Goal: Task Accomplishment & Management: Manage account settings

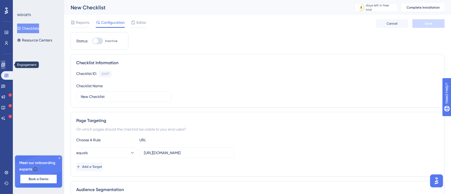
click at [5, 67] on link at bounding box center [3, 64] width 4 height 9
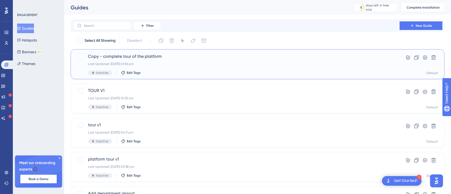
click at [152, 62] on div "Last Updated: 14 Oct 2025 01:56 pm" at bounding box center [236, 64] width 296 height 4
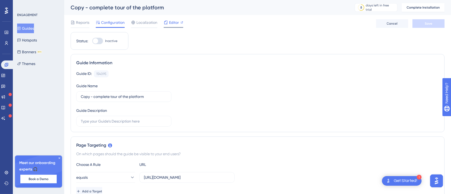
click at [173, 21] on span "Editor" at bounding box center [174, 22] width 10 height 6
click at [5, 71] on link at bounding box center [3, 75] width 4 height 9
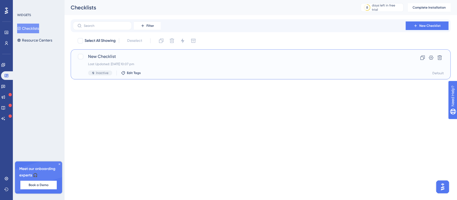
click at [133, 53] on span "New Checklist" at bounding box center [239, 56] width 302 height 6
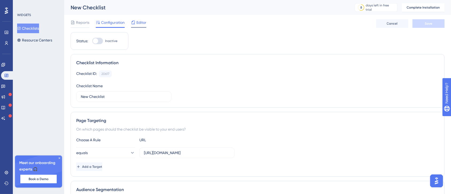
click at [139, 20] on span "Editor" at bounding box center [141, 22] width 10 height 6
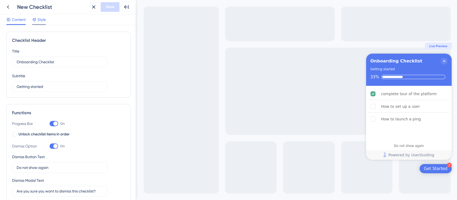
click at [44, 22] on div "Style" at bounding box center [39, 20] width 14 height 9
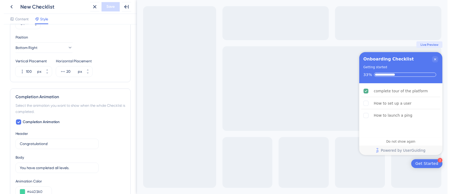
scroll to position [212, 0]
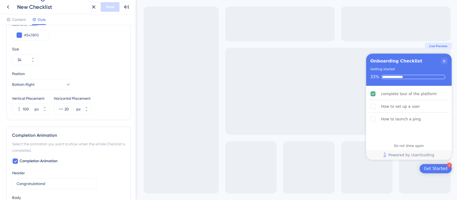
click at [438, 46] on span "Live Preview" at bounding box center [438, 46] width 18 height 4
click at [6, 5] on icon at bounding box center [8, 7] width 6 height 6
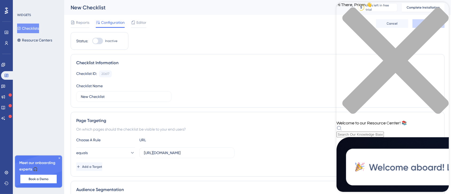
click at [440, 10] on icon "close resource center" at bounding box center [395, 60] width 106 height 106
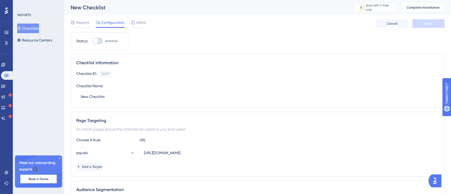
click at [433, 183] on img "Open AI Assistant Launcher" at bounding box center [435, 181] width 10 height 10
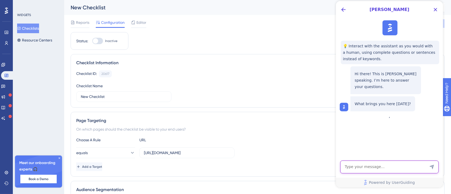
click at [385, 165] on textarea "AI Assistant Text Input" at bounding box center [389, 167] width 98 height 13
type textarea "i cant see the checklist on live i have installed the container code"
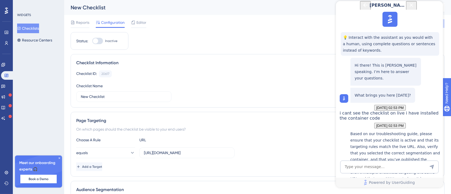
click at [94, 41] on div at bounding box center [95, 40] width 5 height 5
click at [92, 41] on input "Inactive" at bounding box center [92, 41] width 0 height 0
checkbox input "false"
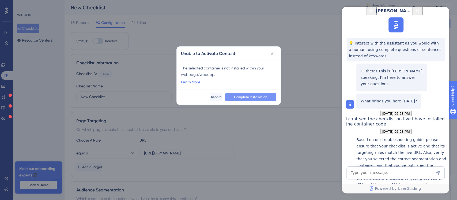
click at [233, 96] on button "Complete Installation" at bounding box center [250, 97] width 51 height 9
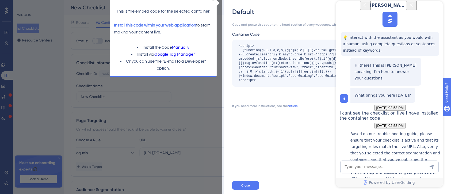
click at [414, 8] on icon "Close Button" at bounding box center [411, 5] width 6 height 6
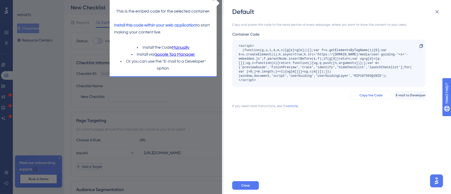
click at [360, 96] on span "Copy the Code" at bounding box center [371, 95] width 23 height 4
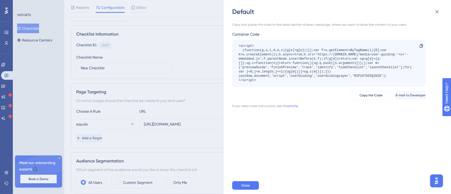
scroll to position [36, 0]
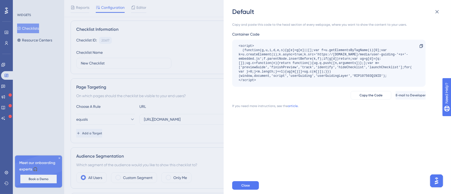
click at [184, 129] on div "Default Copy and paste this code to the head section of every webpage, where yo…" at bounding box center [225, 97] width 451 height 194
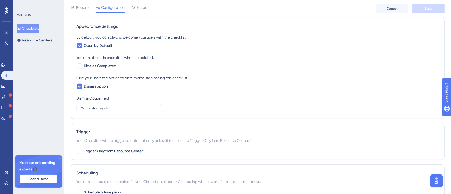
scroll to position [214, 0]
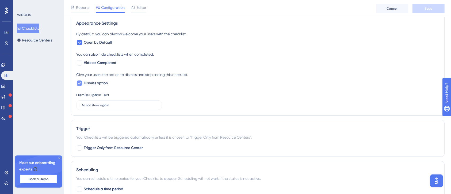
click at [80, 82] on icon at bounding box center [79, 83] width 3 height 2
checkbox input "false"
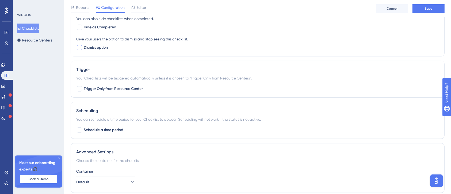
scroll to position [269, 0]
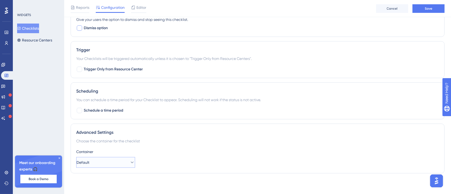
click at [123, 163] on button "Default" at bounding box center [105, 162] width 59 height 11
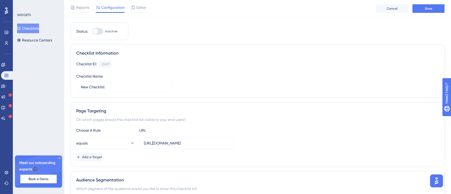
scroll to position [0, 0]
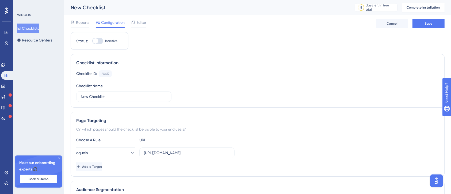
click at [99, 42] on div at bounding box center [97, 41] width 11 height 6
click at [92, 41] on input "Inactive" at bounding box center [92, 41] width 0 height 0
checkbox input "false"
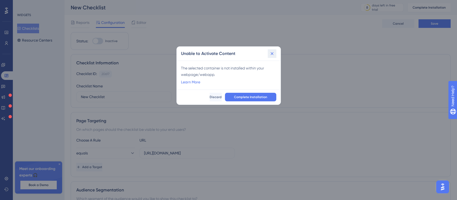
click at [268, 53] on button at bounding box center [272, 53] width 9 height 9
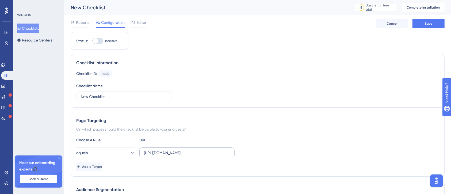
click at [143, 153] on label "https://pp-portal.crises-control.com/dashboard" at bounding box center [186, 152] width 95 height 11
click at [144, 153] on input "https://pp-portal.crises-control.com/dashboard" at bounding box center [187, 153] width 86 height 6
drag, startPoint x: 231, startPoint y: 152, endPoint x: 142, endPoint y: 150, distance: 89.6
click at [142, 150] on label "https://pp-portal.crises-control.com/dashboard" at bounding box center [186, 152] width 95 height 11
drag, startPoint x: 225, startPoint y: 151, endPoint x: 196, endPoint y: 151, distance: 29.2
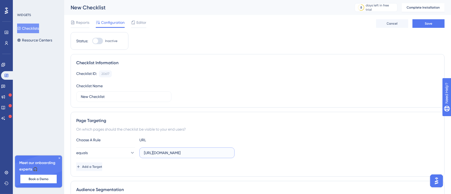
click at [196, 151] on input "https://pp-portal.crises-control.com/dashboard" at bounding box center [187, 153] width 86 height 6
click at [231, 153] on label "https://pp-portal.crises-control.com/dashboard" at bounding box center [186, 152] width 95 height 11
click at [230, 153] on input "https://pp-portal.crises-control.com/dashboard" at bounding box center [187, 153] width 86 height 6
click at [231, 153] on label "[URL][DOMAIN_NAME]" at bounding box center [186, 152] width 95 height 11
click at [230, 153] on input "[URL][DOMAIN_NAME]" at bounding box center [187, 153] width 86 height 6
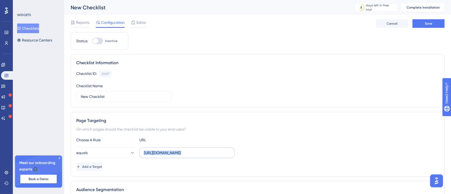
click at [216, 149] on label "[URL][DOMAIN_NAME]" at bounding box center [186, 152] width 95 height 11
click at [216, 150] on input "[URL][DOMAIN_NAME]" at bounding box center [187, 153] width 86 height 6
type input "h"
paste input "https://pp-portal.crises-control.com/"
type input "https://pp-portal.crises-control.com/"
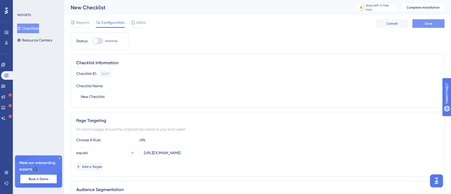
click at [430, 25] on span "Save" at bounding box center [428, 23] width 7 height 4
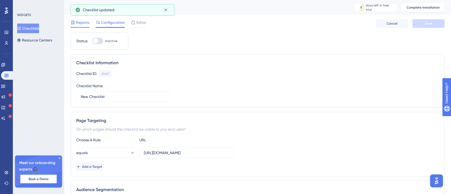
click at [83, 24] on span "Reports" at bounding box center [82, 22] width 13 height 6
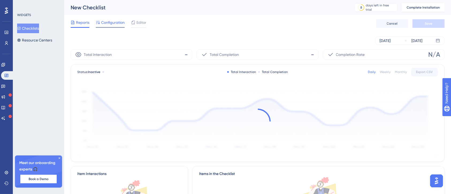
click at [102, 24] on span "Configuration" at bounding box center [113, 22] width 24 height 6
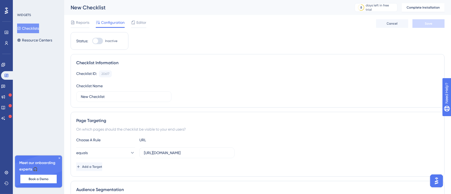
click at [94, 39] on div at bounding box center [95, 40] width 5 height 5
click at [92, 41] on input "Inactive" at bounding box center [92, 41] width 0 height 0
checkbox input "false"
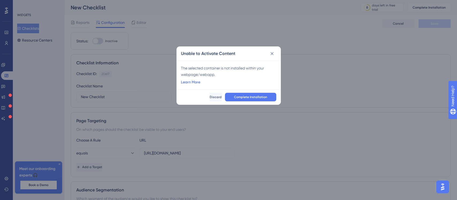
click at [189, 82] on link "Learn More" at bounding box center [190, 82] width 19 height 6
click at [238, 99] on button "Complete Installation" at bounding box center [250, 97] width 51 height 9
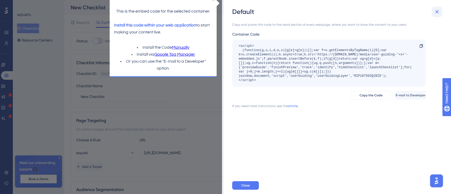
click at [435, 12] on icon at bounding box center [437, 12] width 6 height 6
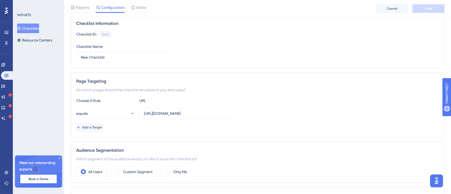
scroll to position [71, 0]
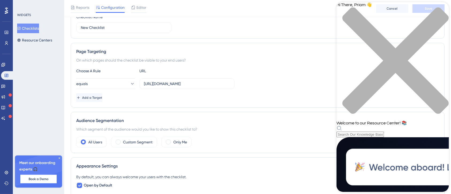
click at [329, 98] on div "Add a Target" at bounding box center [257, 97] width 363 height 9
click at [440, 9] on div "close resource center" at bounding box center [392, 63] width 112 height 113
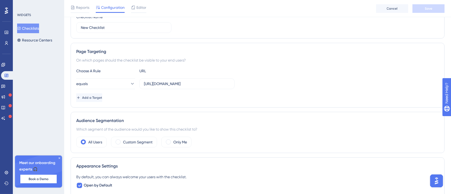
click at [436, 179] on img "Open AI Assistant Launcher" at bounding box center [436, 181] width 10 height 10
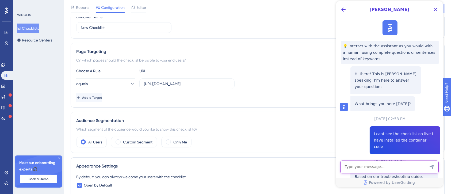
click at [406, 171] on textarea "AI Assistant Text Input" at bounding box center [389, 167] width 98 height 13
type textarea "i have added the code now what next"
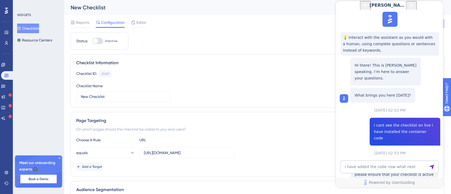
click at [413, 7] on icon "Close Button" at bounding box center [411, 4] width 3 height 3
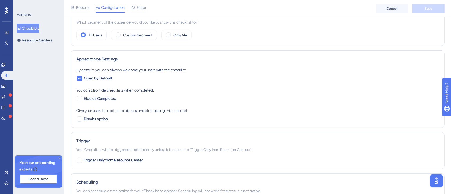
scroll to position [269, 0]
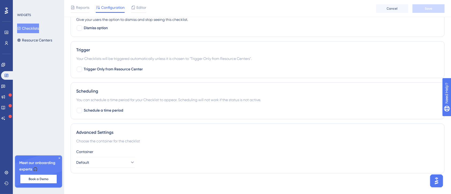
click at [36, 25] on button "Checklists" at bounding box center [28, 29] width 22 height 10
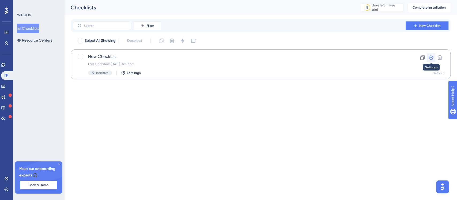
click at [431, 57] on icon at bounding box center [430, 57] width 5 height 5
click at [81, 57] on div at bounding box center [80, 56] width 5 height 5
checkbox input "true"
click at [184, 41] on icon at bounding box center [182, 40] width 3 height 5
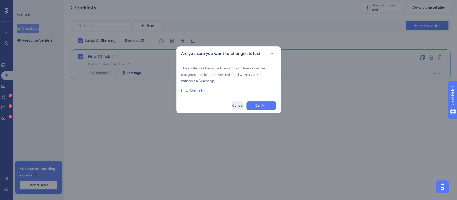
click at [241, 104] on button "Cancel" at bounding box center [237, 105] width 11 height 9
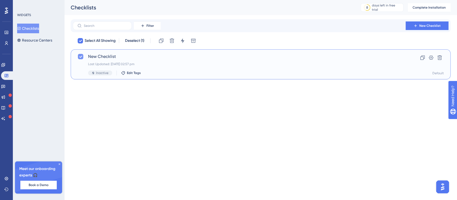
click at [82, 56] on div at bounding box center [80, 56] width 5 height 5
checkbox input "false"
click at [143, 58] on span "New Checklist" at bounding box center [239, 56] width 302 height 6
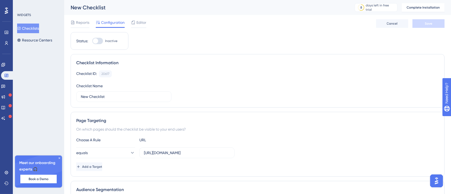
click at [97, 42] on div at bounding box center [95, 40] width 5 height 5
click at [92, 41] on input "Inactive" at bounding box center [92, 41] width 0 height 0
checkbox input "false"
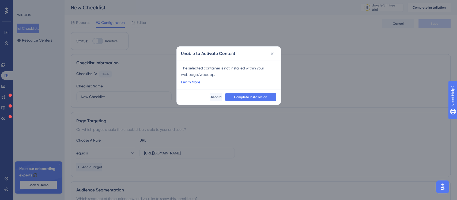
click at [195, 82] on link "Learn More" at bounding box center [190, 82] width 19 height 6
click at [248, 95] on span "Complete Installation" at bounding box center [250, 97] width 33 height 4
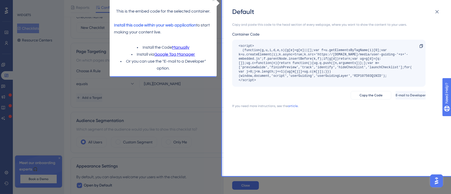
scroll to position [36, 0]
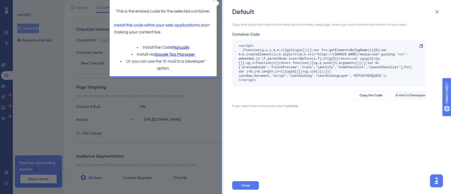
click at [180, 48] on link "Manually" at bounding box center [180, 47] width 17 height 7
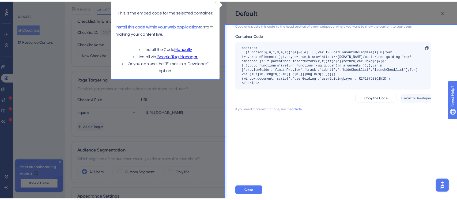
scroll to position [0, 0]
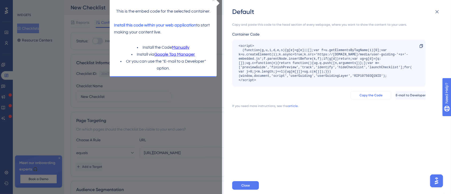
click at [360, 99] on button "Copy the Code" at bounding box center [371, 95] width 41 height 9
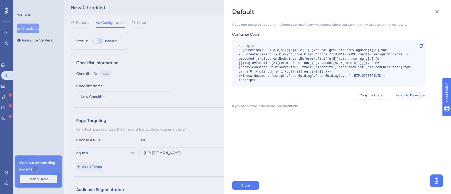
click at [6, 172] on div "Default Copy and paste this code to the head section of every webpage, where yo…" at bounding box center [225, 97] width 451 height 194
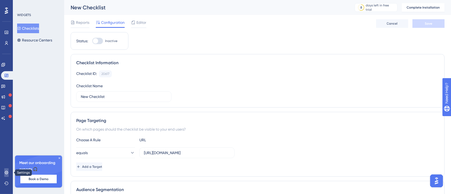
click at [6, 172] on icon at bounding box center [6, 172] width 4 height 4
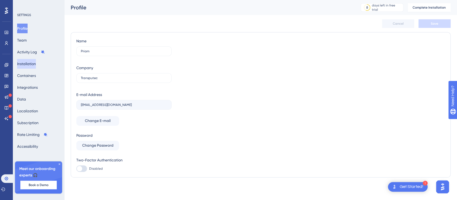
click at [34, 67] on button "Installation" at bounding box center [26, 64] width 19 height 10
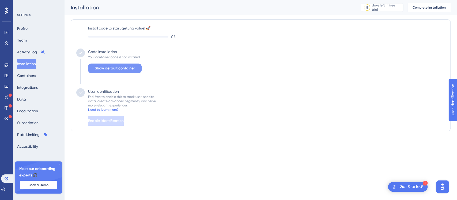
click at [127, 69] on span "Show default container" at bounding box center [115, 68] width 40 height 6
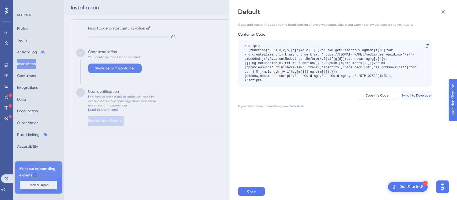
click at [402, 186] on div "Get Started!" at bounding box center [411, 187] width 24 height 6
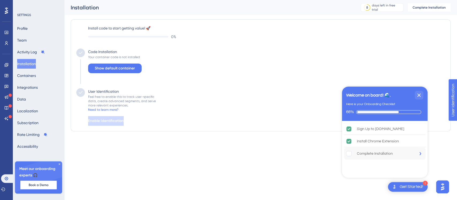
click at [347, 154] on rect "Complete Installation is incomplete." at bounding box center [348, 153] width 5 height 5
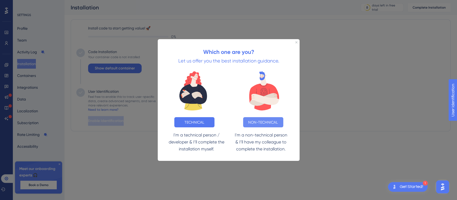
click at [248, 119] on button "NON-TECHNICAL" at bounding box center [263, 122] width 40 height 10
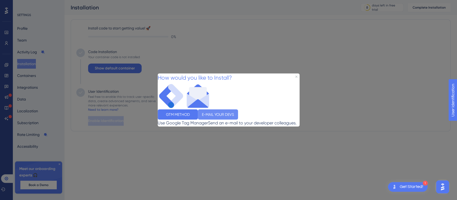
click at [238, 113] on button "E-MAIL YOUR DEVS" at bounding box center [217, 114] width 40 height 10
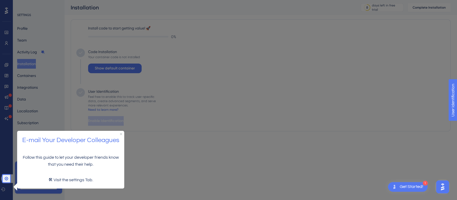
click at [0, 178] on div at bounding box center [1, 100] width 3 height 200
click at [5, 178] on icon at bounding box center [6, 177] width 3 height 3
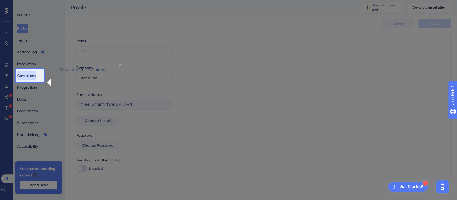
click at [28, 75] on button "Containers" at bounding box center [26, 76] width 19 height 10
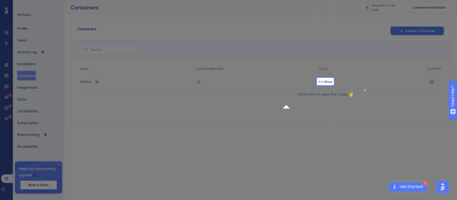
click at [325, 78] on div "</> Show" at bounding box center [370, 81] width 109 height 15
click at [325, 82] on span "</> Show" at bounding box center [325, 81] width 14 height 4
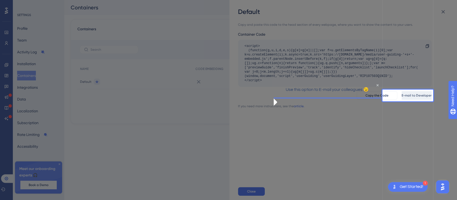
click at [403, 96] on span "E-mail to Developer" at bounding box center [416, 95] width 30 height 4
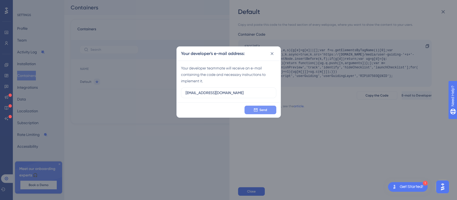
type input "priam.shakti@transputec.com"
click at [266, 109] on span "Send" at bounding box center [263, 110] width 8 height 4
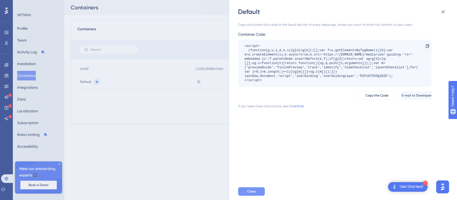
click at [252, 191] on span "Close" at bounding box center [251, 191] width 9 height 4
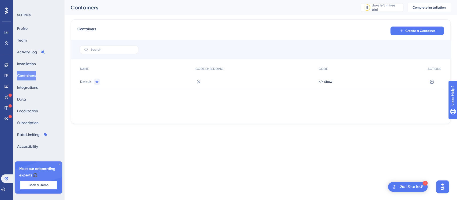
click at [198, 80] on icon at bounding box center [198, 81] width 6 height 6
click at [432, 79] on icon at bounding box center [431, 81] width 5 height 5
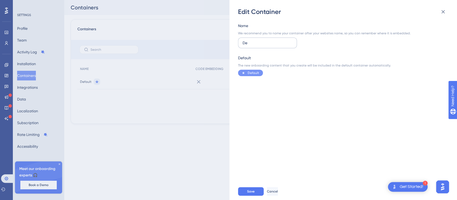
type input "D"
type input "startpage checklist"
click at [248, 190] on span "Save" at bounding box center [250, 191] width 7 height 4
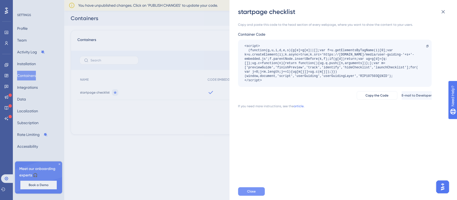
click at [253, 190] on span "Close" at bounding box center [251, 191] width 9 height 4
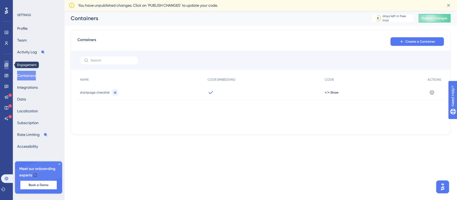
click at [8, 65] on icon at bounding box center [6, 64] width 3 height 3
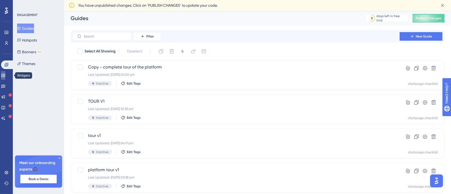
click at [5, 77] on link at bounding box center [3, 75] width 4 height 9
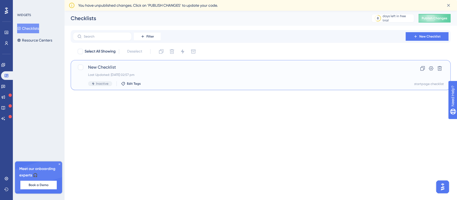
click at [116, 66] on span "New Checklist" at bounding box center [239, 67] width 302 height 6
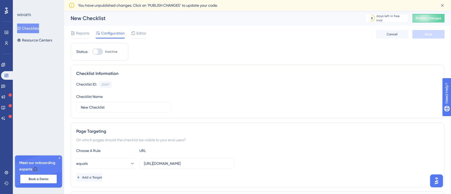
click at [95, 50] on div at bounding box center [95, 51] width 5 height 5
click at [92, 52] on input "Inactive" at bounding box center [92, 52] width 0 height 0
checkbox input "true"
click at [435, 16] on button "Publish Changes" at bounding box center [428, 18] width 32 height 9
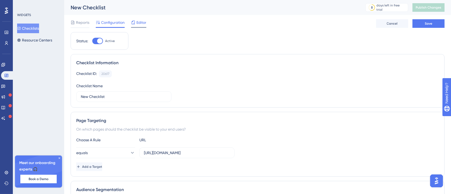
click at [137, 25] on span "Editor" at bounding box center [141, 22] width 10 height 6
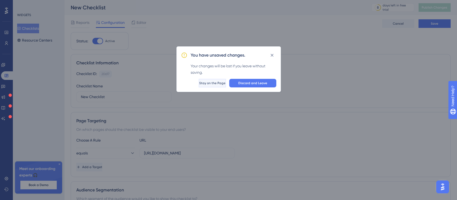
click at [207, 85] on span "Stay on the Page" at bounding box center [212, 83] width 26 height 4
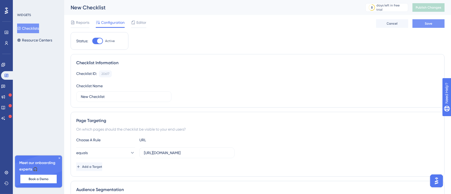
click at [432, 24] on span "Save" at bounding box center [428, 23] width 7 height 4
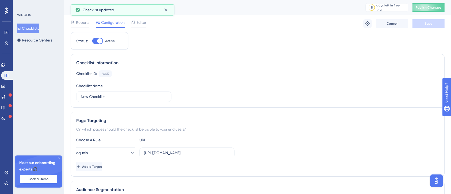
click at [141, 17] on div "Reports Configuration Editor Troubleshoot Cancel Save" at bounding box center [258, 23] width 374 height 17
click at [138, 23] on span "Editor" at bounding box center [141, 22] width 10 height 6
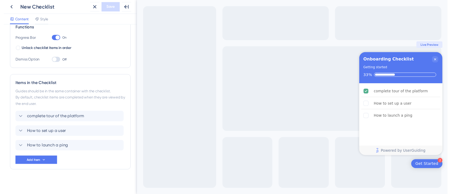
scroll to position [87, 0]
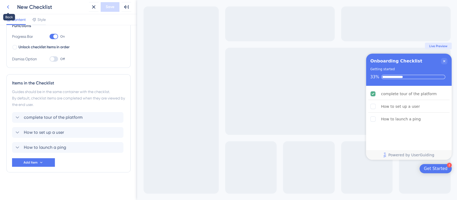
click at [8, 5] on icon at bounding box center [8, 7] width 6 height 6
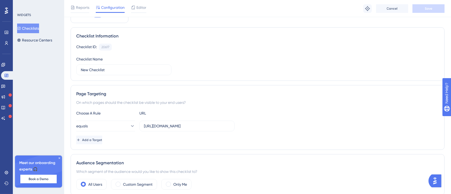
scroll to position [36, 0]
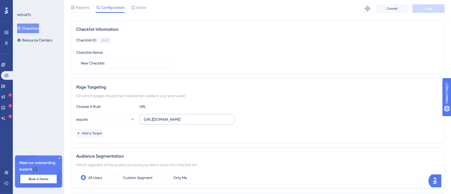
click at [218, 122] on label "https://pp-portal.crises-control.com/" at bounding box center [186, 119] width 95 height 11
click at [218, 122] on input "https://pp-portal.crises-control.com/" at bounding box center [187, 119] width 86 height 6
click at [219, 120] on input "https://pp-portal.crises-control.com/" at bounding box center [187, 119] width 86 height 6
type input "https://pp-portal.crises-control.com"
click at [425, 12] on button "Save" at bounding box center [428, 8] width 32 height 9
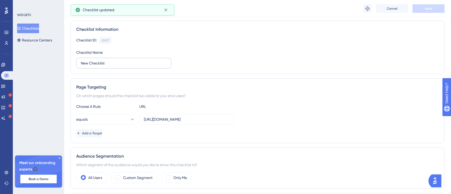
scroll to position [0, 0]
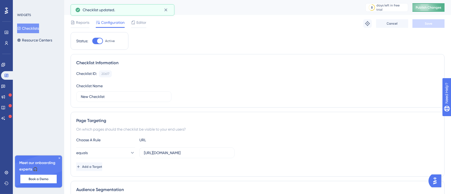
click at [427, 8] on span "Publish Changes" at bounding box center [429, 7] width 26 height 4
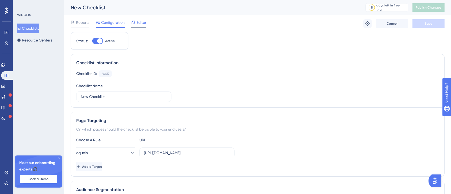
click at [137, 21] on span "Editor" at bounding box center [141, 22] width 10 height 6
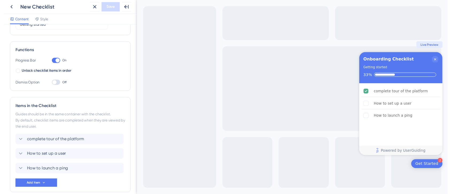
scroll to position [87, 0]
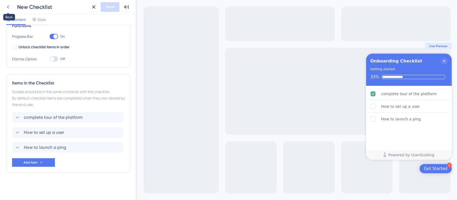
click at [8, 7] on icon at bounding box center [8, 7] width 6 height 6
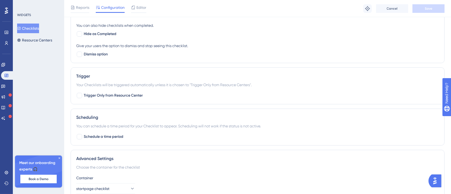
scroll to position [269, 0]
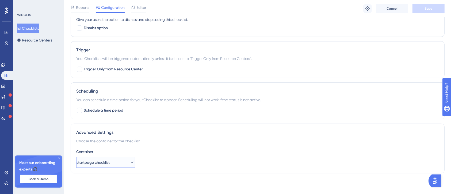
click at [123, 162] on button "startpage checklist" at bounding box center [105, 162] width 59 height 11
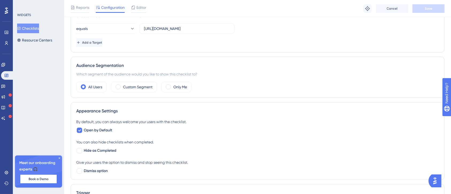
scroll to position [19, 0]
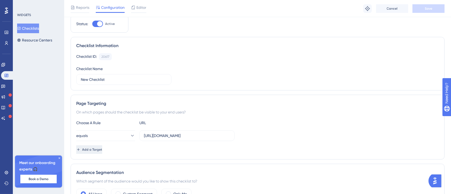
click at [102, 149] on span "Add a Target" at bounding box center [92, 149] width 20 height 4
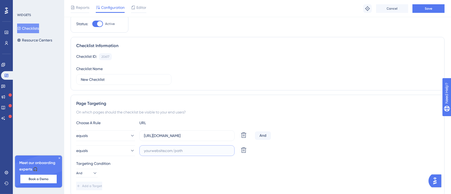
click at [179, 149] on input "text" at bounding box center [187, 151] width 86 height 6
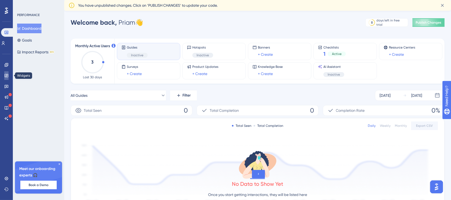
click at [5, 74] on icon at bounding box center [6, 75] width 3 height 3
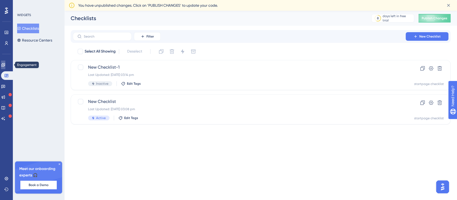
click at [5, 64] on icon at bounding box center [2, 64] width 3 height 3
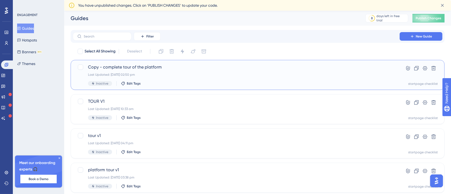
click at [167, 72] on div "Copy - complete tour of the platform Last Updated: 15 Oct 2025 02:50 pm Inactiv…" at bounding box center [236, 75] width 296 height 22
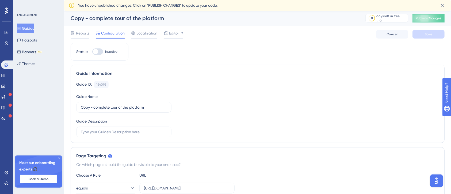
click at [97, 49] on div at bounding box center [97, 51] width 11 height 6
click at [92, 52] on input "Inactive" at bounding box center [92, 52] width 0 height 0
checkbox input "true"
click at [417, 33] on button "Save" at bounding box center [428, 34] width 32 height 9
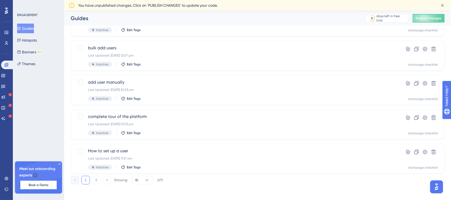
scroll to position [216, 0]
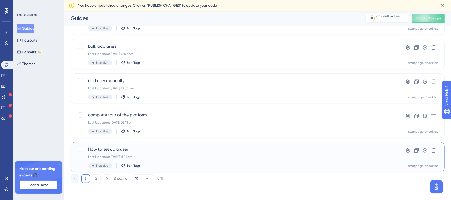
click at [151, 155] on div "Last Updated: 10 Oct 2025 11:51 am" at bounding box center [236, 156] width 296 height 4
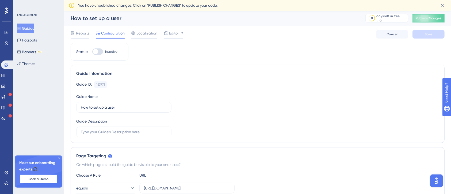
click at [96, 52] on div at bounding box center [95, 51] width 5 height 5
click at [92, 52] on input "Inactive" at bounding box center [92, 52] width 0 height 0
checkbox input "true"
click at [421, 35] on button "Save" at bounding box center [428, 34] width 32 height 9
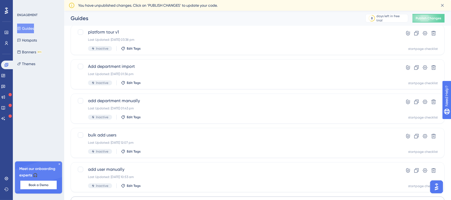
scroll to position [216, 0]
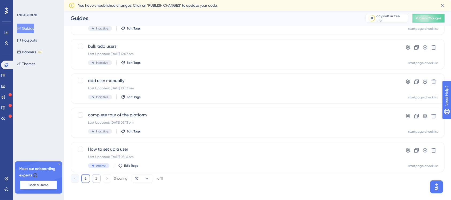
click at [94, 177] on button "2" at bounding box center [96, 178] width 9 height 9
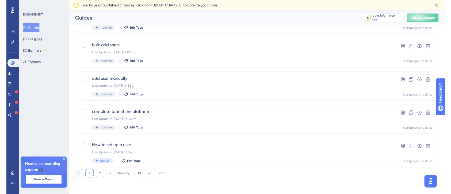
scroll to position [0, 0]
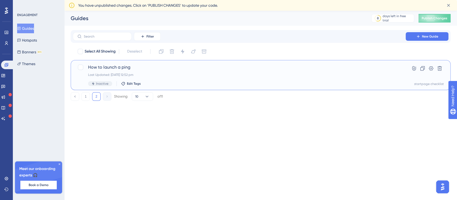
click at [153, 83] on div "Inactive Edit Tags" at bounding box center [239, 83] width 302 height 5
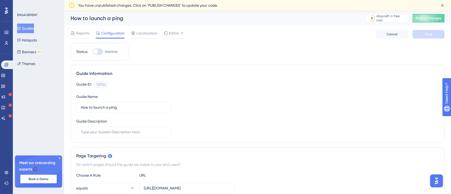
click at [94, 50] on div at bounding box center [95, 51] width 5 height 5
click at [92, 52] on input "Inactive" at bounding box center [92, 52] width 0 height 0
checkbox input "true"
click at [436, 36] on button "Save" at bounding box center [428, 34] width 32 height 9
click at [5, 75] on icon at bounding box center [3, 75] width 4 height 4
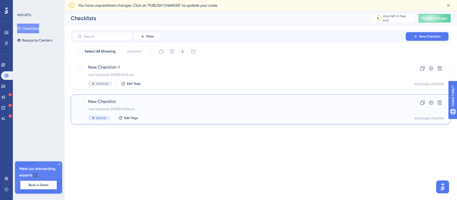
click at [151, 106] on div "New Checklist Last Updated: 15 Oct 2025 03:08 pm Active Edit Tags" at bounding box center [239, 109] width 302 height 22
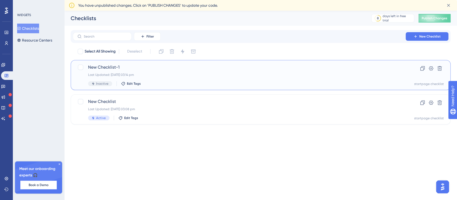
click at [176, 78] on div "New Checklist-1 Last Updated: 15 Oct 2025 03:14 pm Inactive Edit Tags" at bounding box center [239, 75] width 302 height 22
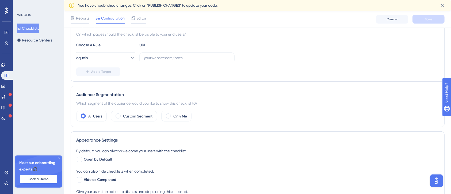
scroll to position [107, 0]
click at [143, 18] on span "Editor" at bounding box center [141, 18] width 10 height 6
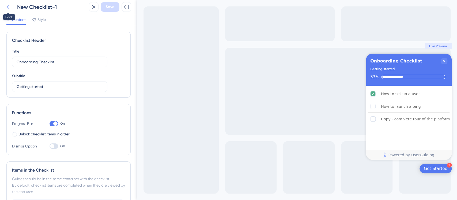
click at [10, 7] on icon at bounding box center [8, 7] width 6 height 6
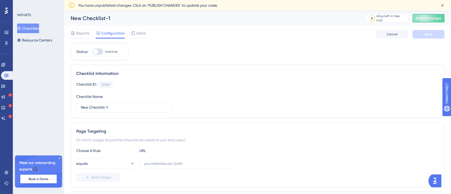
scroll to position [36, 0]
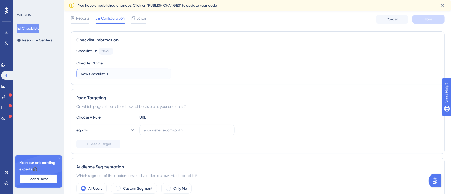
click at [121, 72] on input "New Checklist-1" at bounding box center [124, 74] width 86 height 6
type input "N"
type input "Onboarding checklist"
click at [150, 132] on input "text" at bounding box center [187, 130] width 86 height 6
paste input "[URL][DOMAIN_NAME]"
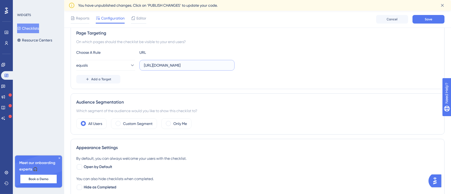
scroll to position [107, 0]
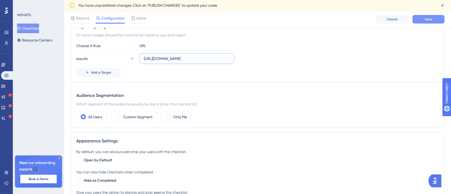
type input "[URL][DOMAIN_NAME]"
click at [430, 17] on button "Save" at bounding box center [428, 19] width 32 height 9
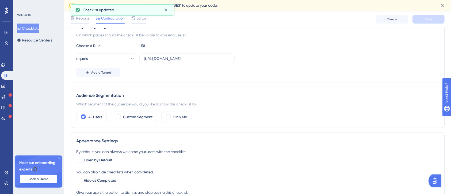
scroll to position [0, 0]
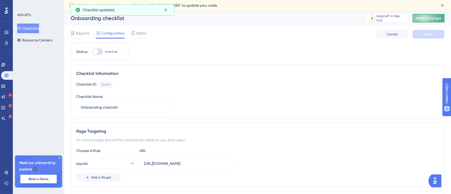
click at [433, 17] on span "Publish Changes" at bounding box center [429, 18] width 26 height 4
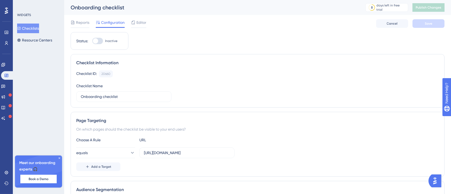
click at [94, 42] on div at bounding box center [95, 40] width 5 height 5
click at [92, 41] on input "Inactive" at bounding box center [92, 41] width 0 height 0
checkbox input "true"
click at [431, 21] on button "Save" at bounding box center [428, 23] width 32 height 9
click at [433, 8] on span "Publish Changes" at bounding box center [429, 7] width 26 height 4
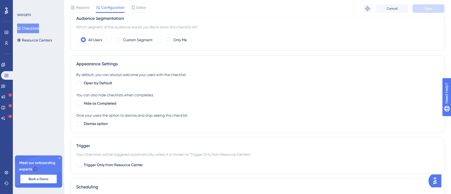
scroll to position [178, 0]
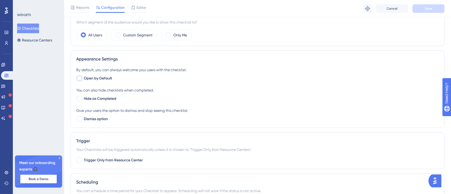
click at [79, 76] on div at bounding box center [79, 78] width 5 height 5
checkbox input "true"
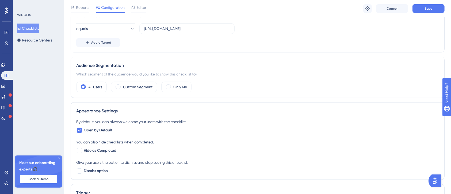
scroll to position [19, 0]
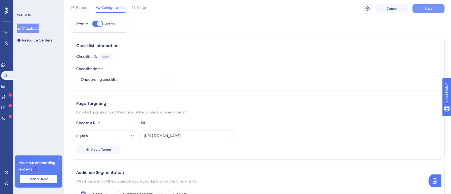
click at [424, 11] on button "Save" at bounding box center [428, 8] width 32 height 9
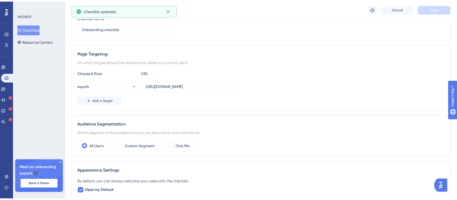
scroll to position [0, 0]
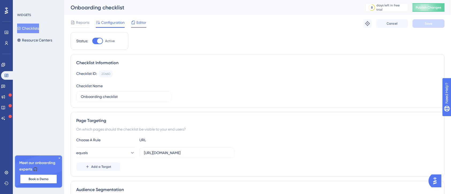
click at [139, 25] on span "Editor" at bounding box center [141, 22] width 10 height 6
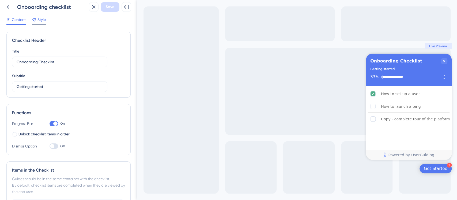
click at [46, 20] on span "Style" at bounding box center [41, 19] width 8 height 6
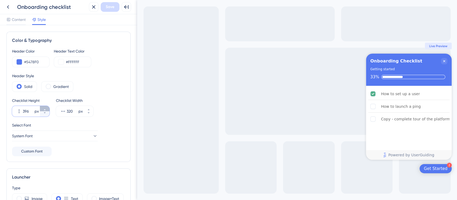
click at [47, 108] on button "396 px" at bounding box center [45, 108] width 10 height 5
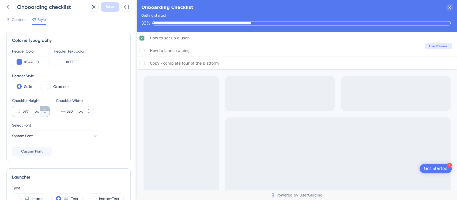
click at [47, 108] on button "397 px" at bounding box center [45, 108] width 10 height 5
click at [47, 108] on button "398 px" at bounding box center [45, 108] width 10 height 5
click at [47, 108] on button "399 px" at bounding box center [45, 108] width 10 height 5
click at [47, 108] on button "400 px" at bounding box center [45, 108] width 10 height 5
click at [47, 108] on button "401 px" at bounding box center [45, 108] width 10 height 5
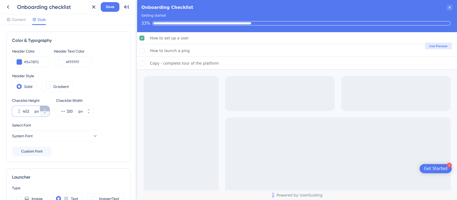
click at [47, 108] on button "402 px" at bounding box center [45, 108] width 10 height 5
click at [47, 108] on button "403 px" at bounding box center [45, 108] width 10 height 5
click at [43, 112] on icon at bounding box center [44, 112] width 3 height 3
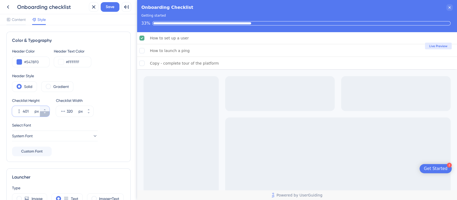
click at [43, 112] on icon at bounding box center [44, 112] width 3 height 3
type input "400"
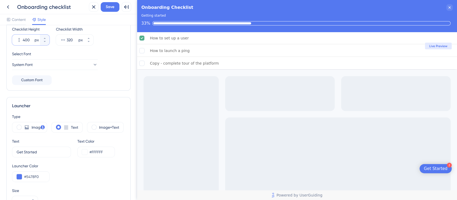
scroll to position [107, 0]
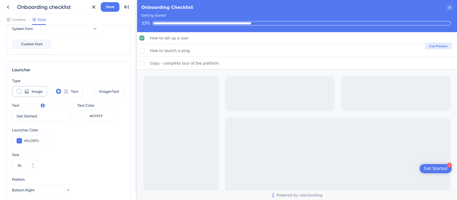
click at [21, 90] on span at bounding box center [19, 91] width 5 height 5
click at [23, 89] on input "radio" at bounding box center [23, 89] width 0 height 0
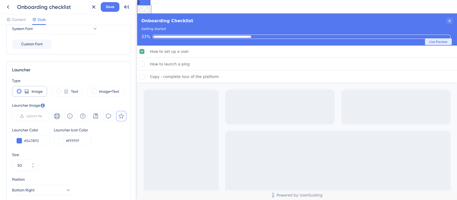
click at [21, 90] on span at bounding box center [19, 91] width 5 height 5
click at [23, 89] on input "radio" at bounding box center [23, 89] width 0 height 0
click at [18, 90] on span at bounding box center [19, 91] width 5 height 5
click at [23, 89] on input "radio" at bounding box center [23, 89] width 0 height 0
click at [56, 93] on div "Text" at bounding box center [66, 91] width 31 height 11
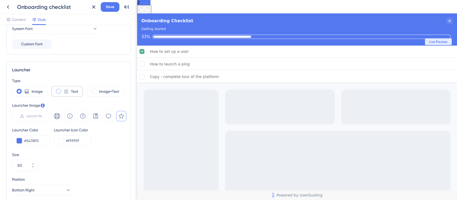
type input "34"
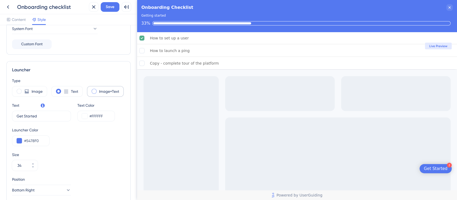
click at [94, 90] on span at bounding box center [93, 91] width 5 height 5
click at [98, 89] on input "radio" at bounding box center [98, 89] width 0 height 0
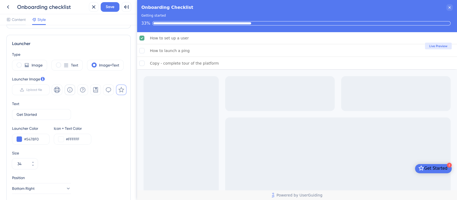
scroll to position [143, 0]
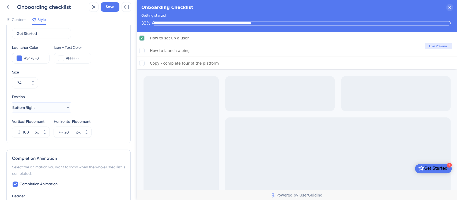
click at [60, 108] on button "Bottom Right" at bounding box center [41, 107] width 59 height 11
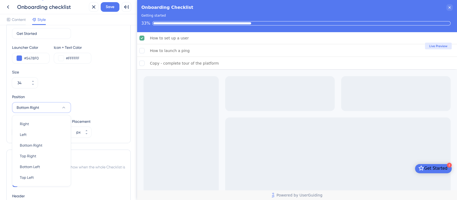
scroll to position [251, 0]
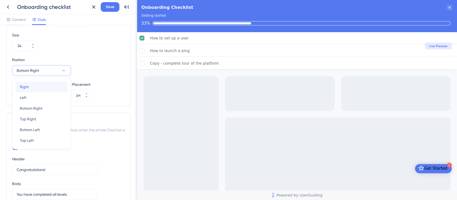
click at [38, 86] on div "Right Right" at bounding box center [41, 86] width 43 height 11
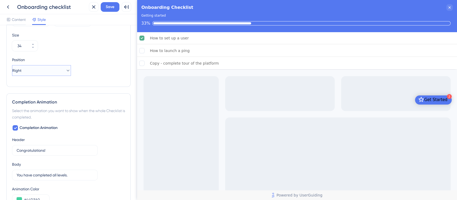
click at [47, 70] on button "Right" at bounding box center [41, 70] width 59 height 11
click at [35, 99] on div "Left Left" at bounding box center [41, 97] width 43 height 11
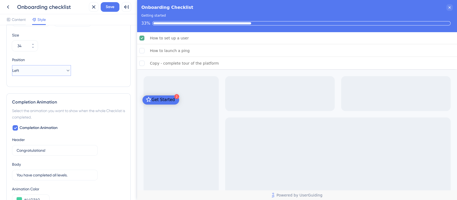
click at [48, 71] on button "Left" at bounding box center [41, 70] width 59 height 11
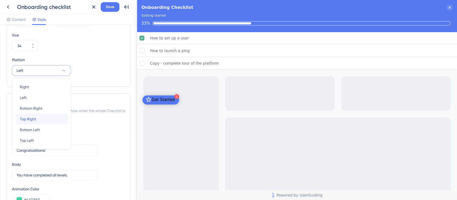
click at [34, 123] on div "Top Right Top Right" at bounding box center [41, 118] width 43 height 11
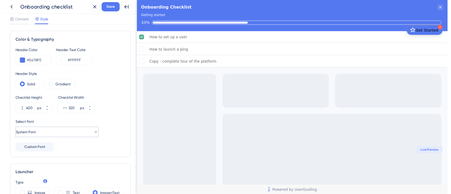
scroll to position [71, 0]
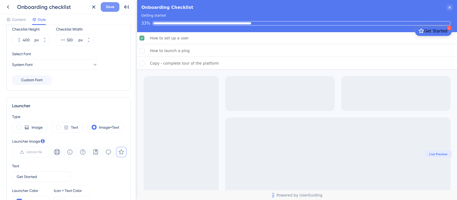
click at [109, 7] on span "Save" at bounding box center [110, 7] width 9 height 6
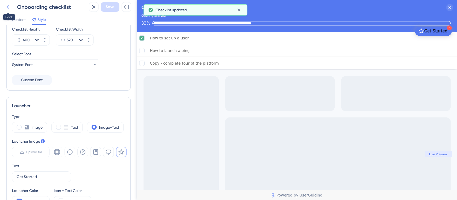
click at [9, 10] on icon at bounding box center [8, 7] width 6 height 6
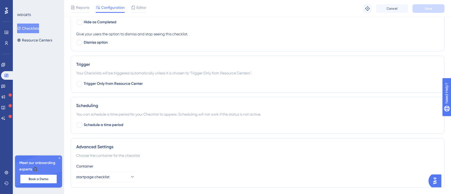
scroll to position [269, 0]
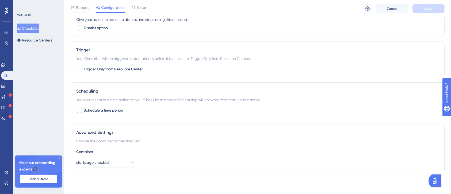
click at [82, 109] on div at bounding box center [79, 110] width 6 height 6
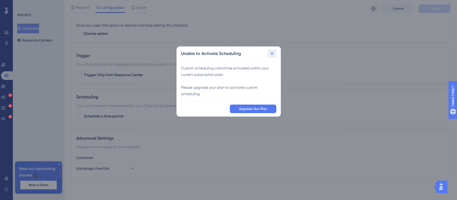
click at [270, 52] on icon at bounding box center [271, 53] width 5 height 5
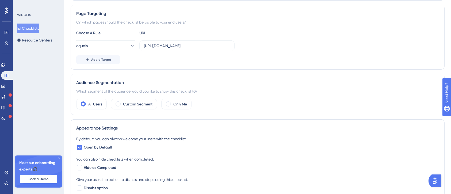
scroll to position [0, 0]
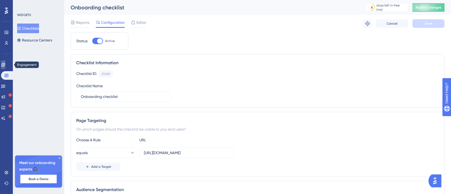
click at [5, 65] on icon at bounding box center [3, 65] width 4 height 4
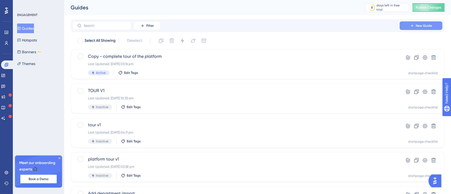
click at [414, 23] on button "New Guide" at bounding box center [421, 25] width 43 height 9
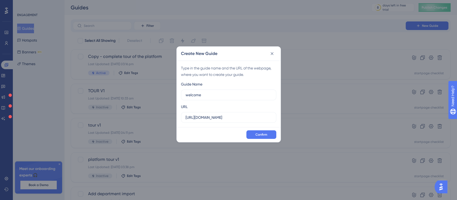
type input "welcome"
drag, startPoint x: 255, startPoint y: 119, endPoint x: 152, endPoint y: 119, distance: 102.2
click at [152, 119] on div "Create New Guide Type in the guide name and the URL of the webpage, where you w…" at bounding box center [228, 100] width 457 height 200
paste input "/dashboard"
type input "[URL][DOMAIN_NAME]"
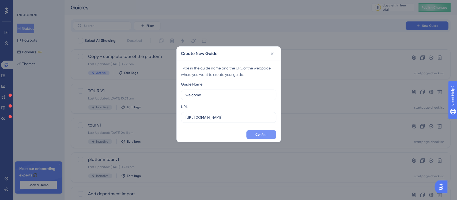
click at [261, 131] on button "Confirm" at bounding box center [261, 134] width 30 height 9
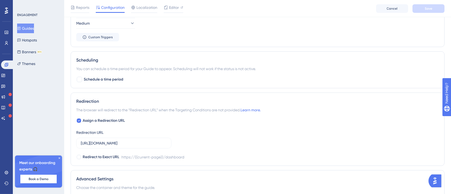
scroll to position [233, 0]
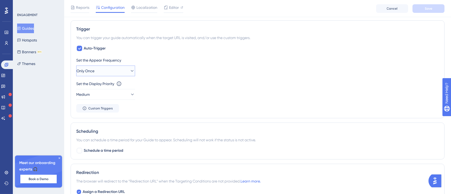
click at [116, 71] on button "Only Once" at bounding box center [105, 71] width 59 height 11
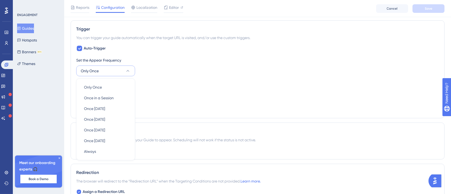
scroll to position [255, 0]
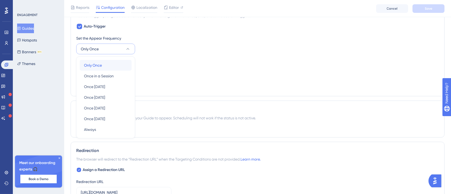
click at [110, 63] on div "Only Once Only Once" at bounding box center [105, 65] width 43 height 11
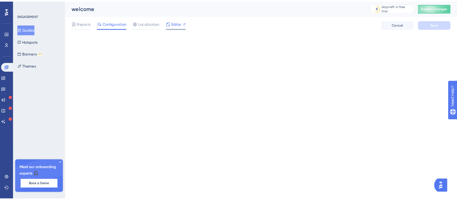
scroll to position [0, 0]
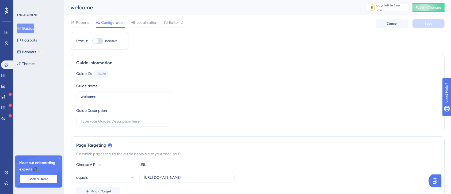
click at [94, 42] on div at bounding box center [95, 40] width 5 height 5
click at [92, 41] on input "Inactive" at bounding box center [92, 41] width 0 height 0
checkbox input "true"
click at [434, 21] on button "Save" at bounding box center [428, 23] width 32 height 9
click at [5, 74] on icon at bounding box center [3, 75] width 4 height 4
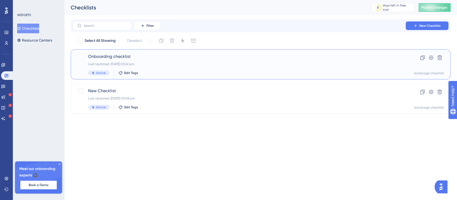
click at [152, 59] on span "Onboarding checklist" at bounding box center [239, 56] width 302 height 6
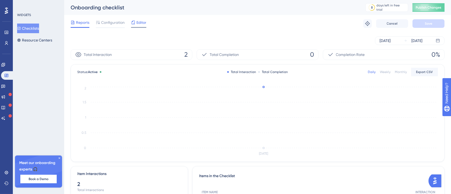
click at [136, 20] on div "Editor" at bounding box center [138, 22] width 15 height 6
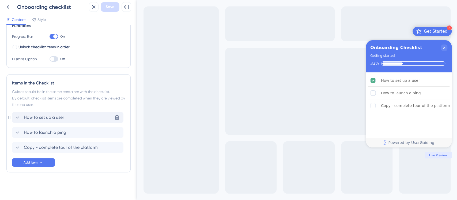
click at [19, 116] on icon at bounding box center [17, 117] width 6 height 6
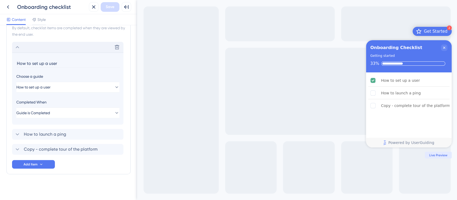
scroll to position [159, 0]
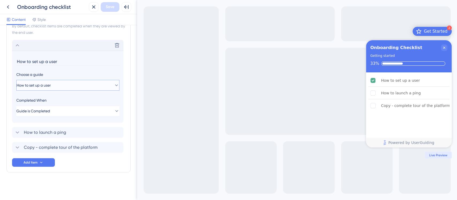
click at [66, 89] on button "How to set up a user" at bounding box center [67, 85] width 103 height 11
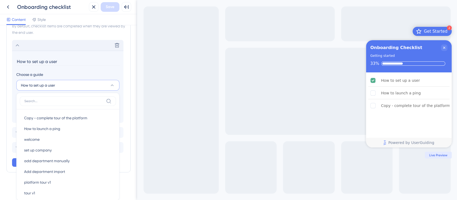
scroll to position [193, 0]
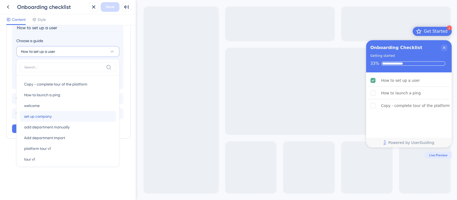
click at [64, 111] on div "set up company set up company" at bounding box center [67, 116] width 87 height 11
type input "set up company"
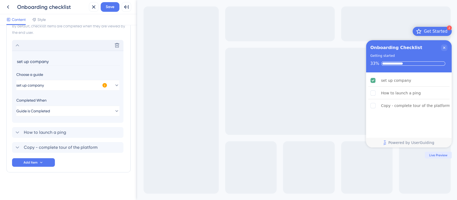
click at [103, 87] on icon at bounding box center [104, 84] width 5 height 5
click at [149, 91] on span "Activate Now" at bounding box center [140, 91] width 20 height 4
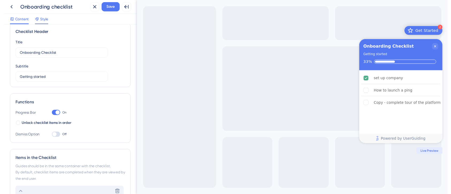
scroll to position [0, 0]
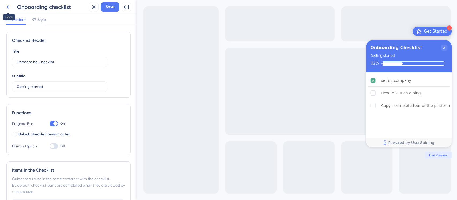
click at [11, 7] on icon at bounding box center [8, 7] width 6 height 6
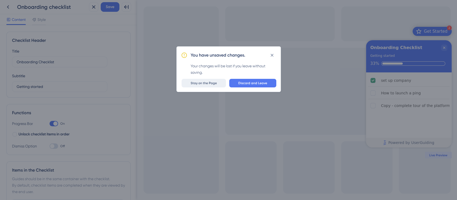
click at [203, 84] on span "Stay on the Page" at bounding box center [203, 83] width 26 height 4
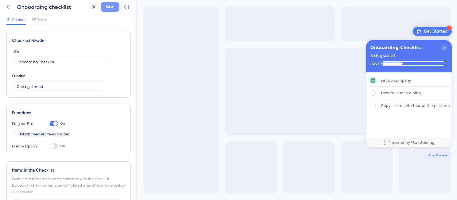
click at [106, 4] on span "Save" at bounding box center [110, 7] width 9 height 6
click at [3, 7] on button at bounding box center [8, 7] width 10 height 10
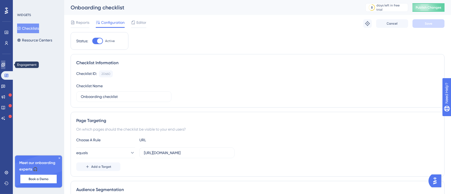
click at [5, 68] on link at bounding box center [3, 64] width 4 height 9
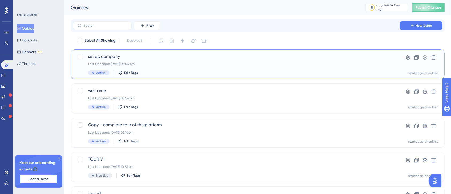
click at [182, 56] on span "set up company" at bounding box center [236, 56] width 296 height 6
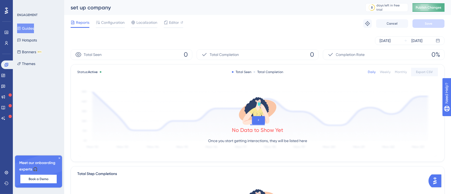
click at [432, 7] on span "Publish Changes" at bounding box center [429, 7] width 26 height 4
click at [5, 77] on link at bounding box center [3, 75] width 4 height 9
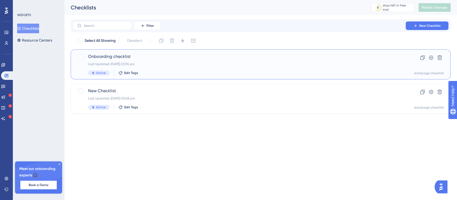
click at [154, 62] on div "Last Updated: 15 Oct 2025 03:55 pm" at bounding box center [239, 64] width 302 height 4
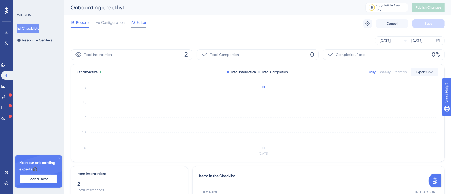
click at [137, 23] on span "Editor" at bounding box center [141, 22] width 10 height 6
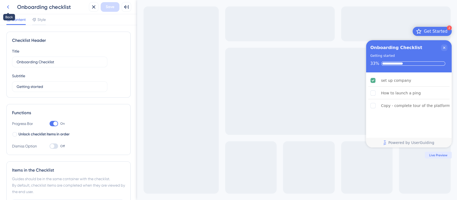
click at [9, 4] on icon at bounding box center [8, 7] width 6 height 6
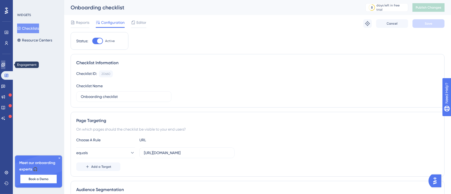
click at [5, 66] on icon at bounding box center [3, 65] width 4 height 4
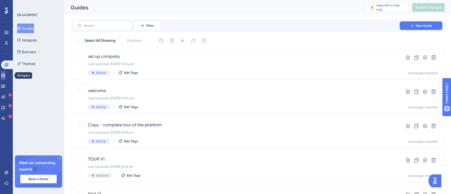
click at [5, 77] on icon at bounding box center [2, 75] width 3 height 3
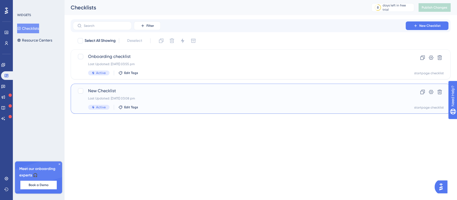
click at [156, 97] on div "Last Updated: 15 Oct 2025 03:08 pm" at bounding box center [239, 98] width 302 height 4
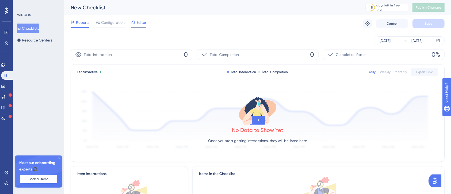
click at [138, 23] on span "Editor" at bounding box center [141, 22] width 10 height 6
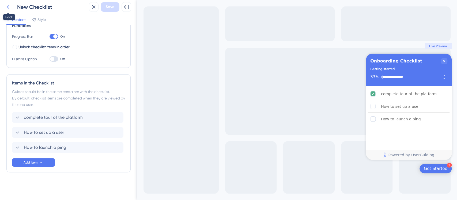
click at [9, 5] on icon at bounding box center [8, 7] width 6 height 6
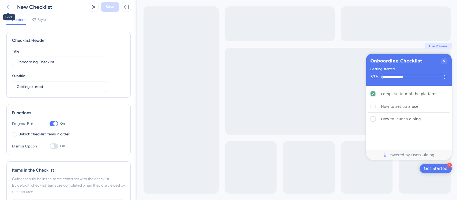
click at [8, 7] on icon at bounding box center [8, 6] width 2 height 3
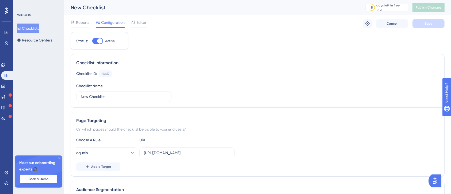
click at [21, 31] on button "Checklists" at bounding box center [28, 29] width 22 height 10
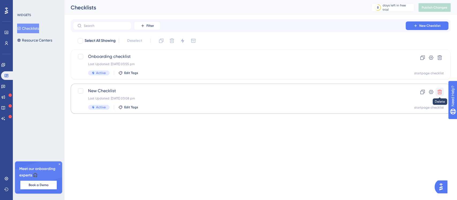
click at [442, 93] on icon at bounding box center [439, 91] width 5 height 5
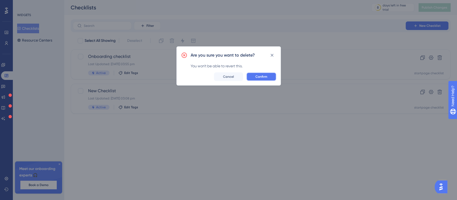
click at [264, 75] on span "Confirm" at bounding box center [261, 76] width 12 height 4
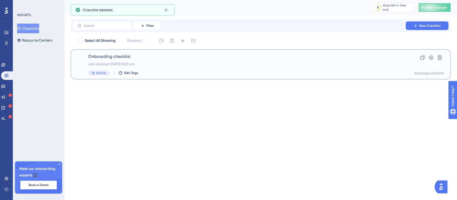
click at [162, 58] on span "Onboarding checklist" at bounding box center [239, 56] width 302 height 6
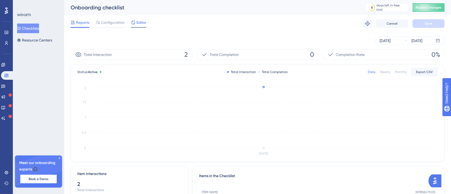
click at [144, 22] on span "Editor" at bounding box center [141, 22] width 10 height 6
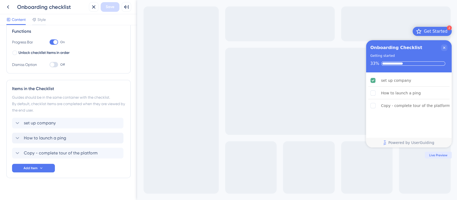
scroll to position [87, 0]
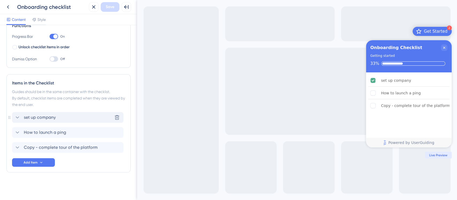
click at [81, 116] on div "set up company Delete" at bounding box center [67, 117] width 111 height 11
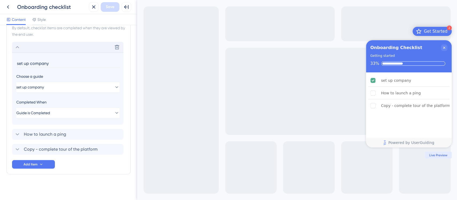
scroll to position [159, 0]
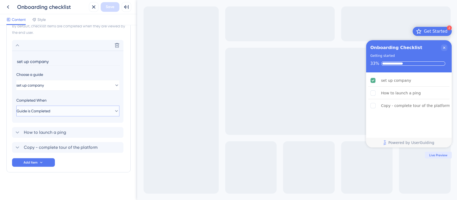
click at [75, 114] on button "Guide is Completed" at bounding box center [67, 110] width 103 height 11
click at [68, 123] on div "Guide is Completed Guide is Completed" at bounding box center [67, 127] width 87 height 11
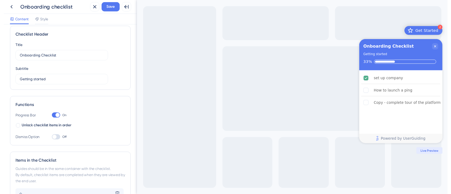
scroll to position [0, 0]
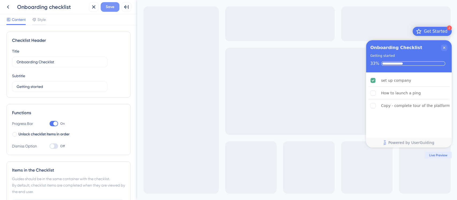
click at [114, 5] on span "Save" at bounding box center [110, 7] width 9 height 6
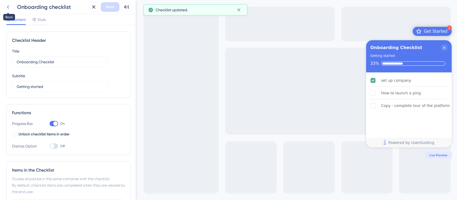
click at [9, 9] on icon at bounding box center [8, 7] width 6 height 6
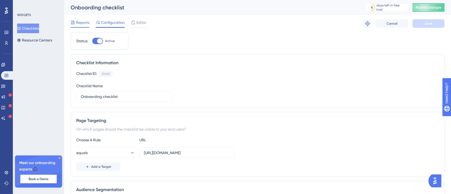
click at [84, 23] on span "Reports" at bounding box center [82, 22] width 13 height 6
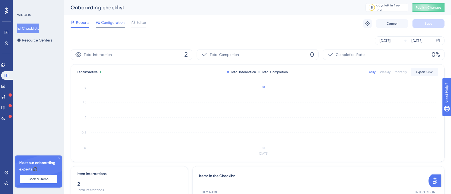
click at [103, 24] on span "Configuration" at bounding box center [113, 22] width 24 height 6
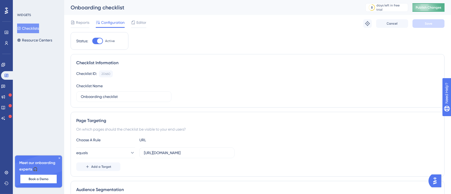
click at [432, 9] on span "Publish Changes" at bounding box center [429, 7] width 26 height 4
click at [72, 25] on div at bounding box center [73, 22] width 4 height 6
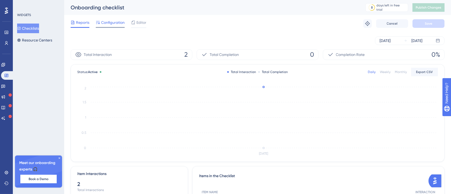
click at [106, 20] on span "Configuration" at bounding box center [113, 22] width 24 height 6
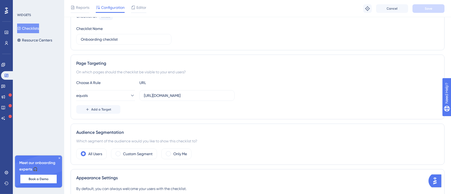
scroll to position [71, 0]
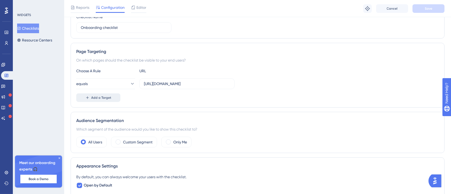
click at [102, 96] on span "Add a Target" at bounding box center [101, 97] width 20 height 4
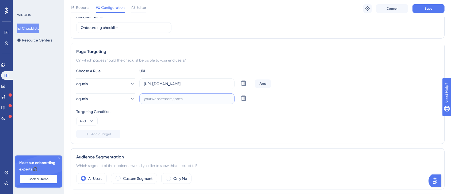
paste input "https://pp-portal.crises-control.com/company"
type input "https://pp-portal.crises-control.com/company"
click at [426, 7] on span "Save" at bounding box center [428, 8] width 7 height 4
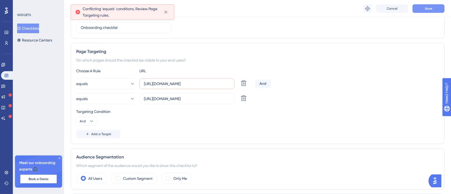
scroll to position [58, 0]
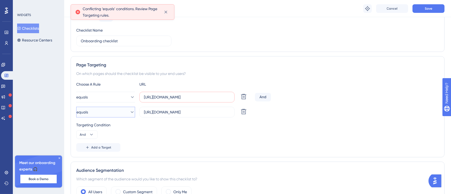
click at [112, 109] on button "equals" at bounding box center [105, 112] width 59 height 11
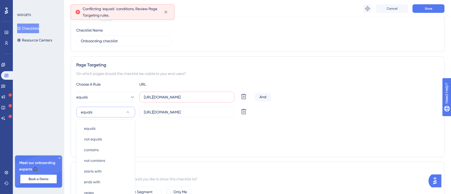
scroll to position [121, 0]
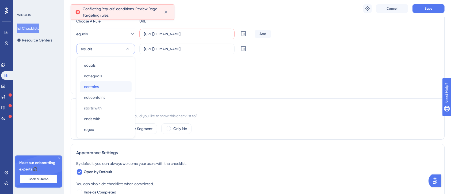
click at [104, 82] on div "contains contains" at bounding box center [105, 86] width 43 height 11
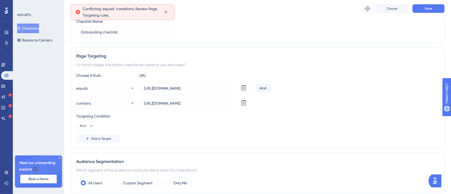
scroll to position [58, 0]
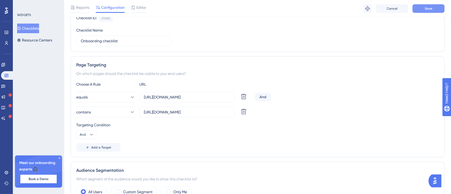
click at [436, 10] on button "Save" at bounding box center [428, 8] width 32 height 9
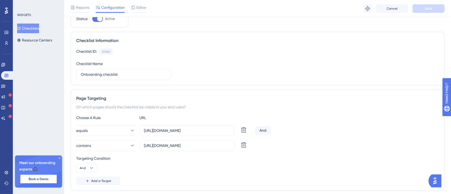
scroll to position [71, 0]
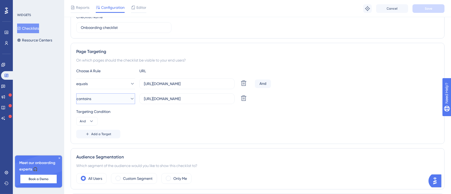
click at [129, 99] on icon at bounding box center [131, 98] width 5 height 5
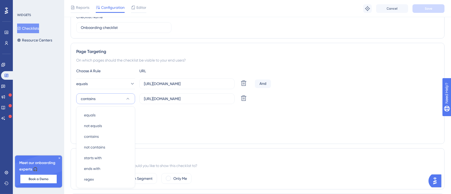
scroll to position [121, 0]
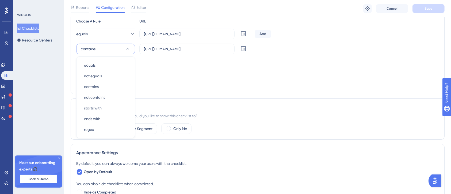
click at [267, 32] on div "And" at bounding box center [263, 34] width 16 height 9
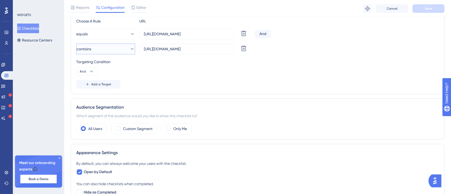
click at [117, 50] on button "contains" at bounding box center [105, 49] width 59 height 11
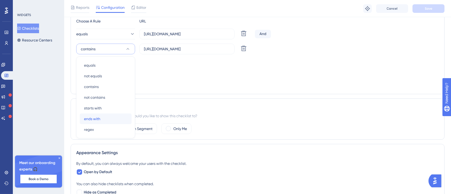
click at [103, 114] on div "ends with ends with" at bounding box center [105, 118] width 43 height 11
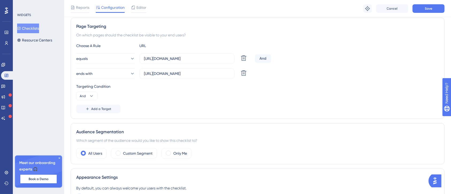
scroll to position [85, 0]
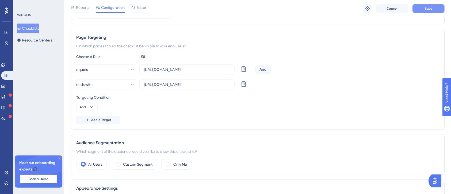
click at [432, 6] on button "Save" at bounding box center [428, 8] width 32 height 9
click at [93, 106] on icon at bounding box center [91, 106] width 5 height 5
click at [263, 70] on div "And" at bounding box center [263, 69] width 16 height 9
click at [244, 84] on icon at bounding box center [243, 84] width 6 height 6
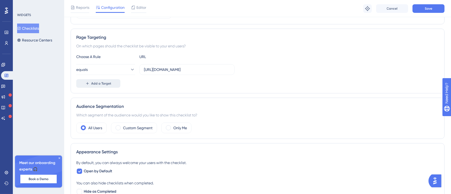
click at [112, 82] on button "Add a Target" at bounding box center [98, 83] width 44 height 9
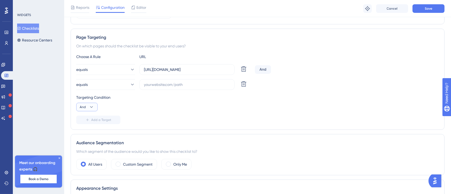
click at [87, 105] on button "And" at bounding box center [86, 107] width 21 height 9
click at [92, 132] on button "Or Or" at bounding box center [87, 133] width 14 height 11
click at [169, 86] on input "text" at bounding box center [187, 85] width 86 height 6
paste input "https://pp-portal.crises-control.com/company"
type input "https://pp-portal.crises-control.com/company"
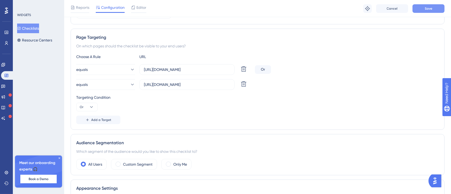
click at [440, 6] on button "Save" at bounding box center [428, 8] width 32 height 9
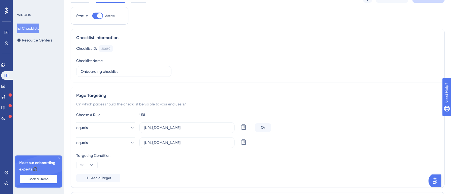
scroll to position [0, 0]
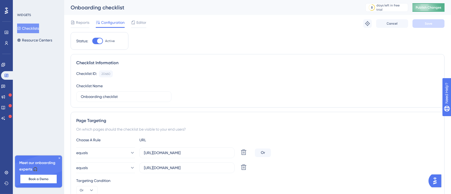
click at [424, 7] on span "Publish Changes" at bounding box center [429, 7] width 26 height 4
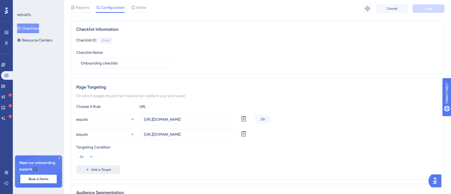
click at [101, 170] on span "Add a Target" at bounding box center [101, 169] width 20 height 4
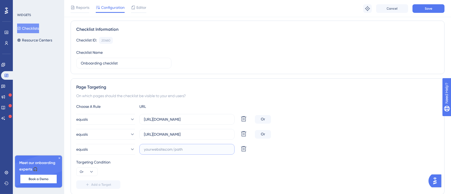
paste input "https://pp-portal.crises-control.com/users"
type input "https://pp-portal.crises-control.com/users"
click at [421, 10] on button "Save" at bounding box center [428, 8] width 32 height 9
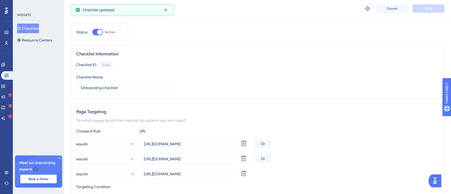
scroll to position [0, 0]
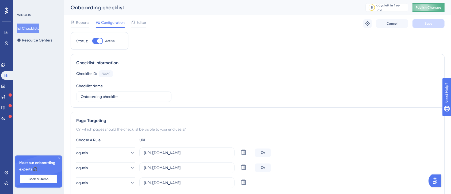
click at [427, 6] on span "Publish Changes" at bounding box center [429, 7] width 26 height 4
click at [134, 22] on icon at bounding box center [133, 22] width 3 height 3
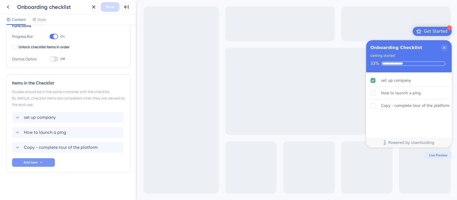
click at [42, 162] on icon at bounding box center [41, 162] width 4 height 4
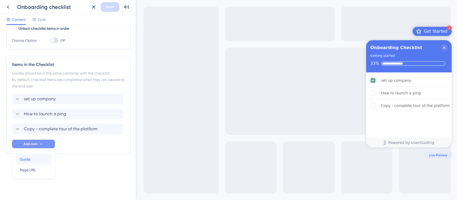
click at [41, 159] on div "Guide Guide" at bounding box center [33, 159] width 27 height 11
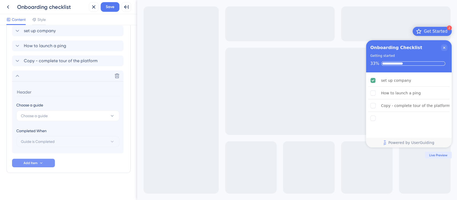
scroll to position [174, 0]
click at [72, 115] on button "Choose a guide" at bounding box center [67, 115] width 103 height 11
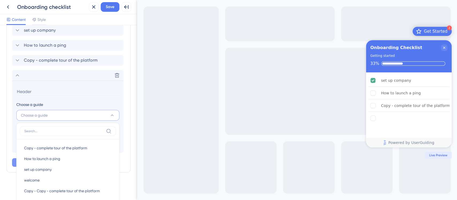
scroll to position [238, 0]
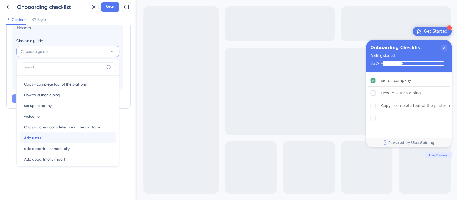
click at [40, 135] on span "Add users" at bounding box center [32, 137] width 17 height 6
type input "Add users"
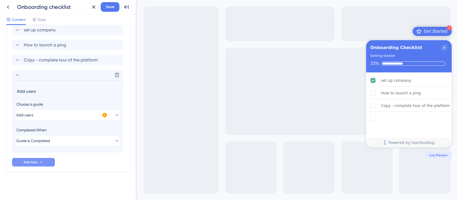
scroll to position [174, 0]
click at [31, 163] on span "Add Item" at bounding box center [31, 162] width 14 height 4
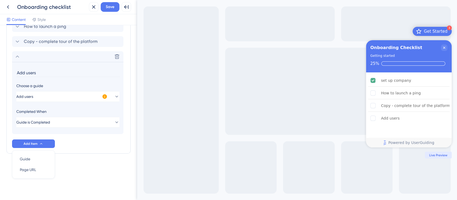
click at [76, 132] on section "Add users Choose a guide Add users Completed When Guide is Completed This guide…" at bounding box center [67, 98] width 111 height 72
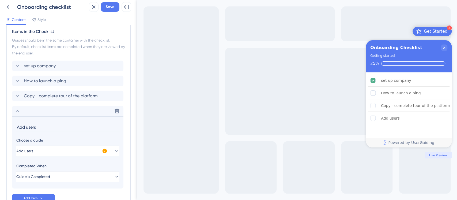
scroll to position [174, 0]
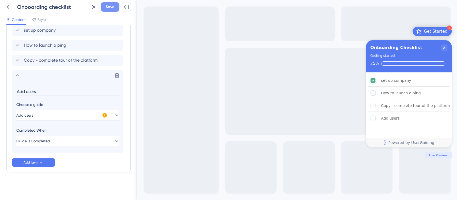
click at [111, 8] on span "Save" at bounding box center [110, 7] width 9 height 6
click at [19, 75] on icon at bounding box center [17, 75] width 6 height 6
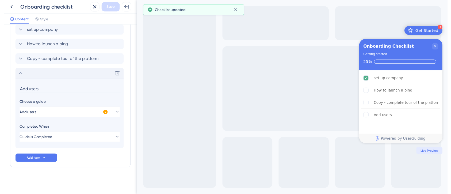
scroll to position [102, 0]
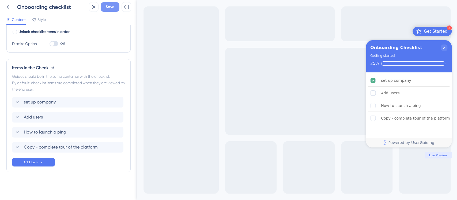
click at [106, 5] on span "Save" at bounding box center [110, 7] width 9 height 6
click at [9, 10] on icon at bounding box center [8, 7] width 6 height 6
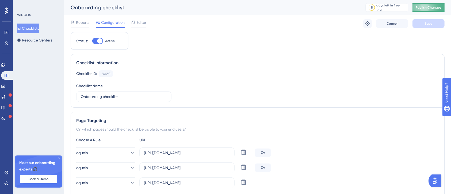
click at [432, 9] on span "Publish Changes" at bounding box center [429, 7] width 26 height 4
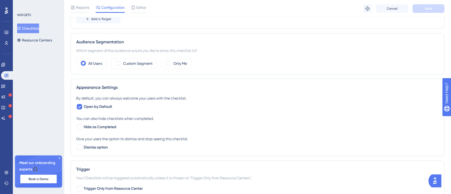
scroll to position [178, 0]
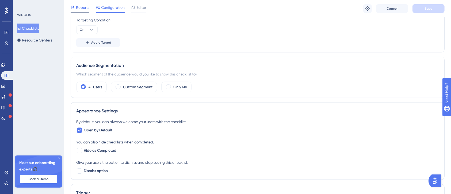
click at [85, 5] on span "Reports" at bounding box center [82, 7] width 13 height 6
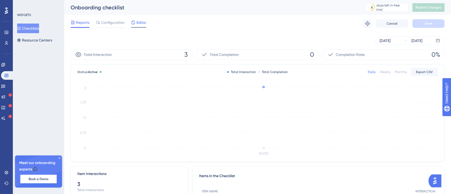
click at [146, 22] on span "Editor" at bounding box center [141, 22] width 10 height 6
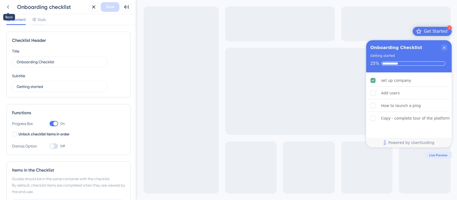
click at [5, 5] on icon at bounding box center [8, 7] width 6 height 6
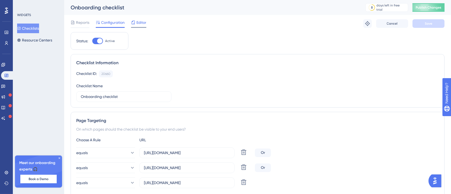
click at [144, 24] on span "Editor" at bounding box center [141, 22] width 10 height 6
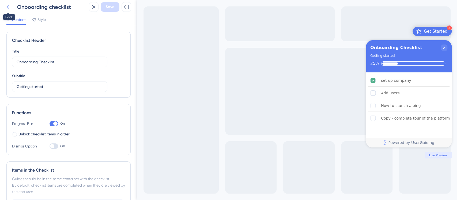
click at [10, 4] on icon at bounding box center [8, 7] width 6 height 6
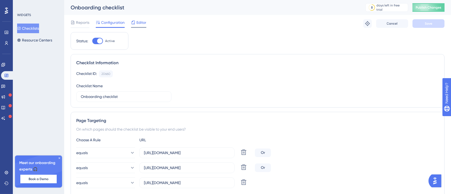
click at [138, 21] on span "Editor" at bounding box center [141, 22] width 10 height 6
click at [440, 5] on span "Publish Changes" at bounding box center [429, 7] width 26 height 4
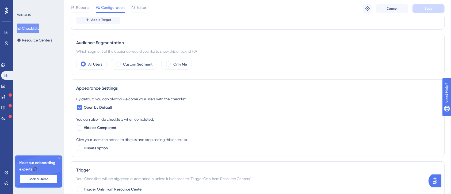
scroll to position [285, 0]
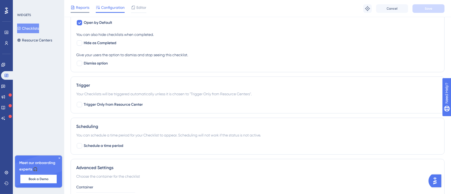
click at [75, 10] on div "Reports" at bounding box center [80, 7] width 19 height 6
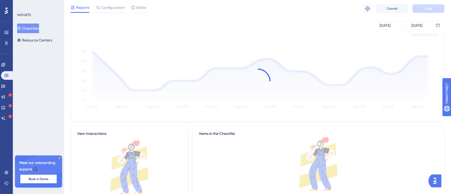
scroll to position [84, 0]
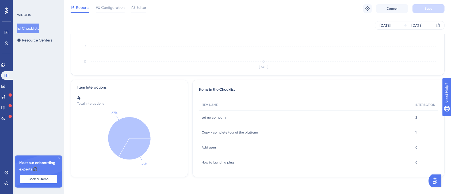
click at [206, 148] on span "Add users" at bounding box center [209, 147] width 15 height 4
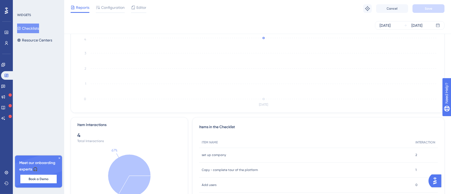
scroll to position [0, 0]
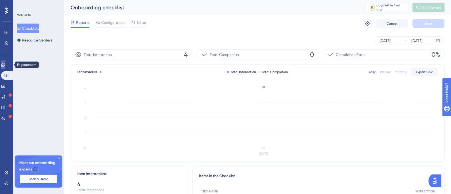
click at [5, 65] on icon at bounding box center [3, 65] width 4 height 4
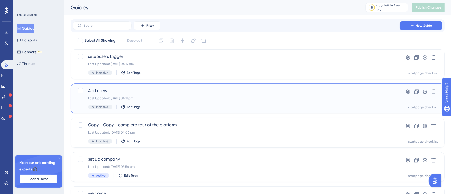
click at [195, 95] on div "Add users Last Updated: 15 Oct 2025 04:11 pm Inactive Edit Tags" at bounding box center [236, 98] width 296 height 22
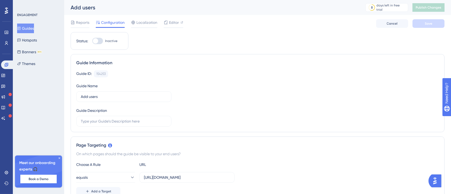
click at [97, 36] on div "Status: Inactive" at bounding box center [100, 41] width 58 height 18
click at [97, 39] on div at bounding box center [95, 40] width 5 height 5
click at [92, 41] on input "Inactive" at bounding box center [92, 41] width 0 height 0
checkbox input "true"
click at [430, 27] on button "Save" at bounding box center [428, 23] width 32 height 9
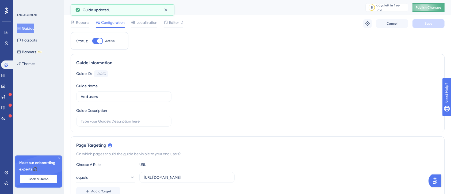
click at [436, 7] on span "Publish Changes" at bounding box center [429, 7] width 26 height 4
click at [32, 24] on button "Guides" at bounding box center [25, 29] width 17 height 10
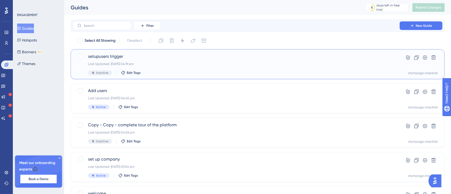
click at [156, 59] on span "setupusers trigger" at bounding box center [236, 56] width 296 height 6
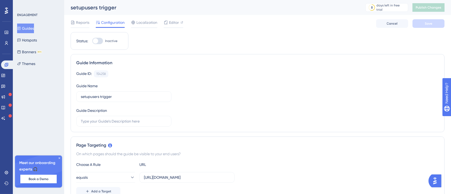
click at [95, 40] on div at bounding box center [95, 40] width 5 height 5
click at [92, 41] on input "Inactive" at bounding box center [92, 41] width 0 height 0
checkbox input "true"
click at [419, 22] on button "Save" at bounding box center [428, 23] width 32 height 9
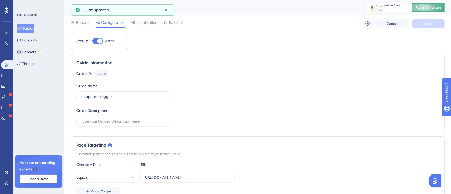
click at [441, 9] on span "Publish Changes" at bounding box center [429, 7] width 26 height 4
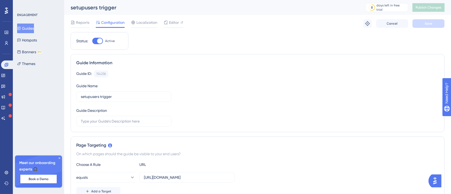
click at [25, 28] on button "Guides" at bounding box center [25, 29] width 17 height 10
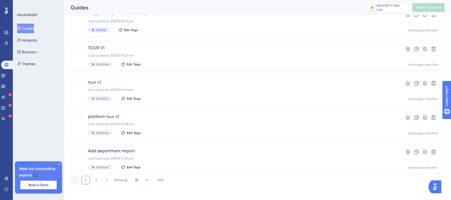
scroll to position [216, 0]
click at [97, 179] on button "2" at bounding box center [96, 178] width 9 height 9
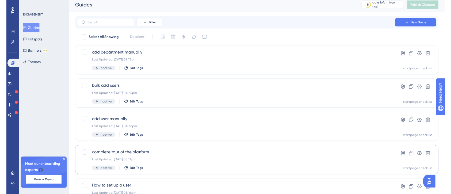
scroll to position [0, 0]
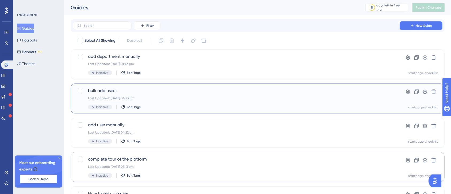
click at [170, 95] on div "bulk add users Last Updated: 15 Oct 2025 04:23 pm Inactive Edit Tags" at bounding box center [236, 98] width 296 height 22
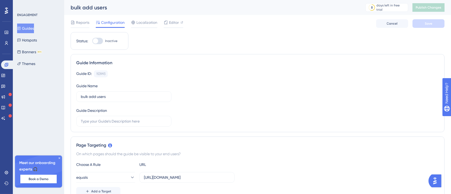
click at [95, 41] on div at bounding box center [95, 40] width 5 height 5
click at [92, 41] on input "Inactive" at bounding box center [92, 41] width 0 height 0
checkbox input "true"
click at [436, 22] on button "Save" at bounding box center [428, 23] width 32 height 9
click at [439, 9] on span "Publish Changes" at bounding box center [429, 7] width 26 height 4
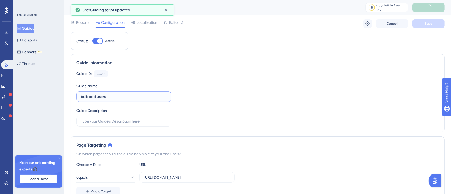
click at [111, 96] on input "bulk add users" at bounding box center [124, 97] width 86 height 6
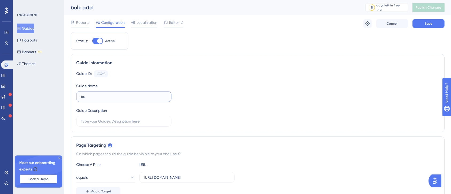
type input "b"
type input "Import users"
click at [424, 25] on button "Save" at bounding box center [428, 23] width 32 height 9
click at [433, 5] on button "Publish Changes" at bounding box center [428, 7] width 32 height 9
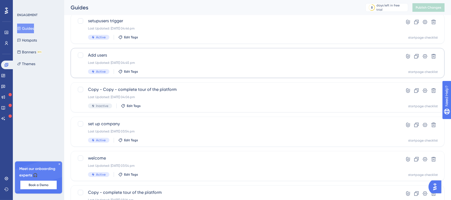
scroll to position [216, 0]
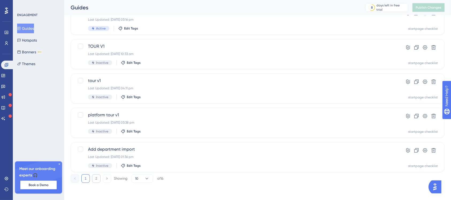
click at [94, 177] on button "2" at bounding box center [96, 178] width 9 height 9
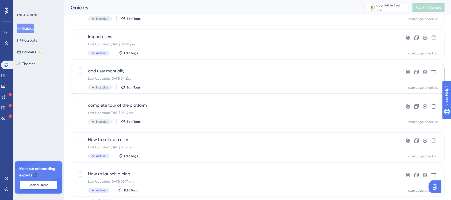
scroll to position [43, 0]
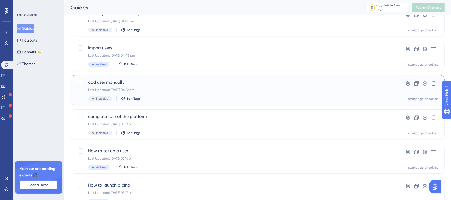
click at [140, 79] on span "add user manually" at bounding box center [236, 82] width 296 height 6
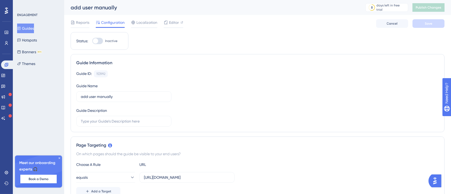
click at [96, 39] on div at bounding box center [95, 40] width 5 height 5
click at [92, 41] on input "Inactive" at bounding box center [92, 41] width 0 height 0
checkbox input "true"
click at [424, 24] on button "Save" at bounding box center [428, 23] width 32 height 9
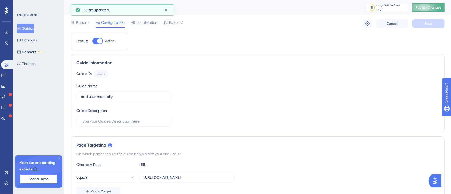
click at [435, 7] on span "Publish Changes" at bounding box center [429, 7] width 26 height 4
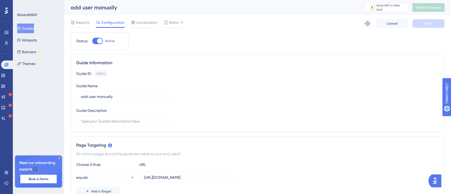
click at [17, 29] on div "ENGAGEMENT Guides Hotspots Banners BETA Themes Meet our onboarding experts 🎧 Bo…" at bounding box center [38, 97] width 51 height 194
click at [21, 27] on icon at bounding box center [19, 28] width 4 height 4
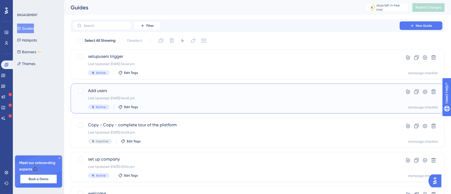
click at [185, 93] on span "Add users" at bounding box center [236, 90] width 296 height 6
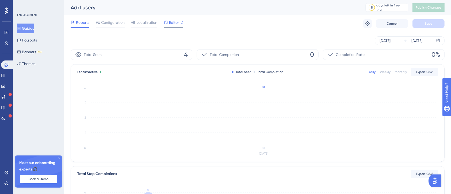
click at [167, 24] on icon at bounding box center [165, 22] width 3 height 3
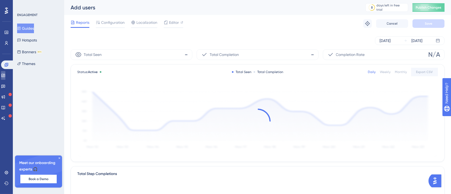
click at [5, 75] on icon at bounding box center [3, 75] width 4 height 4
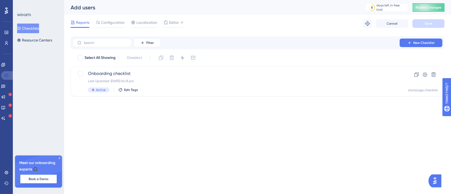
click at [7, 74] on icon at bounding box center [6, 75] width 4 height 4
click at [59, 158] on div "WIDGETS Checklists Resource Centers Meet our onboarding experts 🎧 Book a Demo U…" at bounding box center [38, 97] width 51 height 194
click at [7, 75] on icon at bounding box center [6, 75] width 4 height 4
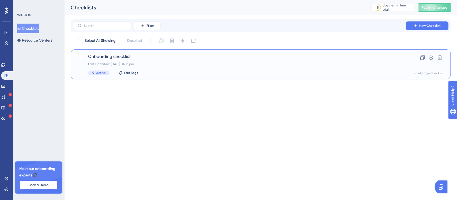
click at [171, 66] on div "Last Updated: 15 Oct 2025 04:13 pm" at bounding box center [239, 64] width 302 height 4
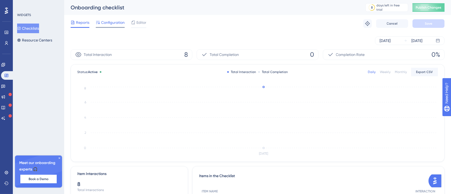
click at [113, 20] on span "Configuration" at bounding box center [113, 22] width 24 height 6
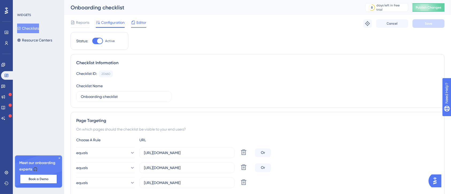
click at [143, 22] on span "Editor" at bounding box center [141, 22] width 10 height 6
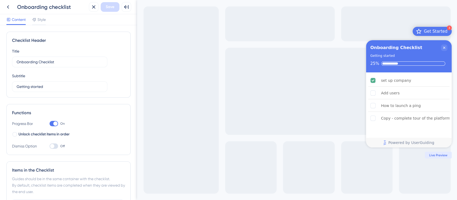
scroll to position [102, 0]
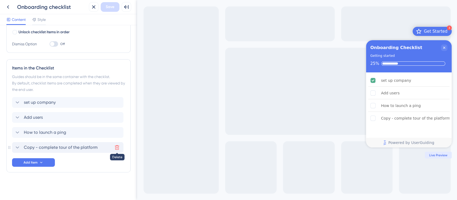
click at [115, 147] on icon at bounding box center [116, 146] width 5 height 5
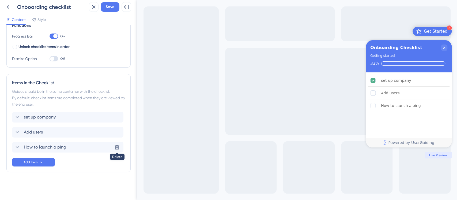
scroll to position [87, 0]
click at [115, 147] on icon at bounding box center [116, 146] width 5 height 5
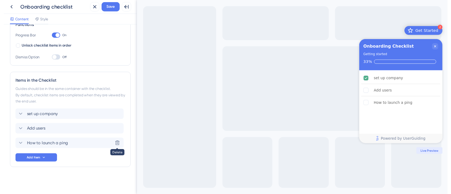
scroll to position [72, 0]
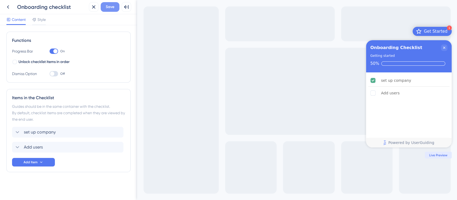
click at [109, 3] on button "Save" at bounding box center [110, 7] width 19 height 10
click at [9, 6] on icon at bounding box center [8, 7] width 6 height 6
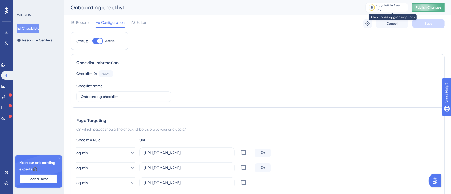
click at [444, 6] on button "Publish Changes" at bounding box center [428, 7] width 32 height 9
click at [433, 6] on icon at bounding box center [429, 7] width 8 height 8
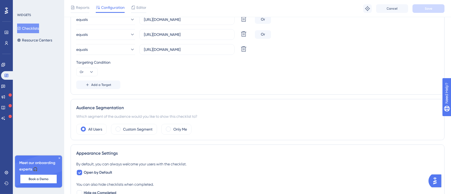
scroll to position [36, 0]
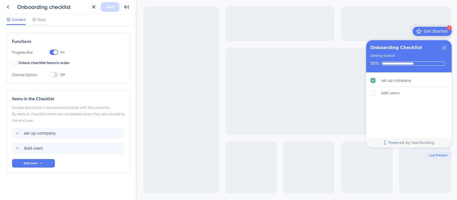
scroll to position [72, 0]
click at [40, 163] on icon at bounding box center [41, 162] width 4 height 4
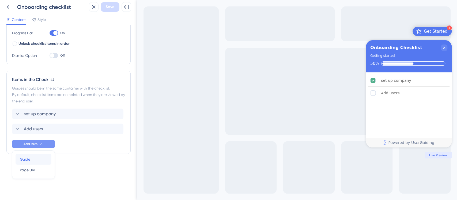
click at [40, 163] on div "Guide Guide" at bounding box center [33, 159] width 27 height 11
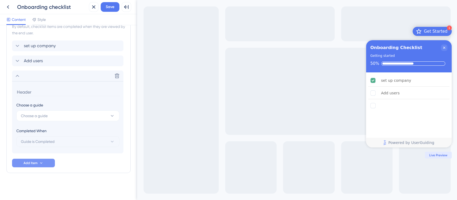
scroll to position [159, 0]
click at [47, 115] on span "Choose a guide" at bounding box center [34, 115] width 27 height 6
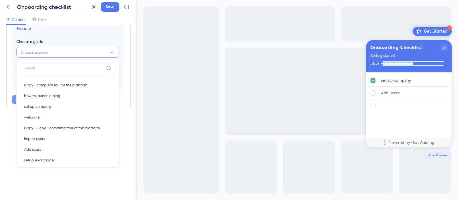
scroll to position [36, 0]
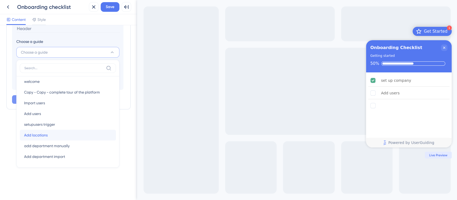
click at [58, 136] on div "Add locations Add locations" at bounding box center [67, 134] width 87 height 11
type input "Add locations"
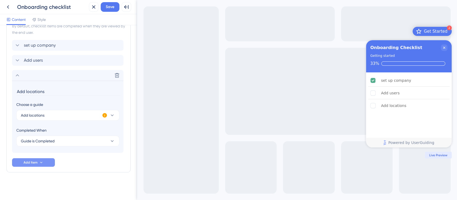
click at [103, 114] on icon at bounding box center [104, 115] width 5 height 5
click at [137, 121] on span "Activate Now" at bounding box center [140, 121] width 20 height 4
click at [33, 162] on span "Add Item" at bounding box center [31, 162] width 14 height 4
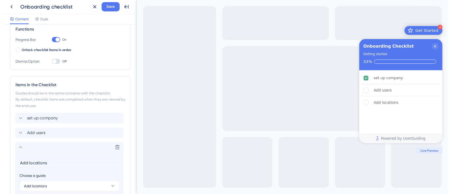
scroll to position [71, 0]
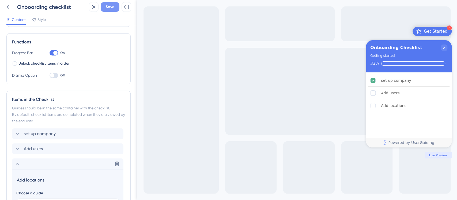
click at [109, 7] on span "Save" at bounding box center [110, 7] width 9 height 6
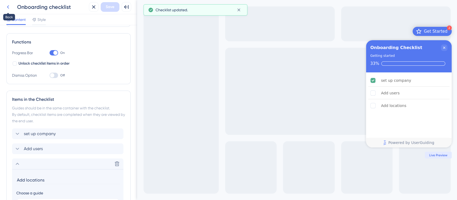
click at [11, 6] on icon at bounding box center [8, 7] width 6 height 6
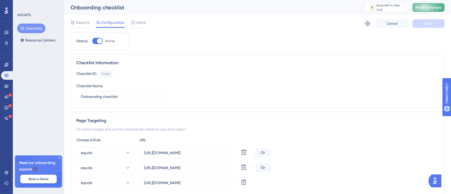
click at [430, 7] on span "Publish Changes" at bounding box center [429, 7] width 26 height 4
click at [7, 61] on link at bounding box center [6, 64] width 11 height 9
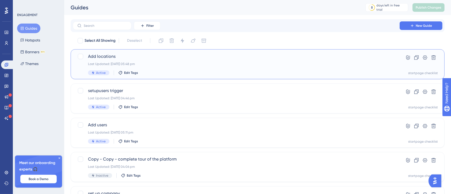
click at [167, 61] on div "Add locations Last Updated: 15 Oct 2025 05:48 pm Active Edit Tags" at bounding box center [236, 64] width 296 height 22
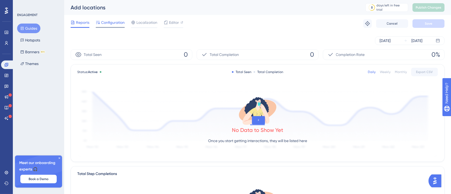
click at [114, 24] on span "Configuration" at bounding box center [113, 22] width 24 height 6
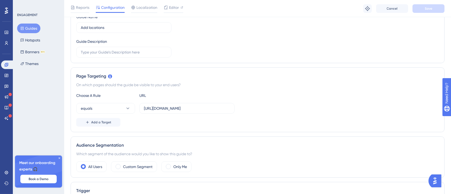
scroll to position [107, 0]
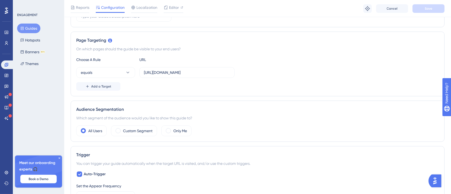
click at [26, 27] on button "Guides" at bounding box center [28, 29] width 23 height 10
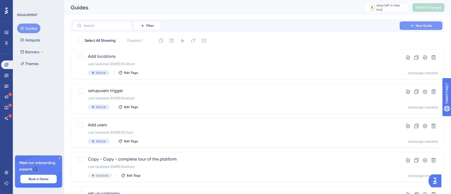
click at [412, 25] on icon at bounding box center [412, 26] width 4 height 4
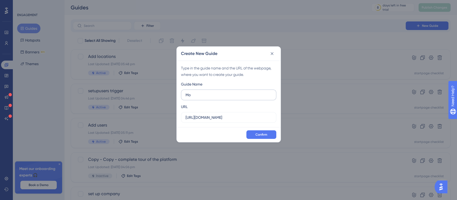
type input "M"
type input "Ping configuration"
drag, startPoint x: 251, startPoint y: 117, endPoint x: 169, endPoint y: 119, distance: 82.2
click at [169, 119] on div "Create New Guide Type in the guide name and the URL of the webpage, where you w…" at bounding box center [228, 100] width 457 height 200
paste input "/dashboard"
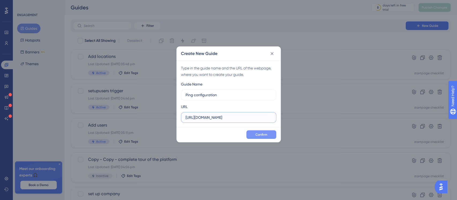
type input "https://pp-portal.crises-control.com/dashboard"
click at [263, 135] on span "Confirm" at bounding box center [261, 134] width 12 height 4
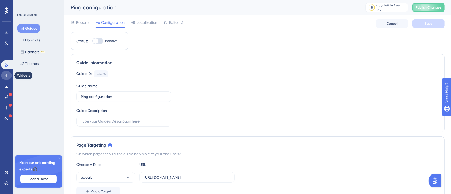
click at [9, 75] on link at bounding box center [6, 75] width 11 height 9
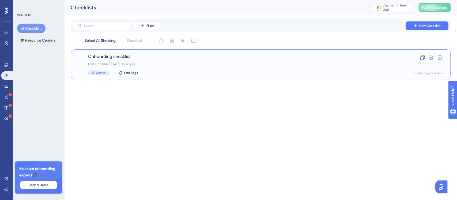
click at [150, 62] on div "Last Updated: 15 Oct 2025 05:48 pm" at bounding box center [239, 64] width 302 height 4
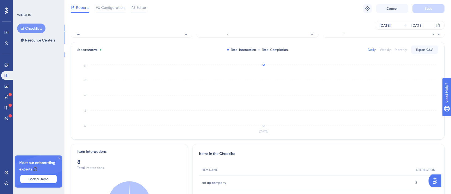
scroll to position [13, 0]
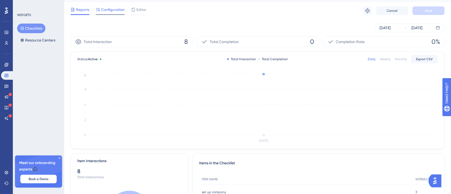
click at [109, 12] on span "Configuration" at bounding box center [113, 9] width 24 height 6
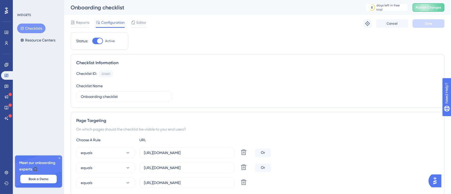
scroll to position [71, 0]
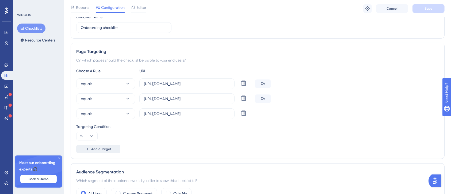
click at [96, 147] on span "Add a Target" at bounding box center [101, 149] width 20 height 4
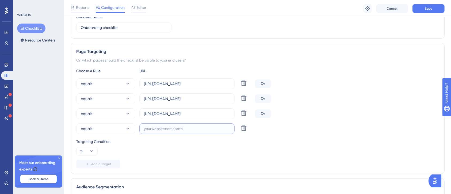
drag, startPoint x: 158, startPoint y: 132, endPoint x: 144, endPoint y: 127, distance: 13.8
click at [144, 127] on input "text" at bounding box center [187, 129] width 86 height 6
paste input "https://pp-portal.crises-control.com/company/configuration#tab_ping"
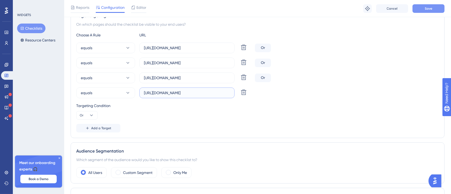
type input "https://pp-portal.crises-control.com/company/configuration#tab_ping"
click at [426, 12] on button "Save" at bounding box center [428, 8] width 32 height 9
click at [2, 62] on link at bounding box center [6, 64] width 11 height 9
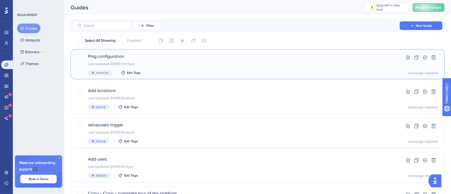
click at [161, 64] on div "Last Updated: 15 Oct 2025 06:03 pm" at bounding box center [236, 64] width 296 height 4
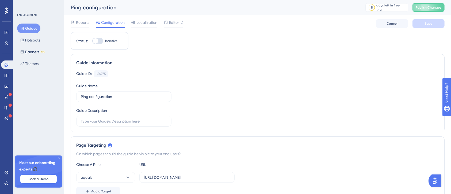
click at [96, 42] on div at bounding box center [95, 40] width 5 height 5
click at [92, 41] on input "Inactive" at bounding box center [92, 41] width 0 height 0
checkbox input "true"
click at [430, 22] on span "Save" at bounding box center [428, 23] width 7 height 4
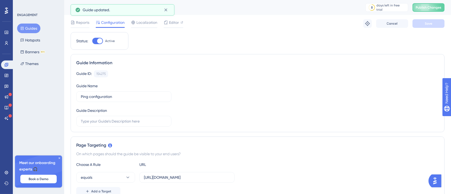
click at [437, 7] on span "Publish Changes" at bounding box center [429, 7] width 26 height 4
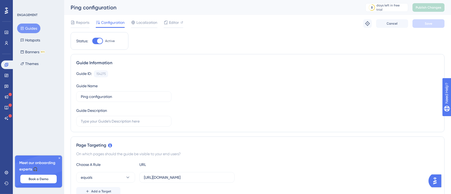
click at [37, 31] on button "Guides" at bounding box center [28, 29] width 23 height 10
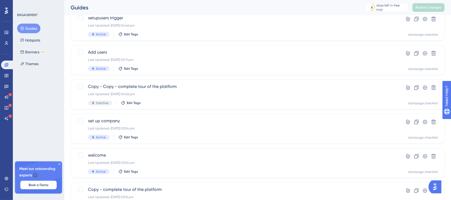
scroll to position [143, 0]
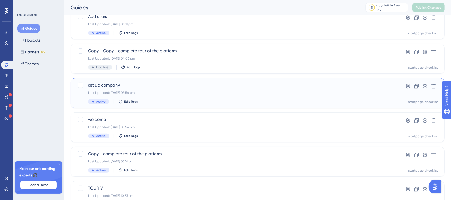
click at [253, 87] on span "set up company" at bounding box center [236, 85] width 296 height 6
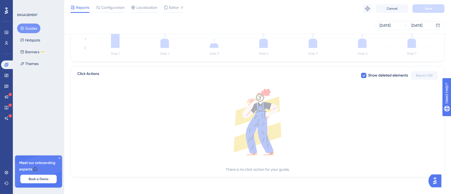
scroll to position [72, 0]
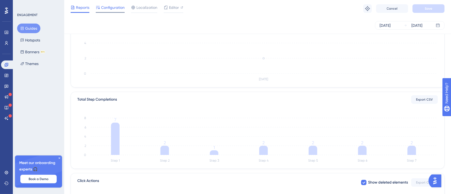
click at [110, 7] on span "Configuration" at bounding box center [113, 7] width 24 height 6
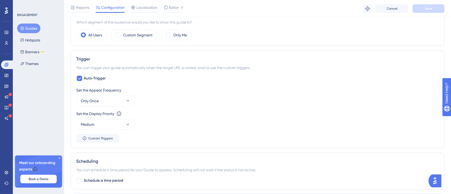
scroll to position [214, 0]
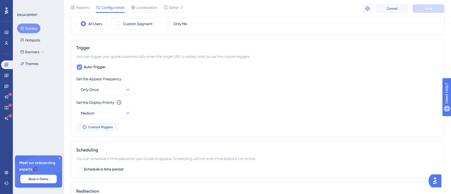
click at [77, 66] on div at bounding box center [79, 66] width 5 height 5
checkbox input "false"
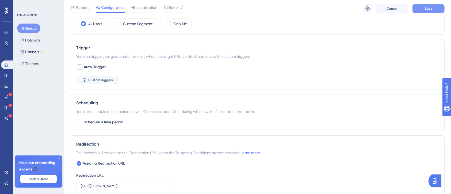
click at [424, 7] on button "Save" at bounding box center [428, 8] width 32 height 9
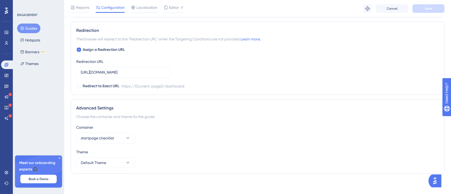
scroll to position [328, 0]
click at [128, 139] on icon at bounding box center [127, 137] width 5 height 5
click at [123, 155] on div "startpage checklist startpage checklist" at bounding box center [105, 153] width 43 height 11
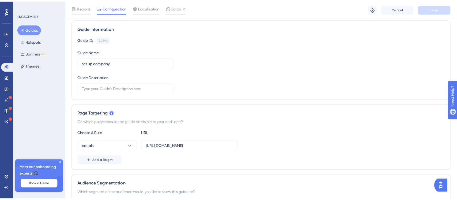
scroll to position [0, 0]
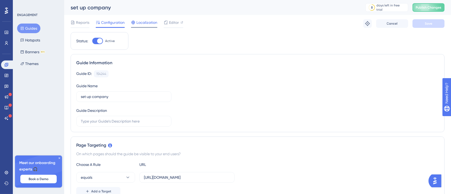
click at [145, 23] on span "Localization" at bounding box center [146, 22] width 21 height 6
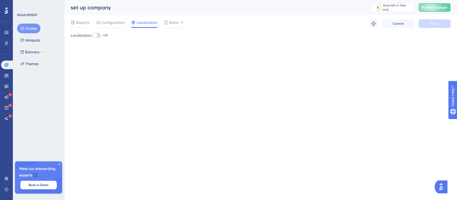
click at [97, 35] on div at bounding box center [95, 35] width 4 height 4
click at [92, 35] on input "Off" at bounding box center [92, 35] width 0 height 0
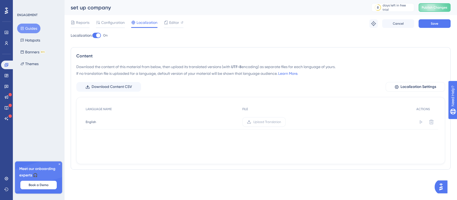
click at [97, 35] on div at bounding box center [96, 35] width 9 height 5
click at [92, 35] on input "On" at bounding box center [92, 35] width 0 height 0
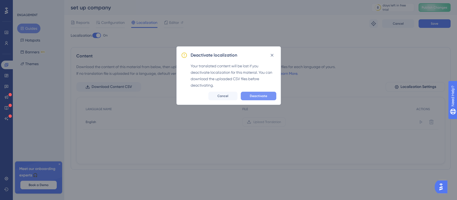
click at [251, 95] on span "Deactivate" at bounding box center [258, 96] width 17 height 4
checkbox input "false"
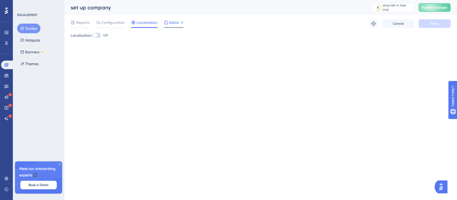
click at [165, 22] on icon at bounding box center [166, 22] width 4 height 4
click at [3, 65] on link at bounding box center [7, 64] width 13 height 9
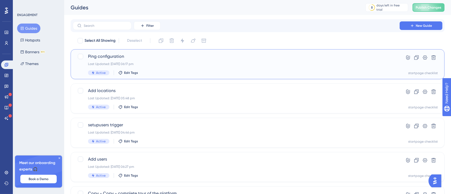
click at [173, 62] on div "Last Updated: 15 Oct 2025 06:17 pm" at bounding box center [236, 64] width 296 height 4
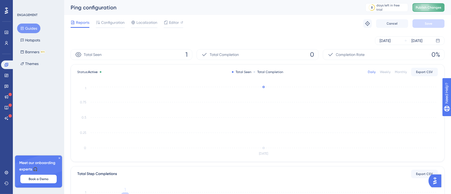
click at [434, 10] on button "Publish Changes" at bounding box center [428, 7] width 32 height 9
click at [36, 55] on button "Banners BETA" at bounding box center [32, 52] width 31 height 10
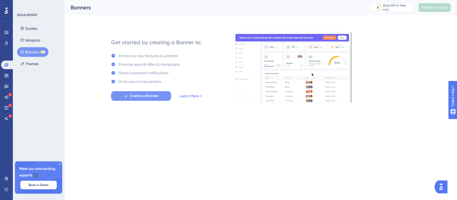
click at [157, 94] on span "Create a Banner" at bounding box center [144, 96] width 29 height 6
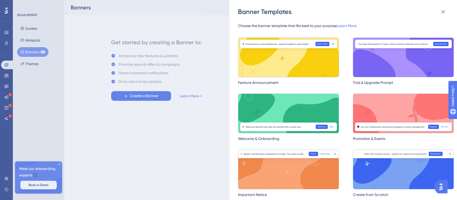
click at [270, 109] on img at bounding box center [288, 113] width 101 height 40
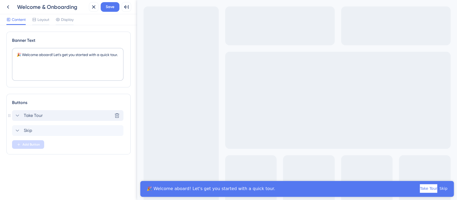
click at [35, 112] on span "Take Tour" at bounding box center [33, 115] width 19 height 6
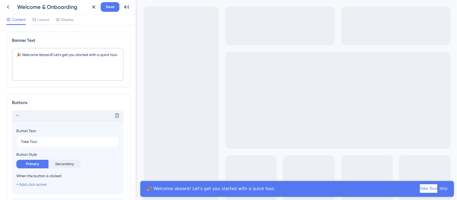
scroll to position [55, 0]
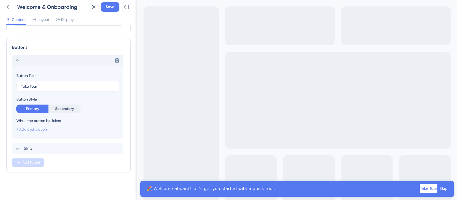
click at [26, 127] on link "+ Add click action" at bounding box center [31, 129] width 30 height 4
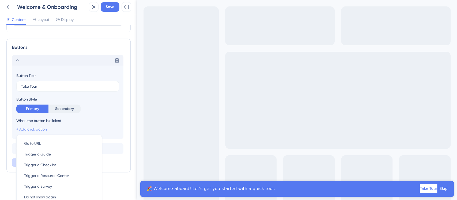
scroll to position [93, 0]
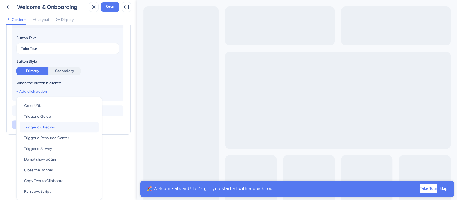
click at [26, 127] on span "Trigger a Checklist" at bounding box center [40, 127] width 32 height 6
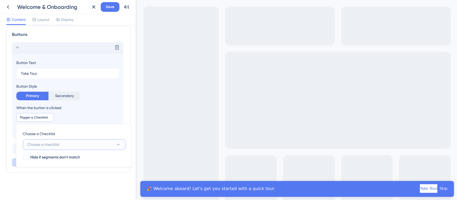
click at [57, 143] on span "Choose a checklist" at bounding box center [43, 144] width 32 height 6
click at [33, 178] on span "Onboarding checklist" at bounding box center [48, 177] width 37 height 6
click at [110, 9] on span "Save" at bounding box center [110, 7] width 9 height 6
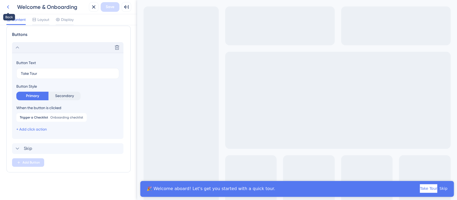
click at [7, 3] on button at bounding box center [8, 7] width 10 height 10
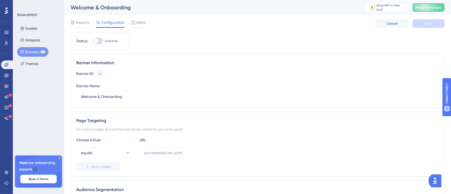
click at [98, 41] on div at bounding box center [95, 40] width 5 height 5
click at [92, 41] on input "Inactive" at bounding box center [92, 41] width 0 height 0
checkbox input "false"
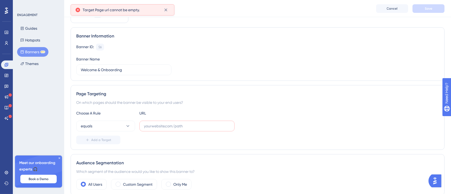
scroll to position [36, 0]
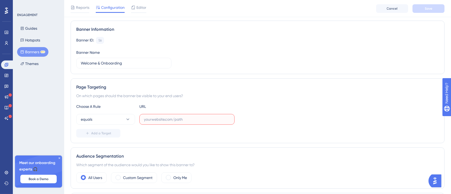
paste input "https://pp-portal.crises-control.com/dashboard"
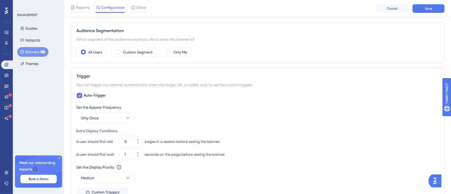
scroll to position [200, 0]
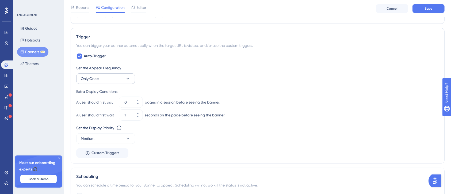
type input "https://pp-portal.crises-control.com/dashboard"
click at [118, 77] on button "Only Once" at bounding box center [105, 78] width 59 height 11
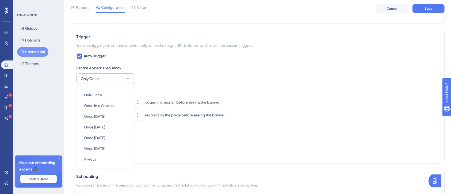
scroll to position [229, 0]
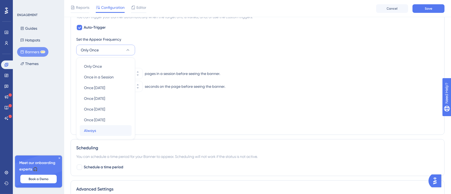
click at [107, 128] on div "Always Always" at bounding box center [105, 130] width 43 height 11
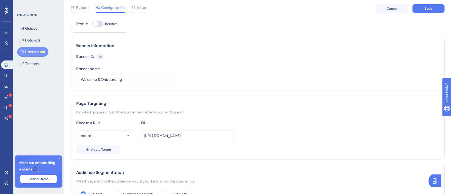
scroll to position [0, 0]
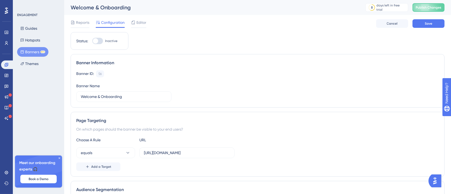
click at [431, 28] on div "Reports Configuration Editor Cancel Save" at bounding box center [258, 23] width 374 height 17
click at [428, 25] on span "Save" at bounding box center [428, 23] width 7 height 4
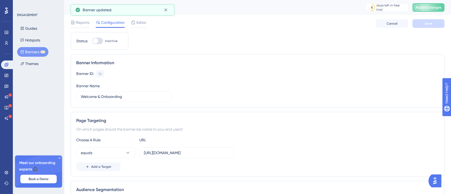
click at [97, 40] on div at bounding box center [95, 40] width 5 height 5
click at [92, 41] on input "Inactive" at bounding box center [92, 41] width 0 height 0
checkbox input "true"
click at [420, 24] on button "Save" at bounding box center [428, 23] width 32 height 9
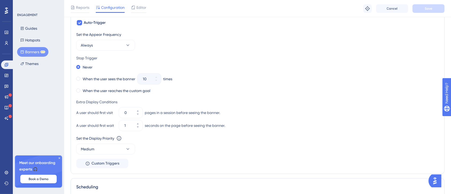
scroll to position [250, 0]
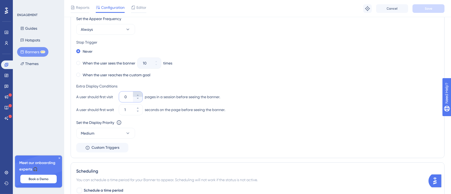
click at [139, 92] on button "0" at bounding box center [138, 93] width 10 height 5
click at [138, 100] on button "1" at bounding box center [138, 99] width 10 height 5
type input "0"
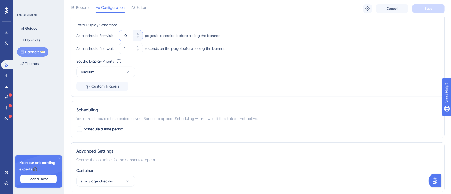
scroll to position [321, 0]
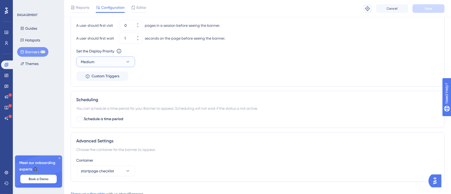
click at [120, 64] on button "Medium" at bounding box center [105, 61] width 59 height 11
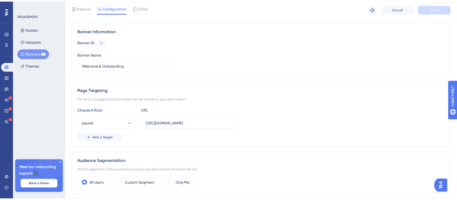
scroll to position [0, 0]
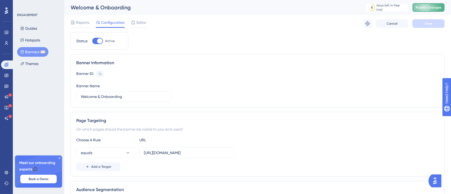
click at [435, 4] on button "Publish Changes" at bounding box center [428, 7] width 32 height 9
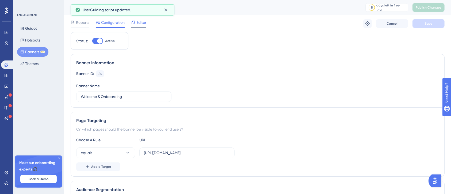
click at [138, 24] on span "Editor" at bounding box center [141, 22] width 10 height 6
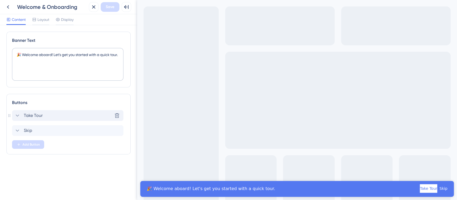
click at [30, 115] on span "Take Tour" at bounding box center [33, 115] width 19 height 6
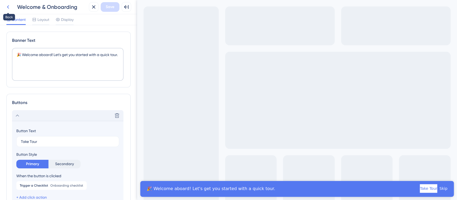
click at [11, 7] on icon at bounding box center [8, 7] width 6 height 6
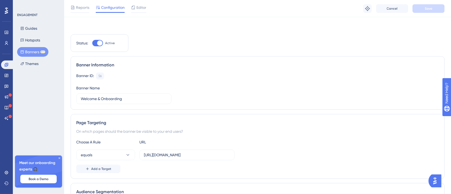
scroll to position [36, 0]
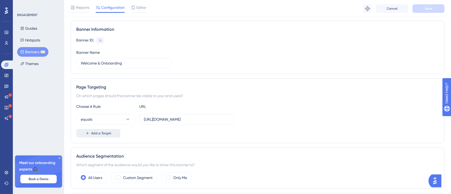
click at [107, 136] on button "Add a Target" at bounding box center [98, 133] width 44 height 9
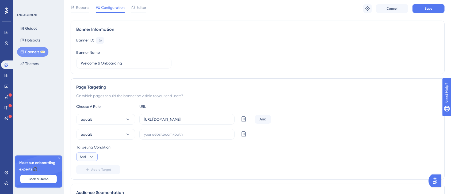
click at [95, 154] on button "And" at bounding box center [86, 156] width 21 height 9
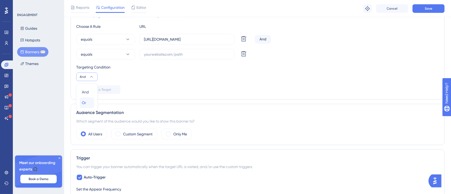
click at [88, 103] on div "Or Or" at bounding box center [87, 102] width 10 height 11
click at [146, 53] on input "text" at bounding box center [187, 54] width 86 height 6
paste input "https://pp-portal.crises-control.com/"
type input "https://pp-portal.crises-control.com/"
click at [422, 14] on div "Reports Configuration Editor Troubleshoot Cancel Save" at bounding box center [257, 8] width 387 height 17
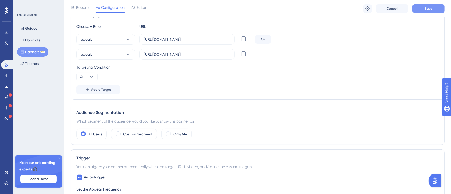
click at [424, 10] on button "Save" at bounding box center [428, 8] width 32 height 9
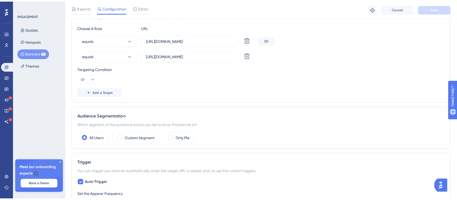
scroll to position [0, 0]
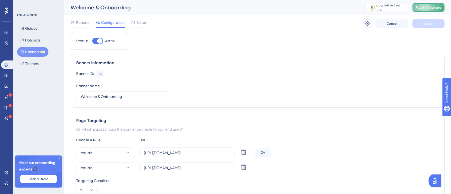
click at [431, 6] on button "Publish Changes" at bounding box center [428, 7] width 32 height 9
click at [25, 27] on button "Guides" at bounding box center [28, 29] width 23 height 10
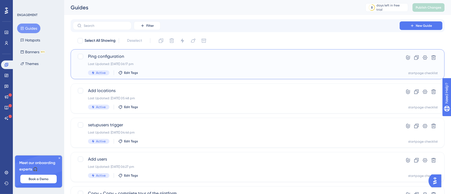
click at [181, 64] on div "Last Updated: 15 Oct 2025 06:17 pm" at bounding box center [236, 64] width 296 height 4
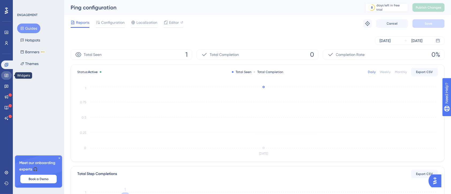
click at [6, 75] on icon at bounding box center [6, 75] width 4 height 4
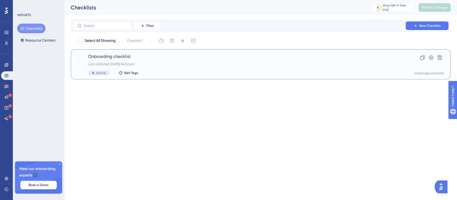
click at [191, 63] on div "Last Updated: 15 Oct 2025 06:06 pm" at bounding box center [239, 64] width 302 height 4
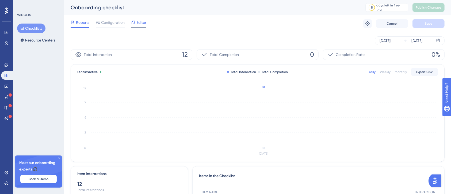
click at [134, 22] on icon at bounding box center [133, 22] width 4 height 4
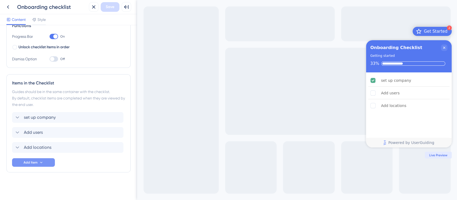
click at [43, 163] on icon at bounding box center [41, 162] width 4 height 4
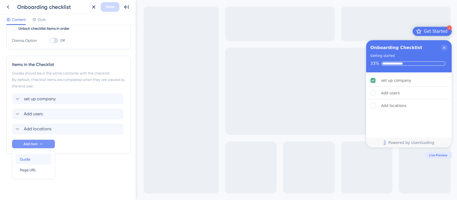
click at [43, 161] on div "Guide Guide" at bounding box center [33, 159] width 27 height 11
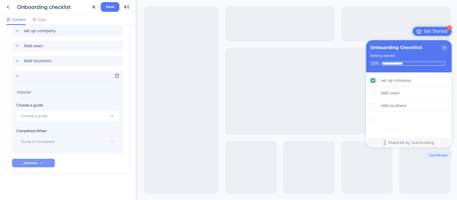
scroll to position [174, 0]
click at [61, 114] on button "Choose a guide" at bounding box center [67, 115] width 103 height 11
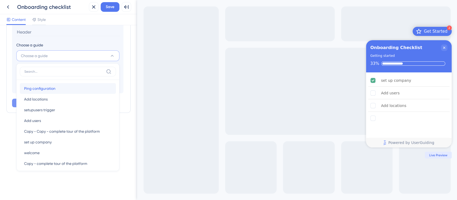
click at [55, 83] on div "Ping configuration Ping configuration" at bounding box center [67, 88] width 87 height 11
type input "Ping configuration"
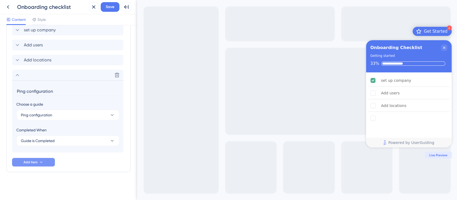
scroll to position [174, 0]
click at [40, 160] on icon at bounding box center [41, 162] width 4 height 4
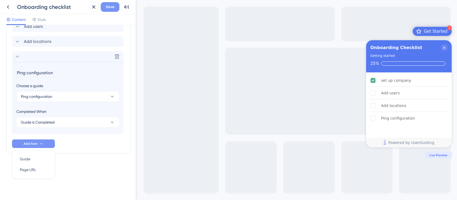
click at [107, 11] on button "Save" at bounding box center [110, 7] width 19 height 10
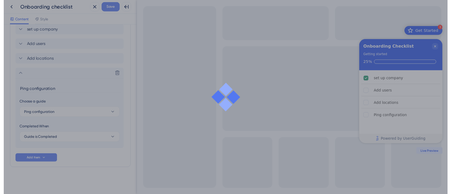
scroll to position [174, 0]
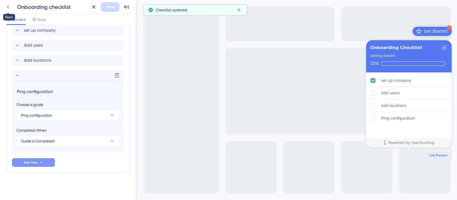
click at [11, 10] on button at bounding box center [8, 7] width 10 height 10
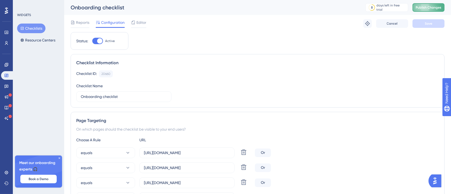
click at [430, 5] on span "Publish Changes" at bounding box center [429, 7] width 26 height 4
click at [3, 67] on link at bounding box center [6, 64] width 11 height 9
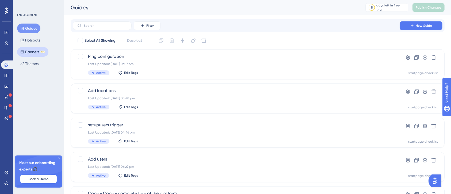
click at [33, 49] on button "Banners BETA" at bounding box center [32, 52] width 31 height 10
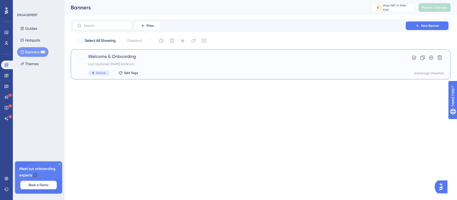
click at [191, 72] on div "Active Edit Tags" at bounding box center [239, 72] width 302 height 5
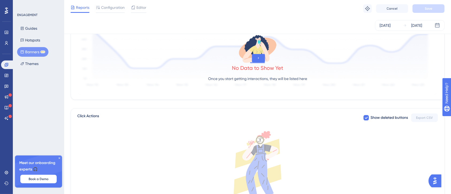
scroll to position [10, 0]
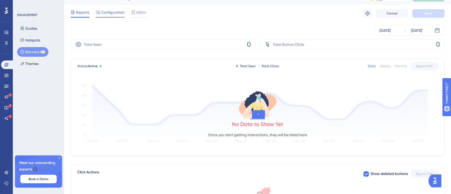
click at [110, 16] on div "Configuration" at bounding box center [110, 13] width 29 height 9
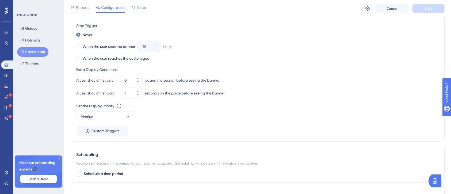
scroll to position [321, 0]
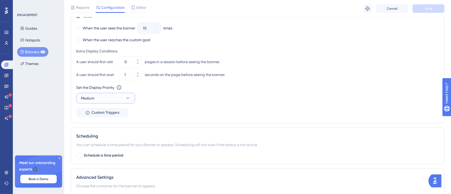
click at [121, 100] on button "Medium" at bounding box center [105, 98] width 59 height 11
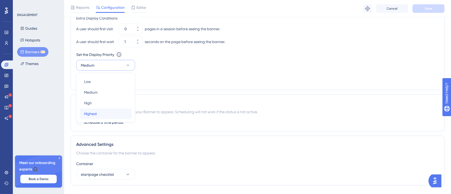
click at [97, 118] on div "Highest Highest" at bounding box center [105, 113] width 43 height 11
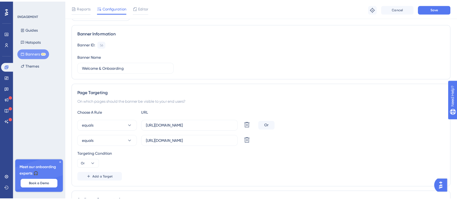
scroll to position [0, 0]
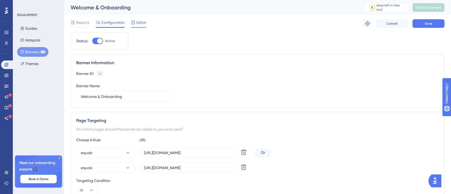
click at [144, 24] on span "Editor" at bounding box center [141, 22] width 10 height 6
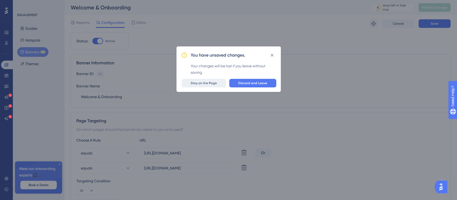
click at [208, 82] on span "Stay on the Page" at bounding box center [203, 83] width 26 height 4
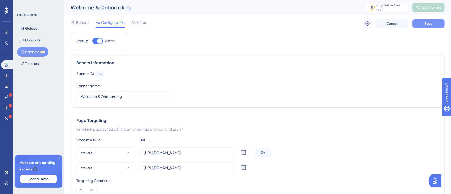
click at [435, 21] on button "Save" at bounding box center [428, 23] width 32 height 9
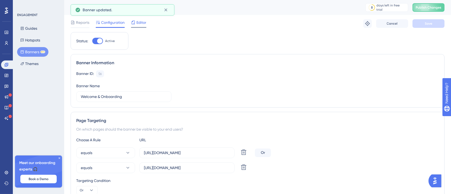
click at [143, 28] on div at bounding box center [138, 27] width 15 height 1
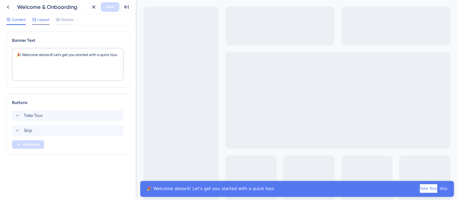
click at [42, 18] on span "Layout" at bounding box center [43, 19] width 12 height 6
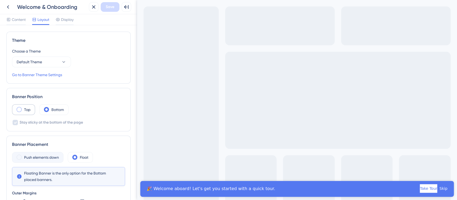
click at [17, 108] on span at bounding box center [19, 109] width 5 height 5
click at [23, 108] on input "radio" at bounding box center [23, 108] width 0 height 0
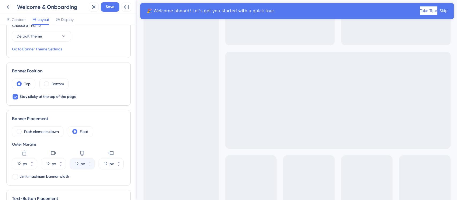
scroll to position [36, 0]
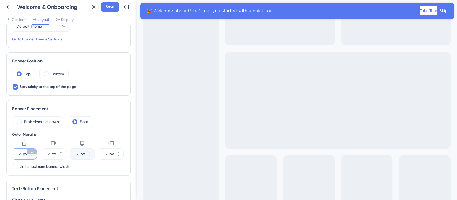
click at [32, 149] on button "12 px" at bounding box center [32, 150] width 10 height 5
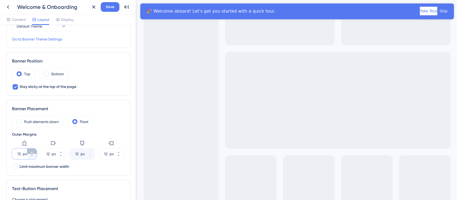
click at [32, 149] on button "13 px" at bounding box center [32, 150] width 10 height 5
click at [32, 149] on button "14 px" at bounding box center [32, 150] width 10 height 5
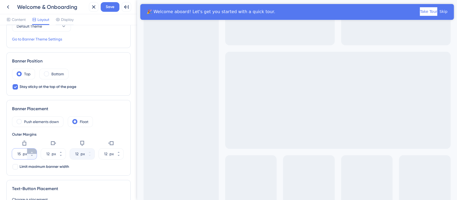
click at [33, 149] on button "15 px" at bounding box center [32, 150] width 10 height 5
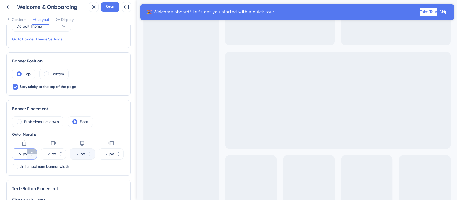
click at [33, 149] on button "16 px" at bounding box center [32, 150] width 10 height 5
click at [33, 149] on button "17 px" at bounding box center [32, 150] width 10 height 5
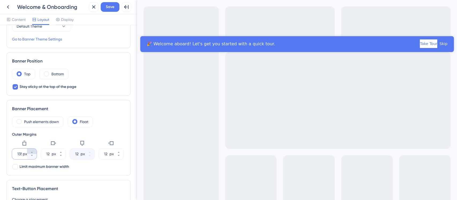
click at [33, 149] on button "135 px" at bounding box center [32, 150] width 10 height 5
type input "137"
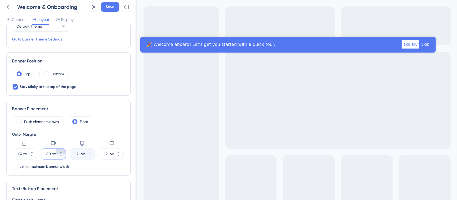
click at [61, 148] on button "80 px" at bounding box center [61, 150] width 10 height 5
type input "82"
click at [84, 156] on div "px" at bounding box center [83, 153] width 4 height 6
click at [119, 154] on icon at bounding box center [118, 155] width 3 height 3
type input "-47"
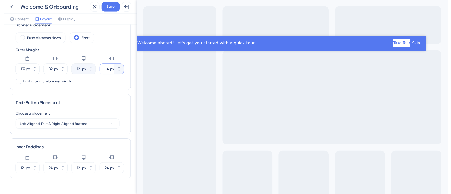
scroll to position [129, 0]
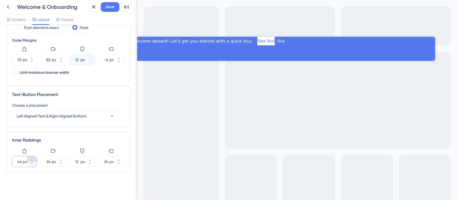
click at [35, 158] on button "44 px" at bounding box center [32, 158] width 10 height 5
type input "45"
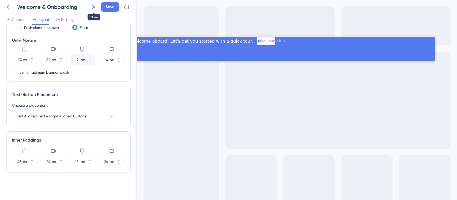
click at [93, 4] on icon at bounding box center [93, 7] width 6 height 6
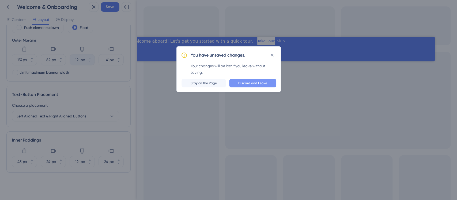
click at [235, 82] on button "Discard and Leave" at bounding box center [252, 83] width 47 height 9
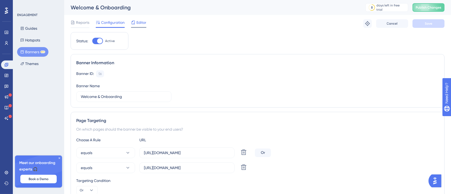
click at [140, 25] on span "Editor" at bounding box center [141, 22] width 10 height 6
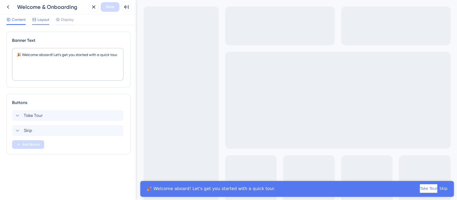
click at [45, 20] on span "Layout" at bounding box center [43, 19] width 12 height 6
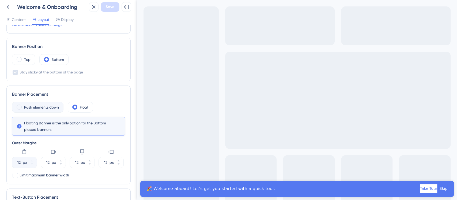
scroll to position [45, 0]
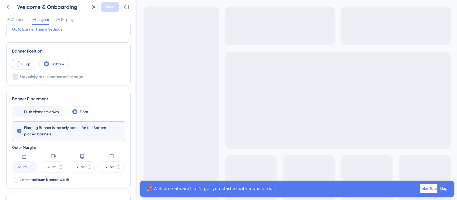
click at [18, 61] on span at bounding box center [19, 63] width 5 height 5
click at [23, 62] on input "radio" at bounding box center [23, 62] width 0 height 0
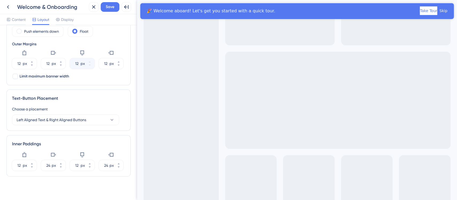
scroll to position [129, 0]
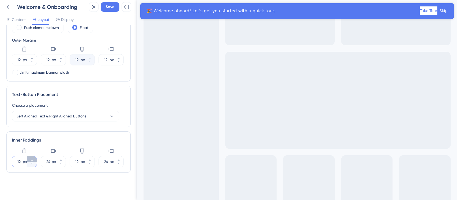
click at [31, 156] on button "12 px" at bounding box center [32, 158] width 10 height 5
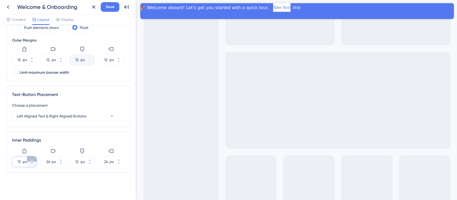
click at [31, 156] on button "13 px" at bounding box center [32, 158] width 10 height 5
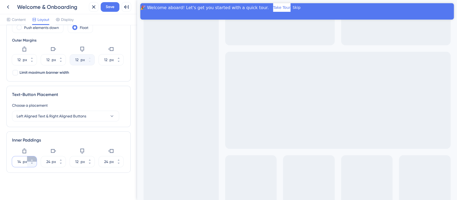
click at [31, 156] on button "14 px" at bounding box center [32, 158] width 10 height 5
click at [31, 156] on button "15 px" at bounding box center [32, 158] width 10 height 5
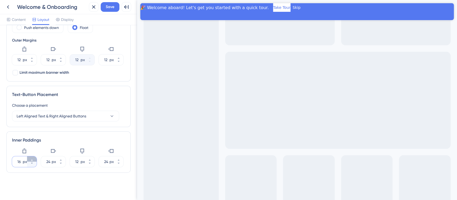
click at [31, 156] on button "16 px" at bounding box center [32, 158] width 10 height 5
click at [31, 156] on button "17 px" at bounding box center [32, 158] width 10 height 5
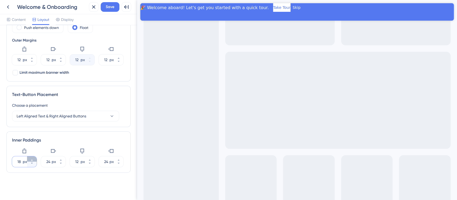
click at [31, 156] on button "18 px" at bounding box center [32, 158] width 10 height 5
click at [31, 156] on button "19 px" at bounding box center [32, 158] width 10 height 5
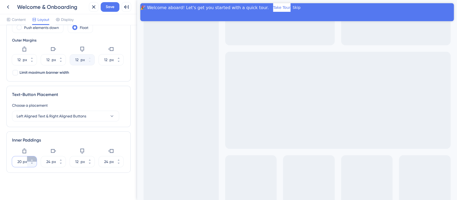
click at [31, 156] on button "20 px" at bounding box center [32, 158] width 10 height 5
click at [31, 156] on button "21 px" at bounding box center [32, 158] width 10 height 5
click at [31, 156] on button "22 px" at bounding box center [32, 158] width 10 height 5
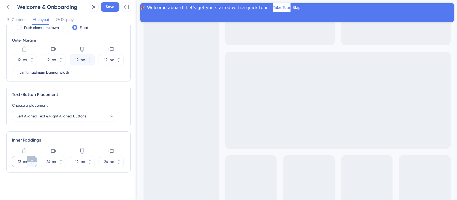
click at [31, 156] on button "23 px" at bounding box center [32, 158] width 10 height 5
click at [31, 156] on button "24 px" at bounding box center [32, 158] width 10 height 5
click at [31, 156] on button "25 px" at bounding box center [32, 158] width 10 height 5
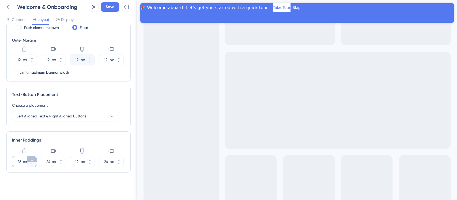
click at [31, 156] on button "26 px" at bounding box center [32, 158] width 10 height 5
click at [31, 156] on button "27 px" at bounding box center [32, 158] width 10 height 5
click at [31, 156] on button "28 px" at bounding box center [32, 158] width 10 height 5
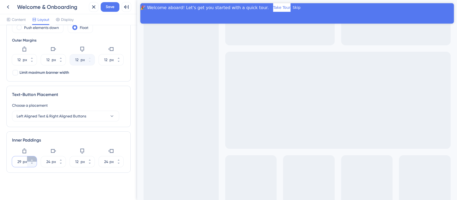
click at [31, 156] on button "29 px" at bounding box center [32, 158] width 10 height 5
click at [31, 156] on button "30 px" at bounding box center [32, 158] width 10 height 5
type input "31"
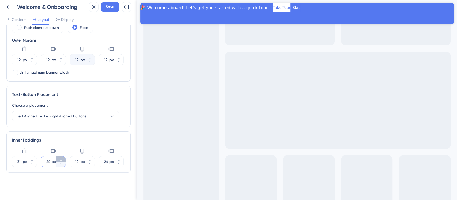
click at [58, 157] on button "24 px" at bounding box center [61, 158] width 10 height 5
click at [58, 157] on button "25 px" at bounding box center [61, 158] width 10 height 5
click at [58, 157] on button "26 px" at bounding box center [61, 158] width 10 height 5
click at [58, 157] on button "27 px" at bounding box center [61, 158] width 10 height 5
click at [58, 157] on button "28 px" at bounding box center [61, 158] width 10 height 5
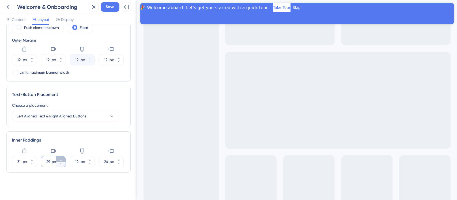
click at [58, 157] on button "29 px" at bounding box center [61, 158] width 10 height 5
click at [58, 157] on button "30 px" at bounding box center [61, 158] width 10 height 5
click at [58, 157] on button "31 px" at bounding box center [61, 158] width 10 height 5
click at [58, 157] on button "32 px" at bounding box center [61, 158] width 10 height 5
click at [58, 157] on button "33 px" at bounding box center [61, 158] width 10 height 5
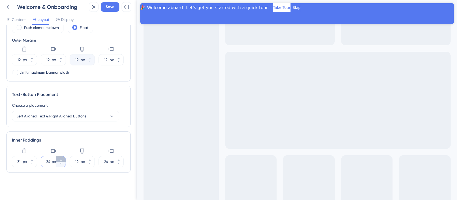
click at [58, 157] on button "34 px" at bounding box center [61, 158] width 10 height 5
click at [58, 157] on button "35 px" at bounding box center [61, 158] width 10 height 5
click at [58, 157] on button "36 px" at bounding box center [61, 158] width 10 height 5
click at [58, 157] on button "37 px" at bounding box center [61, 158] width 10 height 5
click at [58, 157] on button "38 px" at bounding box center [61, 158] width 10 height 5
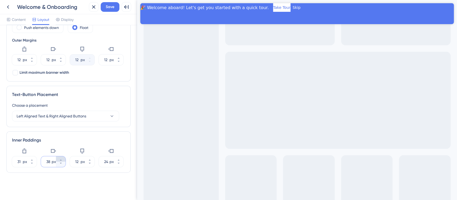
type input "39"
click at [94, 158] on button "12 px" at bounding box center [90, 158] width 10 height 5
click at [94, 158] on button "13 px" at bounding box center [90, 158] width 10 height 5
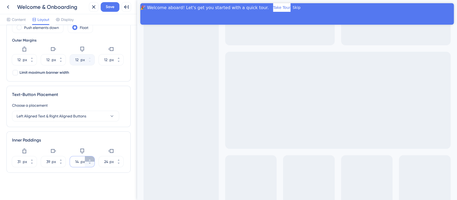
click at [94, 158] on button "14 px" at bounding box center [90, 158] width 10 height 5
click at [94, 158] on button "15 px" at bounding box center [90, 158] width 10 height 5
click at [94, 158] on button "16 px" at bounding box center [90, 158] width 10 height 5
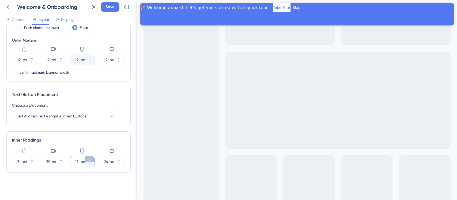
click at [94, 158] on button "17 px" at bounding box center [90, 158] width 10 height 5
click at [94, 158] on button "18 px" at bounding box center [90, 158] width 10 height 5
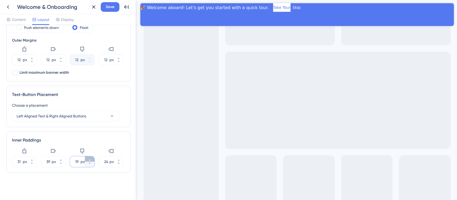
click at [94, 158] on button "19 px" at bounding box center [90, 158] width 10 height 5
click at [94, 158] on button "20 px" at bounding box center [90, 158] width 10 height 5
click at [94, 158] on button "21 px" at bounding box center [90, 158] width 10 height 5
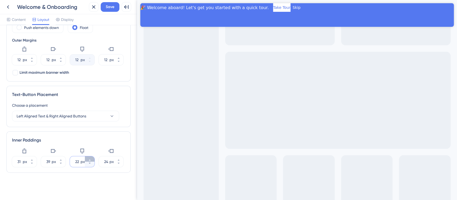
click at [94, 158] on button "22 px" at bounding box center [90, 158] width 10 height 5
click at [94, 158] on button "23 px" at bounding box center [90, 158] width 10 height 5
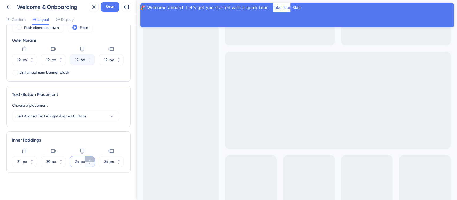
click at [94, 158] on button "24 px" at bounding box center [90, 158] width 10 height 5
click at [94, 158] on button "25 px" at bounding box center [90, 158] width 10 height 5
type input "26"
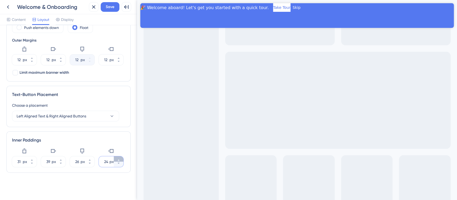
click at [119, 158] on icon at bounding box center [118, 159] width 3 height 3
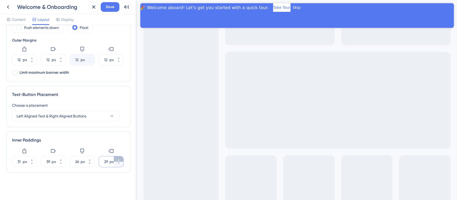
click at [119, 158] on icon at bounding box center [118, 159] width 3 height 3
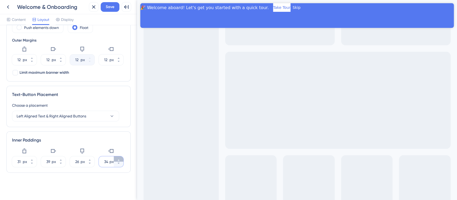
click at [119, 158] on icon at bounding box center [118, 159] width 3 height 3
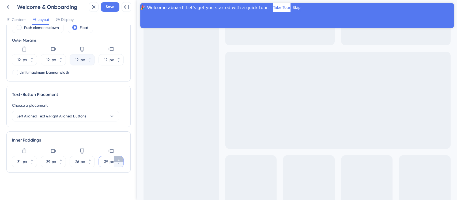
click at [119, 158] on icon at bounding box center [118, 159] width 3 height 3
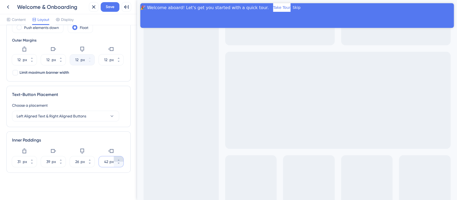
type input "43"
click at [86, 157] on button "26 px" at bounding box center [90, 158] width 10 height 5
click at [86, 157] on button "27 px" at bounding box center [90, 158] width 10 height 5
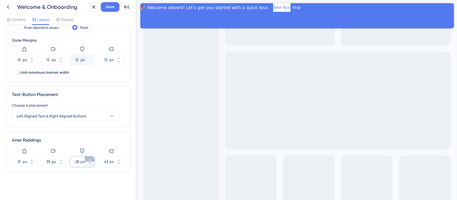
click at [86, 157] on button "28 px" at bounding box center [90, 158] width 10 height 5
click at [86, 157] on button "29 px" at bounding box center [90, 158] width 10 height 5
click at [86, 157] on button "30 px" at bounding box center [90, 158] width 10 height 5
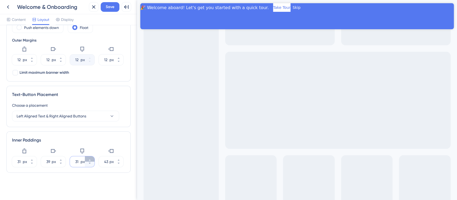
click at [86, 157] on button "31 px" at bounding box center [90, 158] width 10 height 5
click at [86, 157] on button "32 px" at bounding box center [90, 158] width 10 height 5
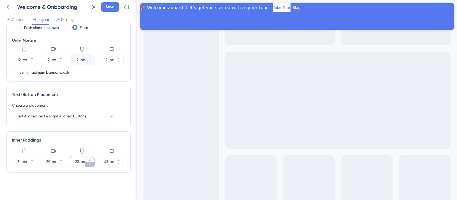
click at [90, 162] on icon at bounding box center [89, 162] width 3 height 3
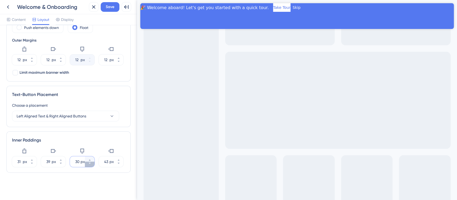
click at [90, 162] on icon at bounding box center [89, 162] width 3 height 3
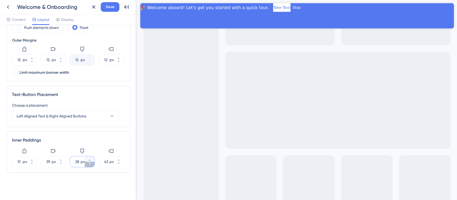
click at [90, 162] on icon at bounding box center [89, 162] width 3 height 3
type input "27"
click at [62, 157] on button "39 px" at bounding box center [61, 158] width 10 height 5
click at [62, 157] on button "40 px" at bounding box center [61, 158] width 10 height 5
click at [62, 157] on button "41 px" at bounding box center [61, 158] width 10 height 5
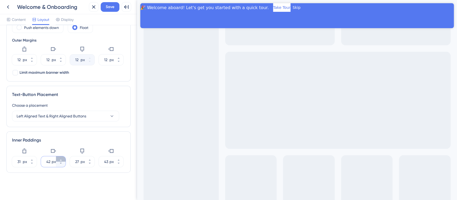
click at [62, 157] on button "42 px" at bounding box center [61, 158] width 10 height 5
click at [62, 157] on button "43 px" at bounding box center [61, 158] width 10 height 5
click at [62, 157] on button "44 px" at bounding box center [61, 158] width 10 height 5
click at [62, 157] on button "45 px" at bounding box center [61, 158] width 10 height 5
click at [62, 157] on button "46 px" at bounding box center [61, 158] width 10 height 5
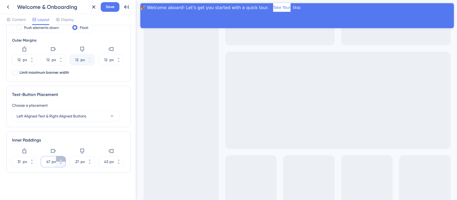
click at [62, 157] on button "47 px" at bounding box center [61, 158] width 10 height 5
click at [62, 157] on button "48 px" at bounding box center [61, 158] width 10 height 5
click at [62, 157] on button "49 px" at bounding box center [61, 158] width 10 height 5
click at [62, 157] on button "50 px" at bounding box center [61, 158] width 10 height 5
click at [62, 157] on button "51 px" at bounding box center [61, 158] width 10 height 5
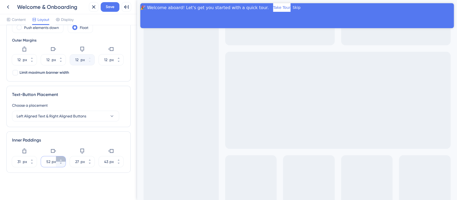
click at [62, 157] on button "52 px" at bounding box center [61, 158] width 10 height 5
type input "53"
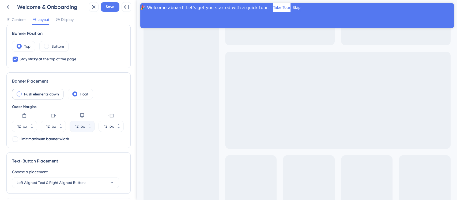
scroll to position [58, 0]
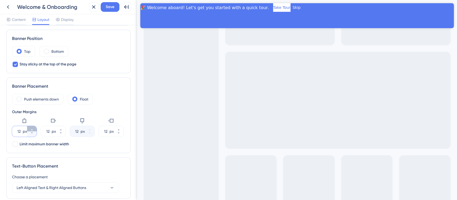
click at [36, 129] on button "12 px" at bounding box center [32, 128] width 10 height 5
click at [36, 129] on button "13 px" at bounding box center [32, 128] width 10 height 5
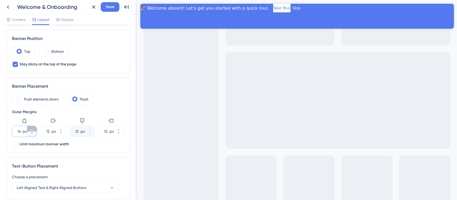
click at [36, 129] on button "14 px" at bounding box center [32, 128] width 10 height 5
click at [36, 129] on button "15 px" at bounding box center [32, 128] width 10 height 5
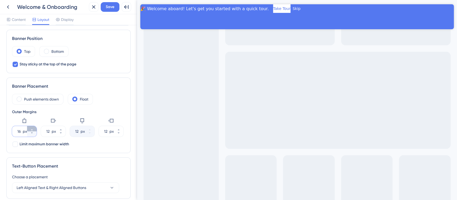
click at [36, 129] on button "16 px" at bounding box center [32, 128] width 10 height 5
click at [36, 129] on button "17 px" at bounding box center [32, 128] width 10 height 5
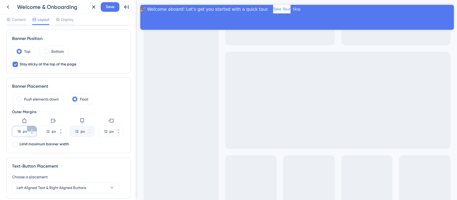
click at [36, 129] on button "18 px" at bounding box center [32, 128] width 10 height 5
click at [36, 129] on button "19 px" at bounding box center [32, 128] width 10 height 5
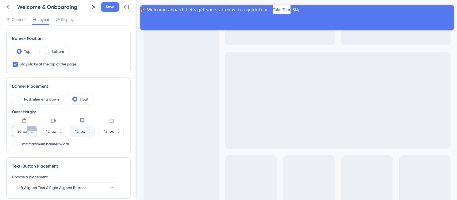
click at [36, 129] on button "20 px" at bounding box center [32, 128] width 10 height 5
click at [36, 129] on button "21 px" at bounding box center [32, 128] width 10 height 5
click at [36, 129] on button "22 px" at bounding box center [32, 128] width 10 height 5
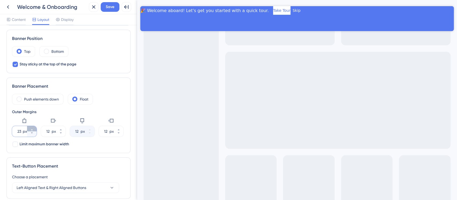
click at [36, 129] on button "23 px" at bounding box center [32, 128] width 10 height 5
click at [36, 129] on button "24 px" at bounding box center [32, 128] width 10 height 5
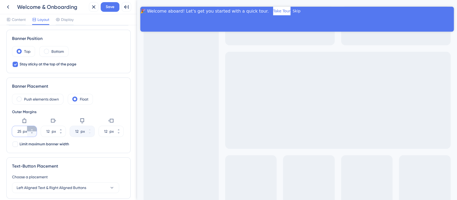
click at [36, 129] on button "25 px" at bounding box center [32, 128] width 10 height 5
type input "26"
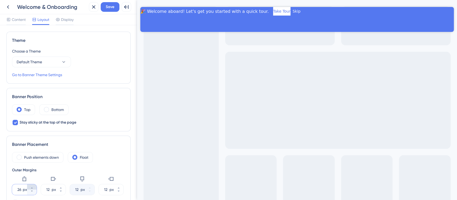
scroll to position [0, 0]
click at [63, 21] on span "Display" at bounding box center [67, 19] width 13 height 6
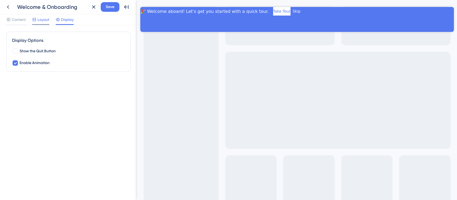
click at [40, 17] on span "Layout" at bounding box center [43, 19] width 12 height 6
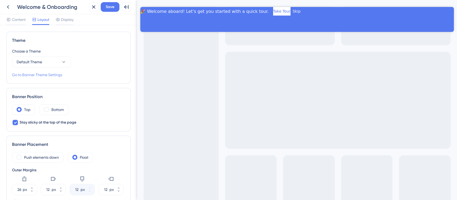
click at [59, 77] on link "Go to Banner Theme Settings" at bounding box center [37, 74] width 50 height 6
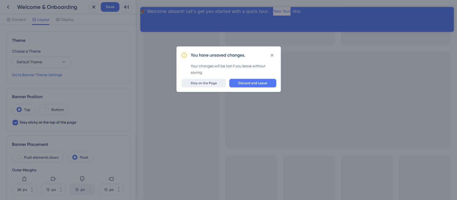
click at [209, 83] on span "Stay on the Page" at bounding box center [203, 83] width 26 height 4
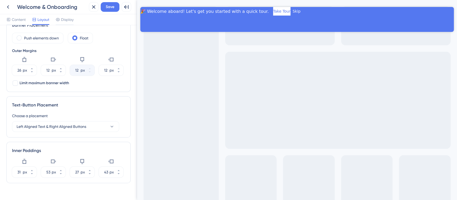
scroll to position [129, 0]
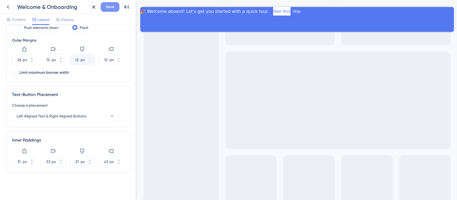
click at [112, 8] on span "Save" at bounding box center [110, 7] width 9 height 6
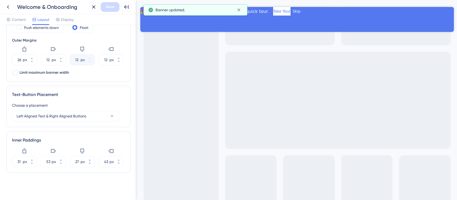
click at [55, 21] on div "Content Layout Display" at bounding box center [39, 20] width 67 height 9
click at [68, 21] on span "Display" at bounding box center [67, 19] width 13 height 6
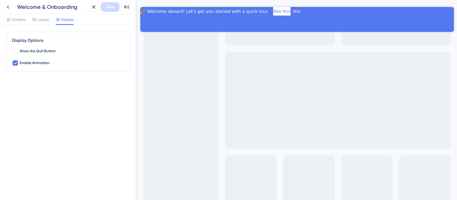
click at [38, 26] on div "Display Options Show the Quit Button Enable Animation" at bounding box center [68, 112] width 137 height 174
click at [38, 18] on span "Layout" at bounding box center [43, 19] width 12 height 6
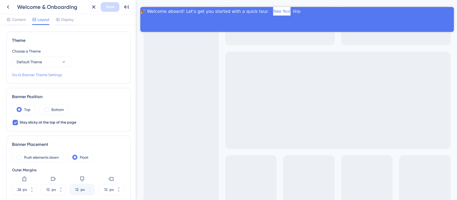
click at [48, 73] on link "Go to Banner Theme Settings" at bounding box center [37, 74] width 50 height 6
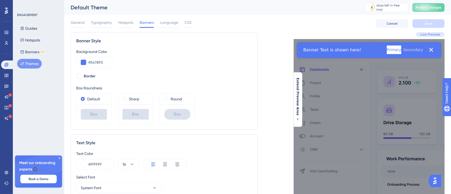
click at [415, 49] on button "Secondary" at bounding box center [413, 49] width 20 height 9
click at [414, 52] on button "Secondary" at bounding box center [413, 49] width 20 height 9
click at [387, 52] on button "Primary" at bounding box center [394, 49] width 14 height 9
click at [123, 101] on div "Sharp" at bounding box center [136, 99] width 26 height 6
click at [83, 98] on span at bounding box center [83, 99] width 4 height 4
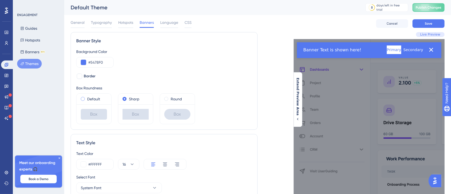
click at [86, 98] on input "radio" at bounding box center [86, 98] width 0 height 0
click at [129, 162] on icon at bounding box center [131, 164] width 5 height 5
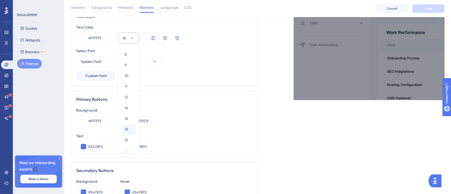
click at [131, 129] on button "18 18" at bounding box center [128, 129] width 14 height 11
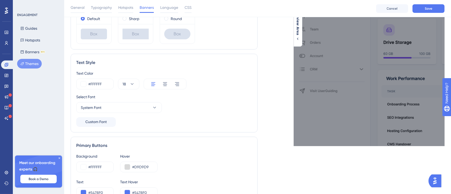
scroll to position [71, 0]
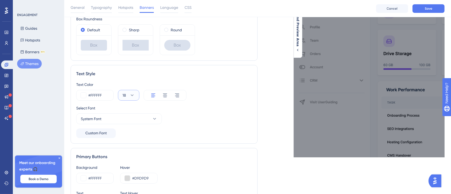
click at [137, 97] on button "18" at bounding box center [128, 95] width 21 height 11
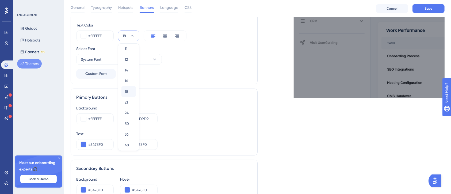
scroll to position [71, 0]
click at [129, 100] on div "36 36" at bounding box center [129, 99] width 8 height 11
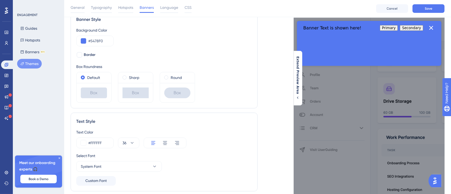
scroll to position [0, 0]
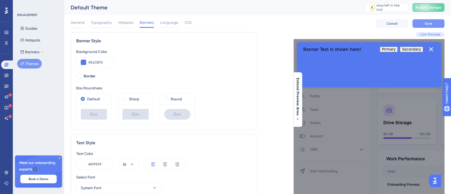
click at [430, 26] on button "Save" at bounding box center [428, 23] width 32 height 9
click at [31, 40] on button "Hotspots" at bounding box center [30, 40] width 26 height 10
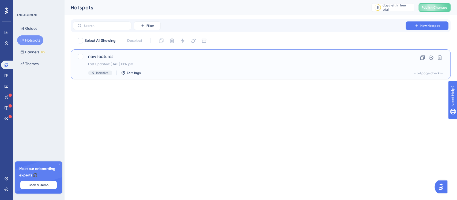
click at [163, 59] on span "new features" at bounding box center [239, 56] width 302 height 6
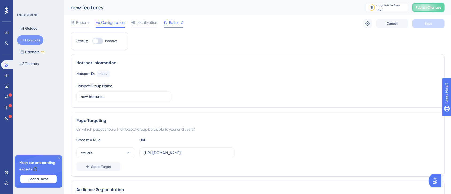
click at [172, 20] on span "Editor" at bounding box center [174, 22] width 10 height 6
click at [169, 21] on span "Editor" at bounding box center [174, 22] width 10 height 6
click at [33, 50] on button "Banners BETA" at bounding box center [32, 52] width 31 height 10
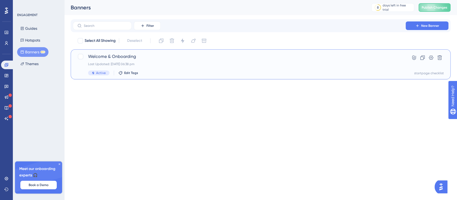
click at [128, 54] on span "Welcome & Onboarding" at bounding box center [239, 56] width 302 height 6
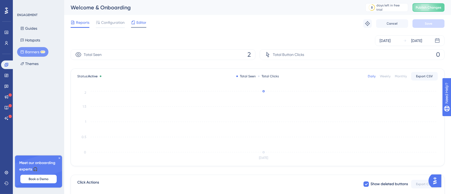
click at [138, 20] on span "Editor" at bounding box center [141, 22] width 10 height 6
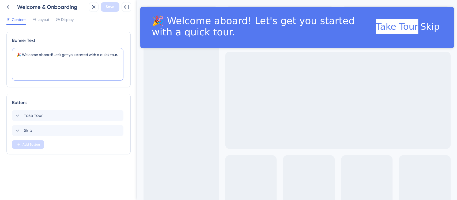
click at [52, 55] on textarea "🎉 Welcome aboard! Let's get you started with a quick tour." at bounding box center [67, 64] width 111 height 33
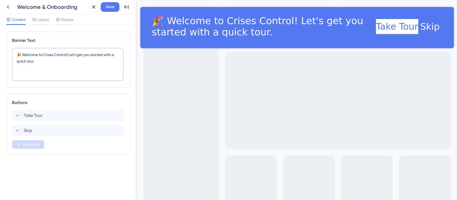
click at [23, 55] on textarea "🎉 Welcome to Crises Control! Let's get you started with a quick tour." at bounding box center [67, 64] width 111 height 33
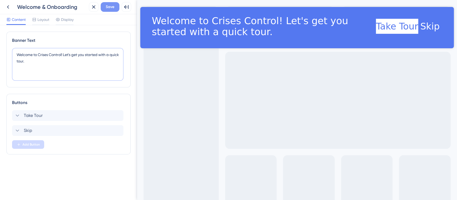
type textarea "Welcome to Crises Control! Let's get you started with a quick tour."
click at [106, 7] on span "Save" at bounding box center [110, 7] width 9 height 6
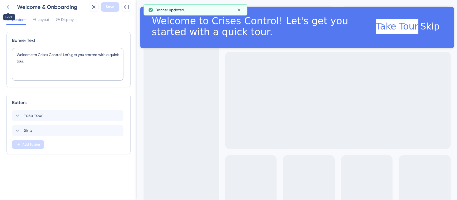
click at [8, 8] on icon at bounding box center [8, 6] width 2 height 3
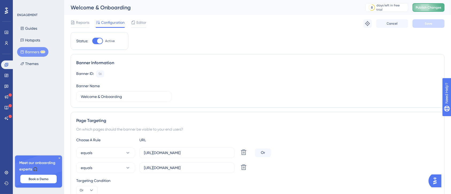
click at [438, 4] on button "Publish Changes" at bounding box center [428, 7] width 32 height 9
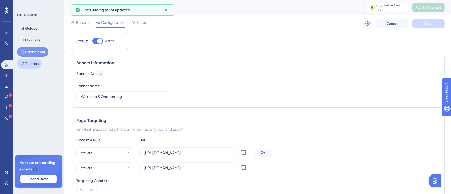
click at [35, 64] on button "Themes" at bounding box center [29, 64] width 25 height 10
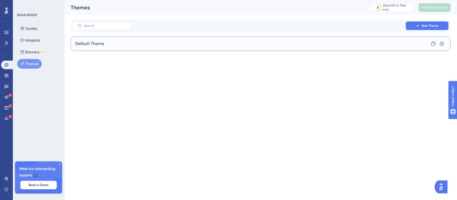
click at [163, 43] on div "Default Theme Clone Settings" at bounding box center [261, 43] width 380 height 14
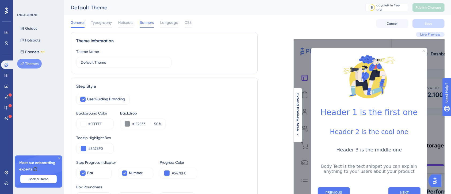
click at [152, 26] on div "Banners" at bounding box center [147, 23] width 14 height 9
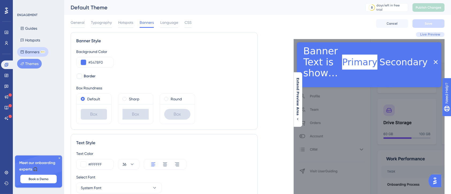
click at [40, 53] on div "BETA" at bounding box center [42, 52] width 5 height 3
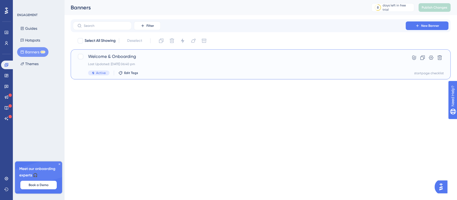
click at [147, 64] on div "Last Updated: 15 Oct 2025 06:40 pm" at bounding box center [239, 64] width 302 height 4
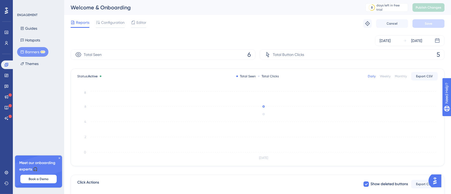
scroll to position [83, 0]
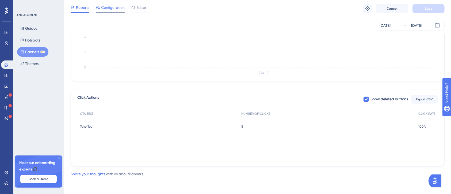
click at [121, 7] on span "Configuration" at bounding box center [113, 7] width 24 height 6
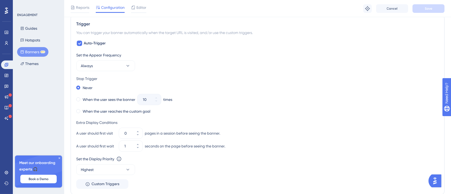
scroll to position [285, 0]
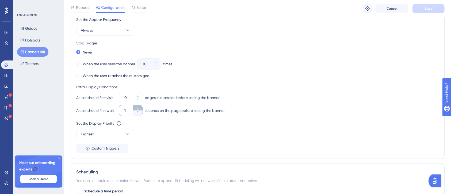
click at [136, 109] on icon at bounding box center [137, 108] width 3 height 3
click at [138, 110] on icon at bounding box center [137, 111] width 3 height 3
type input "0"
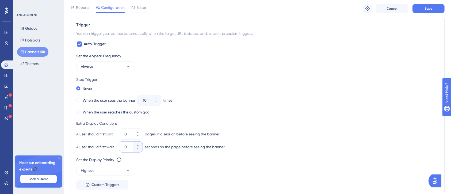
scroll to position [214, 0]
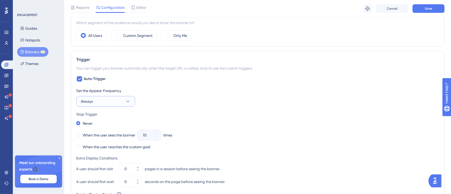
click at [109, 101] on button "Always" at bounding box center [105, 101] width 59 height 11
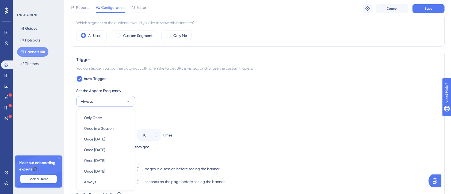
scroll to position [265, 0]
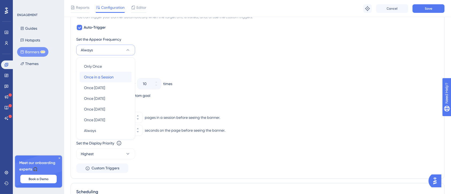
click at [120, 78] on div "Once in a Session Once in a Session" at bounding box center [105, 77] width 43 height 11
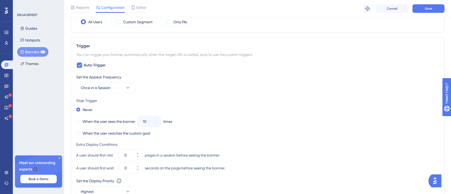
scroll to position [230, 0]
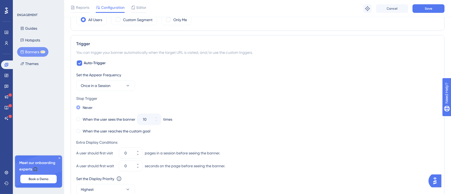
click at [78, 106] on span at bounding box center [78, 107] width 4 height 4
click at [82, 106] on input "radio" at bounding box center [82, 106] width 0 height 0
click at [79, 119] on span at bounding box center [78, 119] width 4 height 4
click at [82, 118] on input "radio" at bounding box center [82, 118] width 0 height 0
click at [155, 121] on icon at bounding box center [156, 120] width 3 height 3
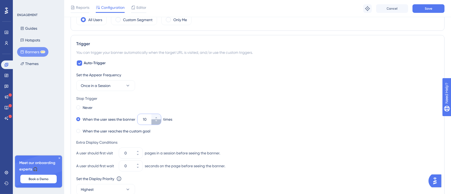
click at [155, 121] on icon at bounding box center [156, 120] width 3 height 3
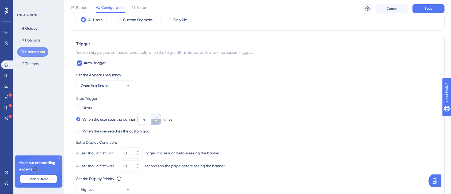
click at [155, 121] on icon at bounding box center [156, 120] width 3 height 3
type input "1"
click at [78, 132] on span at bounding box center [78, 131] width 4 height 4
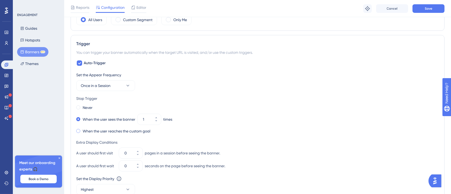
click at [82, 130] on input "radio" at bounding box center [82, 130] width 0 height 0
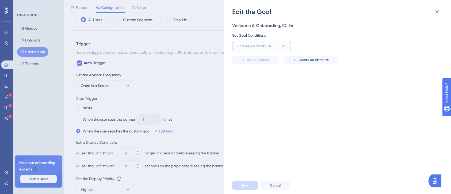
click at [274, 45] on button "Choose an attribute" at bounding box center [261, 46] width 59 height 11
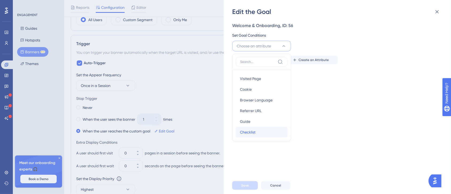
click at [255, 132] on span "Checklist" at bounding box center [248, 132] width 16 height 6
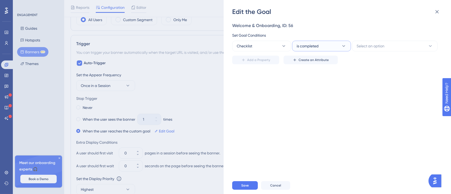
click at [346, 47] on icon at bounding box center [343, 45] width 5 height 5
click at [331, 73] on div "is not completed is not completed" at bounding box center [321, 73] width 43 height 11
click at [361, 47] on span "Select an option" at bounding box center [371, 46] width 28 height 6
click at [378, 63] on span "Onboarding checklist" at bounding box center [378, 62] width 37 height 6
click at [273, 59] on button "Add a Property" at bounding box center [255, 60] width 47 height 9
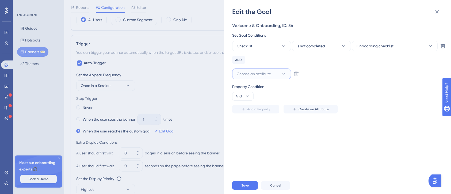
click at [282, 72] on icon at bounding box center [283, 73] width 5 height 5
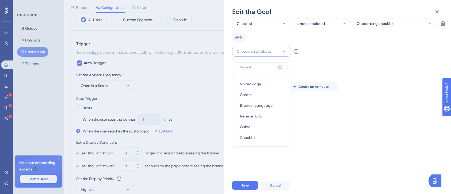
click at [315, 62] on div "Property Condition" at bounding box center [335, 64] width 207 height 6
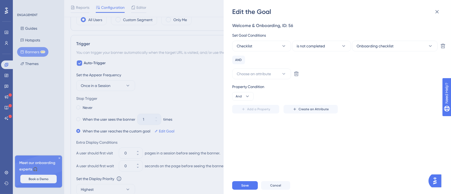
scroll to position [0, 0]
click at [323, 48] on span "is not completed" at bounding box center [311, 46] width 28 height 6
click at [319, 64] on span "is completed" at bounding box center [311, 62] width 22 height 6
click at [376, 48] on span "Onboarding checklist" at bounding box center [375, 46] width 37 height 6
click at [328, 56] on div "Checklist is completed Onboarding checklist Onboarding checklist Onboarding che…" at bounding box center [335, 60] width 207 height 39
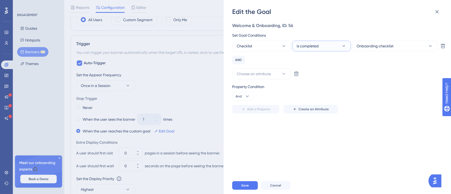
click at [344, 46] on icon at bounding box center [343, 45] width 5 height 5
click at [320, 68] on div "is not completed is not completed" at bounding box center [321, 73] width 43 height 11
click at [247, 97] on icon at bounding box center [247, 96] width 3 height 2
click at [268, 89] on div "Property Condition" at bounding box center [335, 86] width 207 height 6
click at [248, 94] on icon at bounding box center [247, 96] width 5 height 5
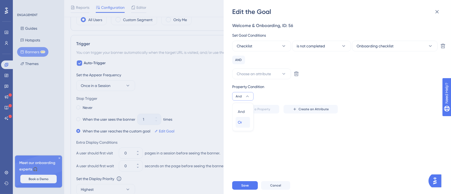
click at [246, 121] on div "Or Or" at bounding box center [243, 122] width 10 height 11
click at [306, 108] on span "Create an Attribute" at bounding box center [314, 109] width 30 height 4
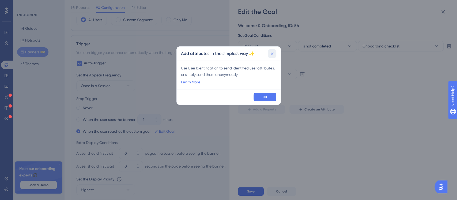
click at [276, 55] on button at bounding box center [272, 53] width 9 height 9
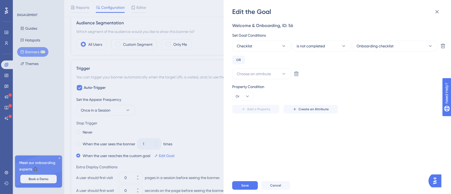
scroll to position [194, 0]
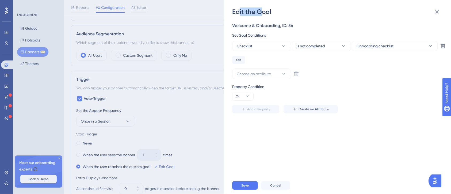
drag, startPoint x: 238, startPoint y: 8, endPoint x: 152, endPoint y: 27, distance: 87.8
click at [236, 9] on div "Edit the Goal" at bounding box center [337, 11] width 211 height 9
click at [437, 9] on icon at bounding box center [437, 12] width 6 height 6
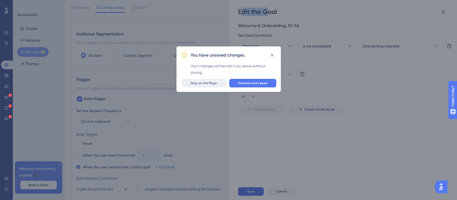
click at [216, 82] on span "Stay on the Page" at bounding box center [203, 83] width 26 height 4
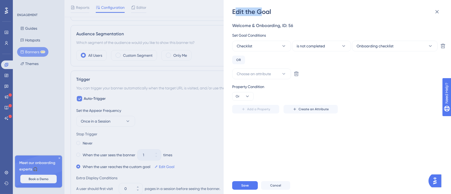
scroll to position [230, 0]
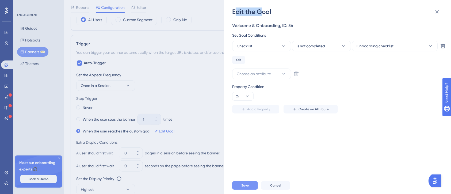
click at [242, 188] on span "Save" at bounding box center [244, 185] width 7 height 4
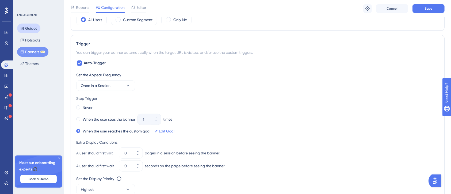
click at [33, 29] on button "Guides" at bounding box center [28, 29] width 23 height 10
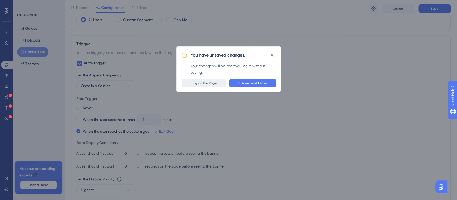
click at [216, 80] on button "Stay on the Page" at bounding box center [203, 83] width 44 height 9
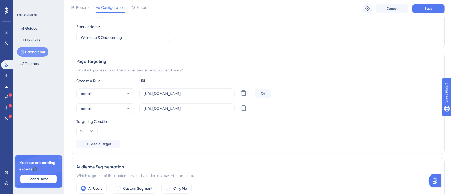
scroll to position [51, 0]
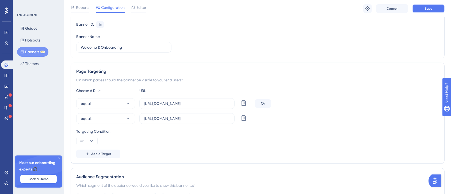
click at [422, 10] on button "Save" at bounding box center [428, 8] width 32 height 9
click at [35, 28] on button "Guides" at bounding box center [28, 29] width 23 height 10
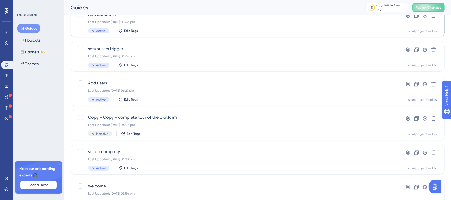
scroll to position [143, 0]
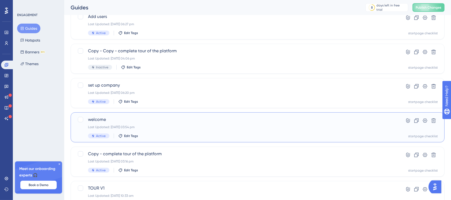
click at [156, 131] on div "welcome Last Updated: 15 Oct 2025 03:54 pm Active Edit Tags" at bounding box center [236, 127] width 296 height 22
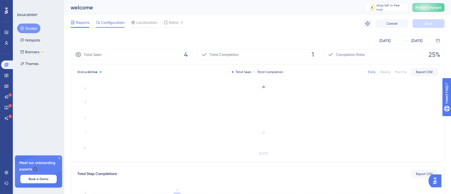
click at [113, 26] on div "Configuration" at bounding box center [110, 23] width 29 height 9
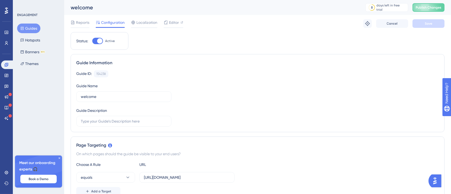
click at [99, 40] on div at bounding box center [99, 40] width 5 height 5
click at [92, 41] on input "Active" at bounding box center [92, 41] width 0 height 0
click at [421, 23] on button "Save" at bounding box center [428, 23] width 32 height 9
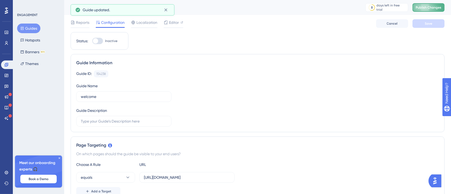
click at [430, 8] on span "Publish Changes" at bounding box center [429, 7] width 26 height 4
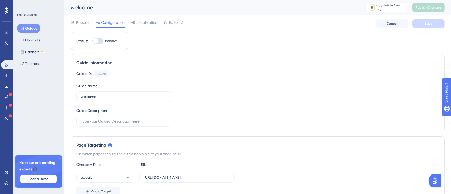
click at [96, 41] on div at bounding box center [95, 40] width 5 height 5
click at [92, 41] on input "Inactive" at bounding box center [92, 41] width 0 height 0
checkbox input "true"
click at [432, 21] on span "Save" at bounding box center [428, 23] width 7 height 4
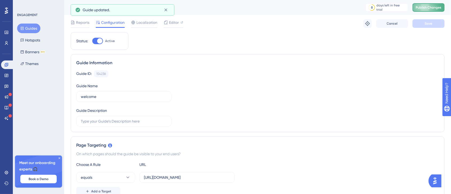
click at [436, 9] on span "Publish Changes" at bounding box center [429, 7] width 26 height 4
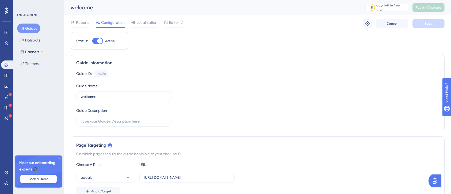
click at [26, 26] on button "Guides" at bounding box center [28, 29] width 23 height 10
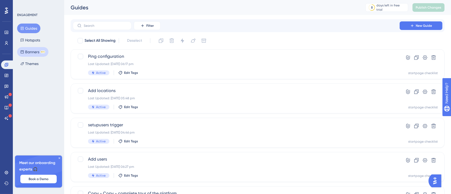
click at [29, 48] on button "Banners BETA" at bounding box center [32, 52] width 31 height 10
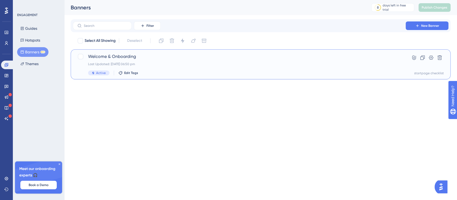
click at [163, 65] on div "Last Updated: 15 Oct 2025 06:50 pm" at bounding box center [239, 64] width 302 height 4
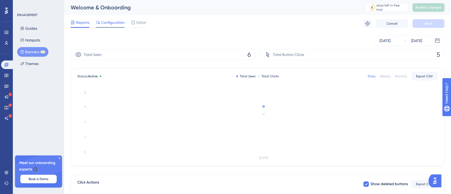
click at [110, 27] on div at bounding box center [110, 27] width 29 height 1
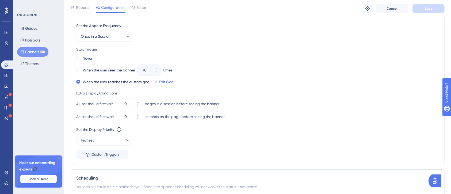
scroll to position [285, 0]
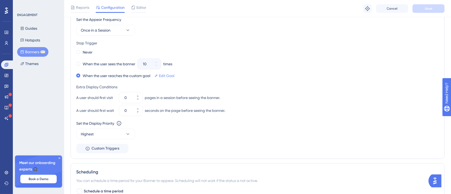
click at [165, 75] on link "Edit Goal" at bounding box center [167, 75] width 16 height 6
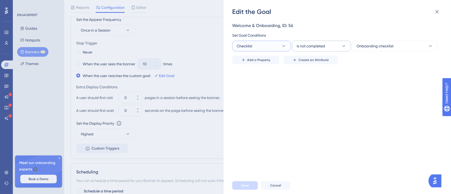
click at [278, 46] on button "Checklist" at bounding box center [261, 46] width 59 height 11
click at [329, 45] on button "is not completed" at bounding box center [321, 46] width 59 height 11
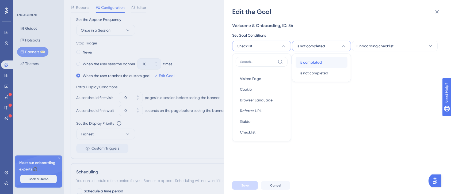
click at [323, 59] on div "is completed is completed" at bounding box center [321, 62] width 43 height 11
click at [246, 188] on span "Save" at bounding box center [244, 185] width 7 height 4
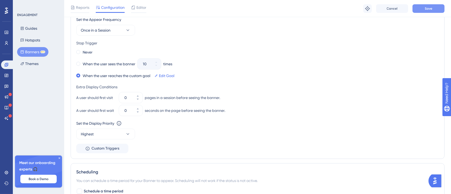
click at [422, 10] on button "Save" at bounding box center [428, 8] width 32 height 9
click at [25, 29] on button "Guides" at bounding box center [28, 29] width 23 height 10
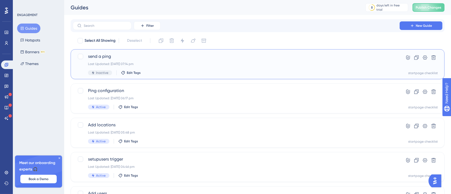
click at [150, 72] on div "Inactive Edit Tags" at bounding box center [236, 72] width 296 height 5
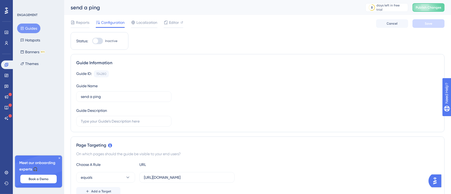
click at [97, 39] on div at bounding box center [95, 40] width 5 height 5
click at [92, 41] on input "Inactive" at bounding box center [92, 41] width 0 height 0
checkbox input "true"
click at [427, 25] on span "Save" at bounding box center [428, 23] width 7 height 4
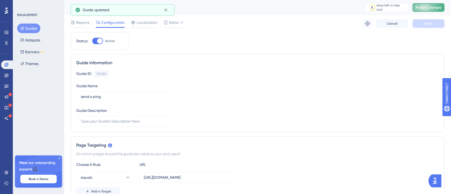
click at [435, 9] on span "Publish Changes" at bounding box center [429, 7] width 26 height 4
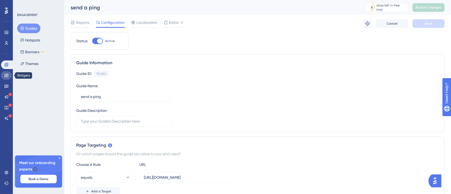
click at [5, 74] on icon at bounding box center [6, 75] width 3 height 3
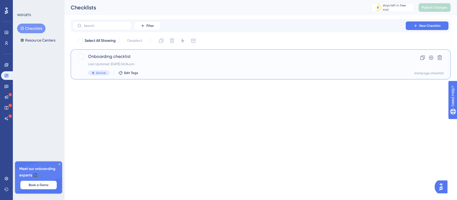
click at [131, 61] on div "Onboarding checklist Last Updated: 15 Oct 2025 06:34 pm Active Edit Tags" at bounding box center [239, 64] width 302 height 22
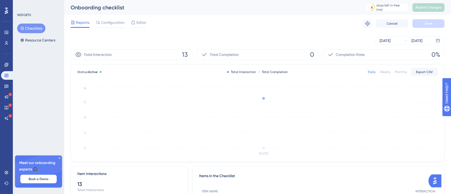
click at [119, 18] on div "Reports Configuration Editor Troubleshoot Cancel Save" at bounding box center [258, 23] width 374 height 17
click at [117, 20] on span "Configuration" at bounding box center [113, 22] width 24 height 6
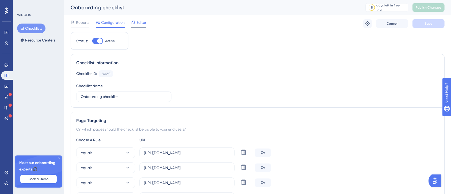
click at [139, 26] on div "Editor" at bounding box center [138, 23] width 15 height 9
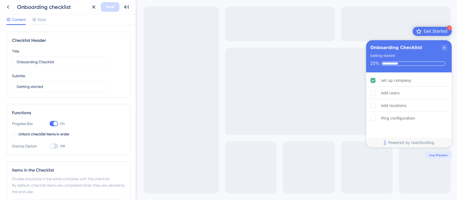
scroll to position [71, 0]
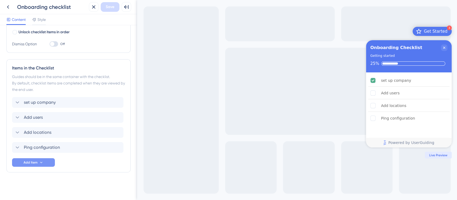
click at [33, 163] on span "Add Item" at bounding box center [31, 162] width 14 height 4
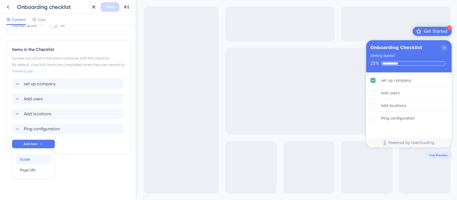
click at [35, 162] on div "Guide Guide" at bounding box center [33, 159] width 27 height 11
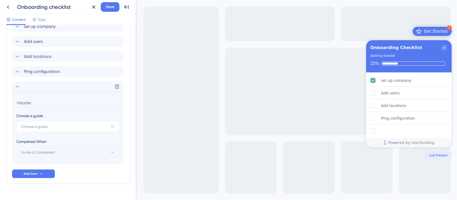
scroll to position [189, 0]
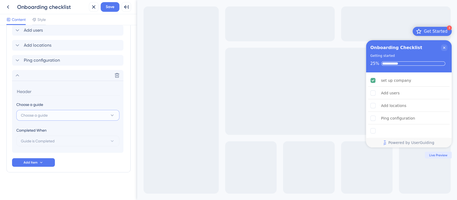
click at [51, 119] on button "Choose a guide" at bounding box center [67, 115] width 103 height 11
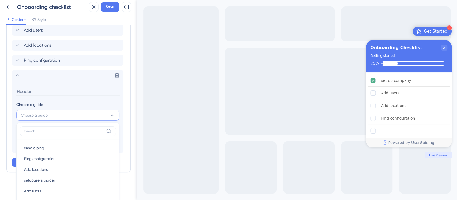
scroll to position [253, 0]
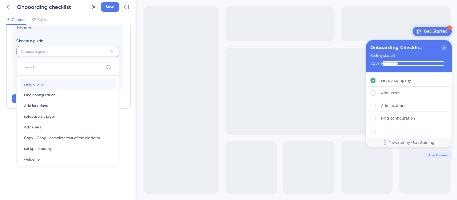
click at [48, 85] on div "send a ping send a ping" at bounding box center [67, 84] width 87 height 11
type input "send a ping"
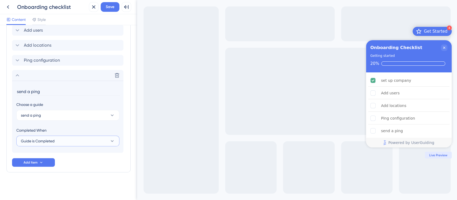
click at [41, 140] on span "Guide is Completed" at bounding box center [38, 140] width 34 height 6
click at [109, 142] on button "Guide is Completed" at bounding box center [67, 140] width 103 height 11
click at [57, 166] on div "Goal is Reached Goal is Reached" at bounding box center [67, 167] width 87 height 11
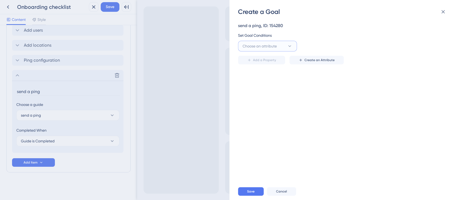
click at [241, 48] on button "Choose an attribute" at bounding box center [267, 46] width 59 height 11
click at [249, 121] on span "Guide" at bounding box center [251, 121] width 10 height 6
click at [328, 46] on button "is seen" at bounding box center [327, 46] width 59 height 11
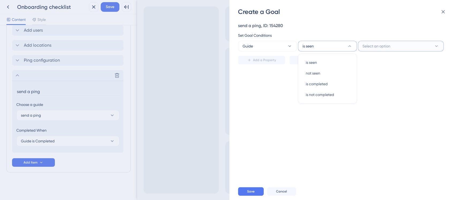
click at [369, 46] on span "Select an option" at bounding box center [376, 46] width 28 height 6
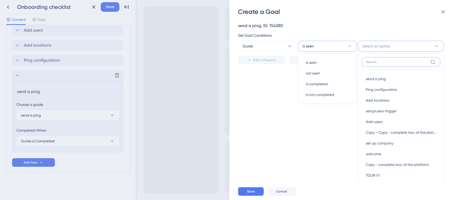
scroll to position [25, 0]
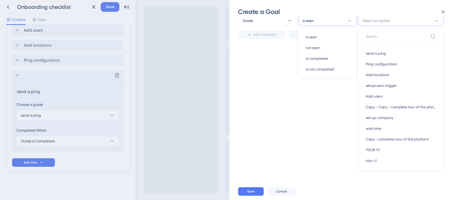
click at [263, 78] on div "send a ping, ID: 154280 Set Goal Conditions Guide is seen is seen is seen not s…" at bounding box center [346, 99] width 216 height 166
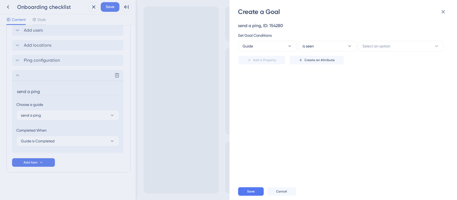
click at [52, 140] on div "Create a Goal send a ping, ID: 154280 Set Goal Conditions Guide is seen Select …" at bounding box center [228, 100] width 457 height 200
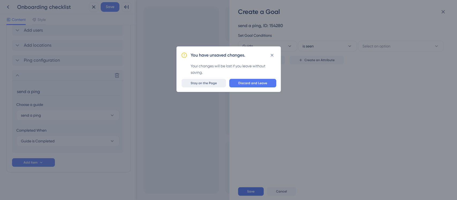
click at [207, 81] on span "Stay on the Page" at bounding box center [203, 83] width 26 height 4
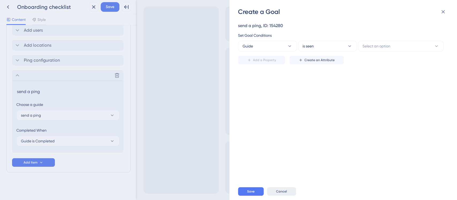
click at [279, 188] on button "Cancel" at bounding box center [281, 191] width 29 height 9
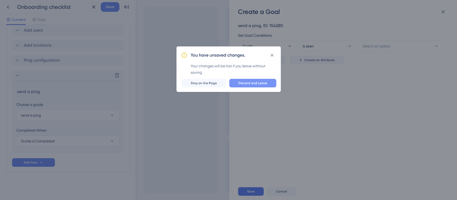
click at [264, 82] on span "Discard and Leave" at bounding box center [252, 83] width 29 height 4
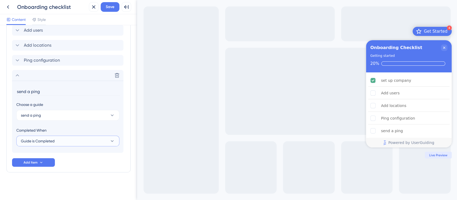
click at [86, 138] on button "Guide is Completed" at bounding box center [67, 140] width 103 height 11
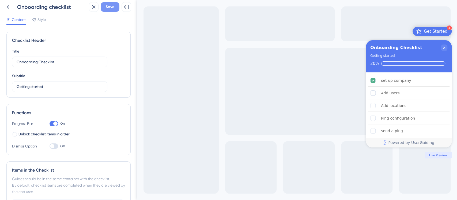
click at [112, 5] on span "Save" at bounding box center [110, 7] width 9 height 6
click at [8, 9] on icon at bounding box center [8, 7] width 6 height 6
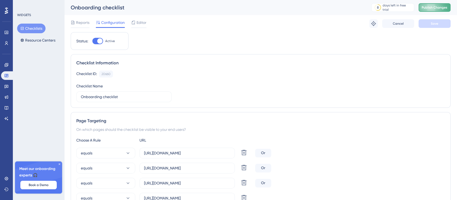
click at [441, 7] on span "Publish Changes" at bounding box center [434, 7] width 26 height 4
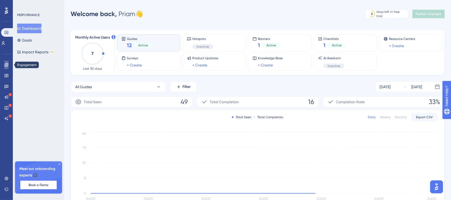
click at [6, 61] on link at bounding box center [6, 64] width 4 height 9
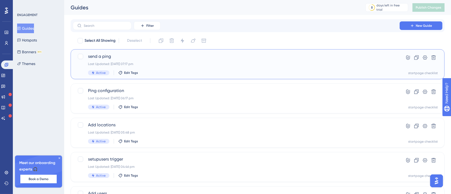
click at [133, 58] on span "send a ping" at bounding box center [236, 56] width 296 height 6
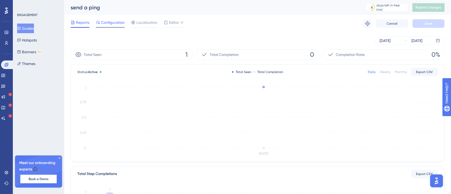
click at [108, 21] on span "Configuration" at bounding box center [113, 22] width 24 height 6
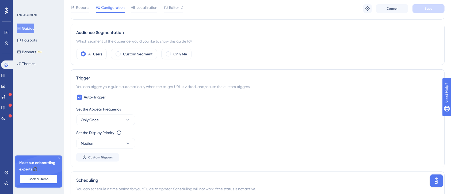
scroll to position [214, 0]
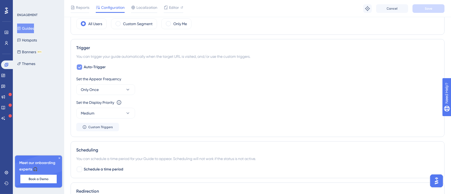
click at [81, 67] on icon at bounding box center [79, 67] width 3 height 4
checkbox input "false"
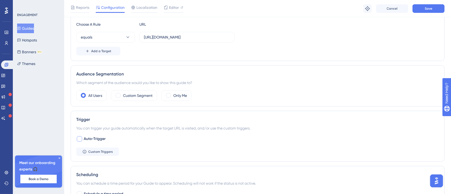
scroll to position [107, 0]
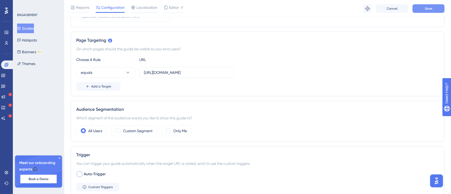
click at [430, 5] on button "Save" at bounding box center [428, 8] width 32 height 9
